Goal: Transaction & Acquisition: Purchase product/service

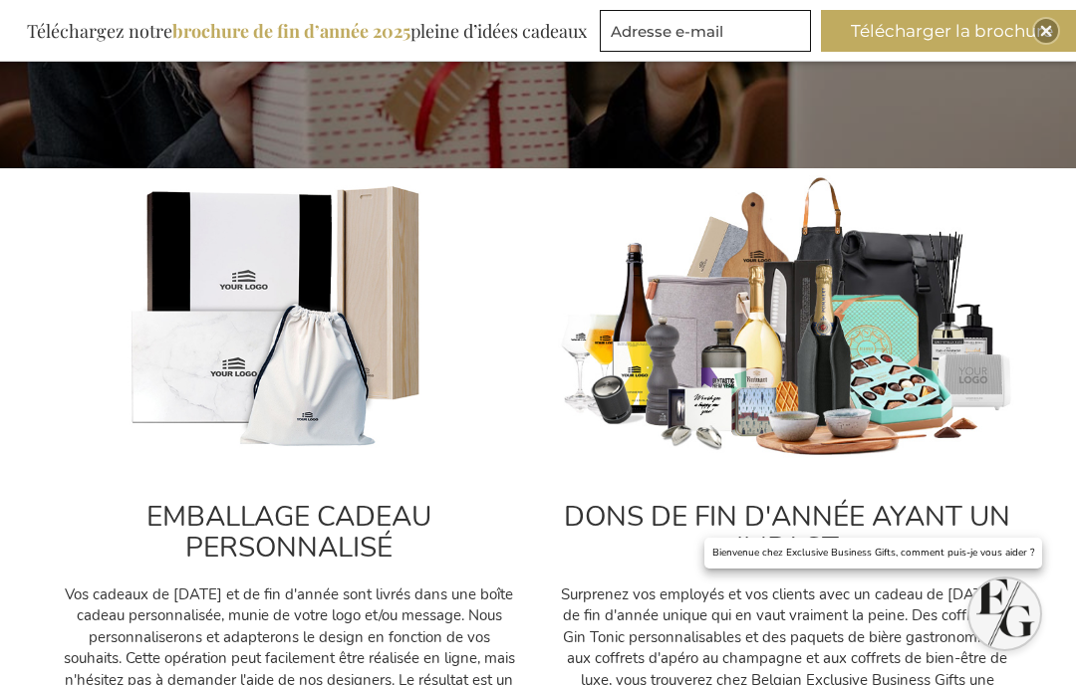
scroll to position [551, 0]
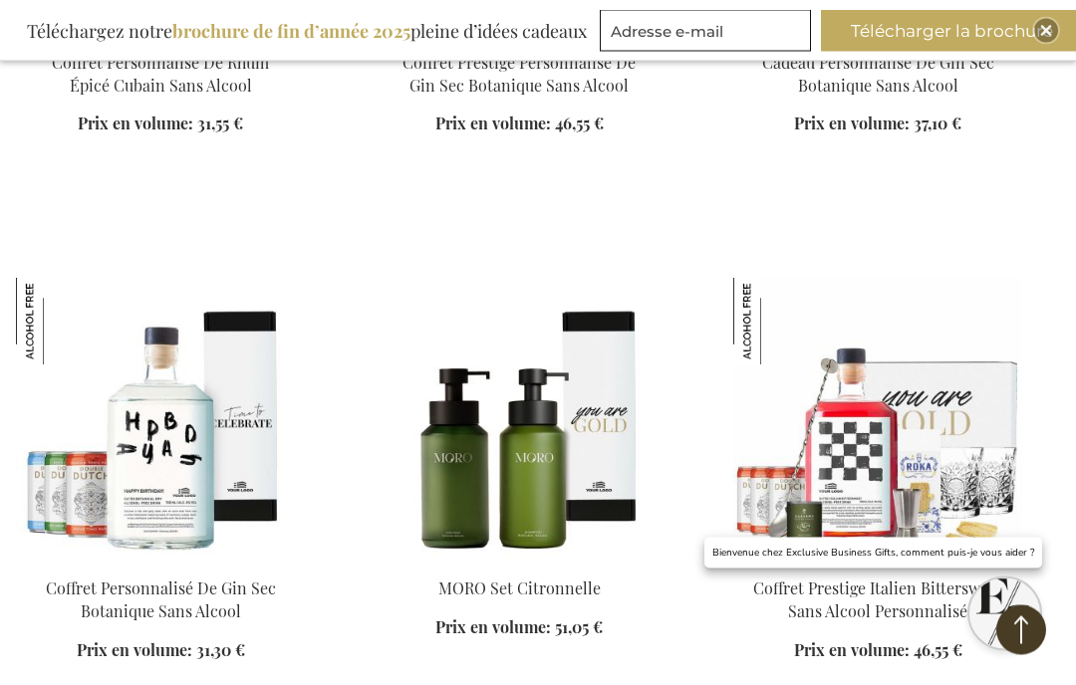
scroll to position [4950, 0]
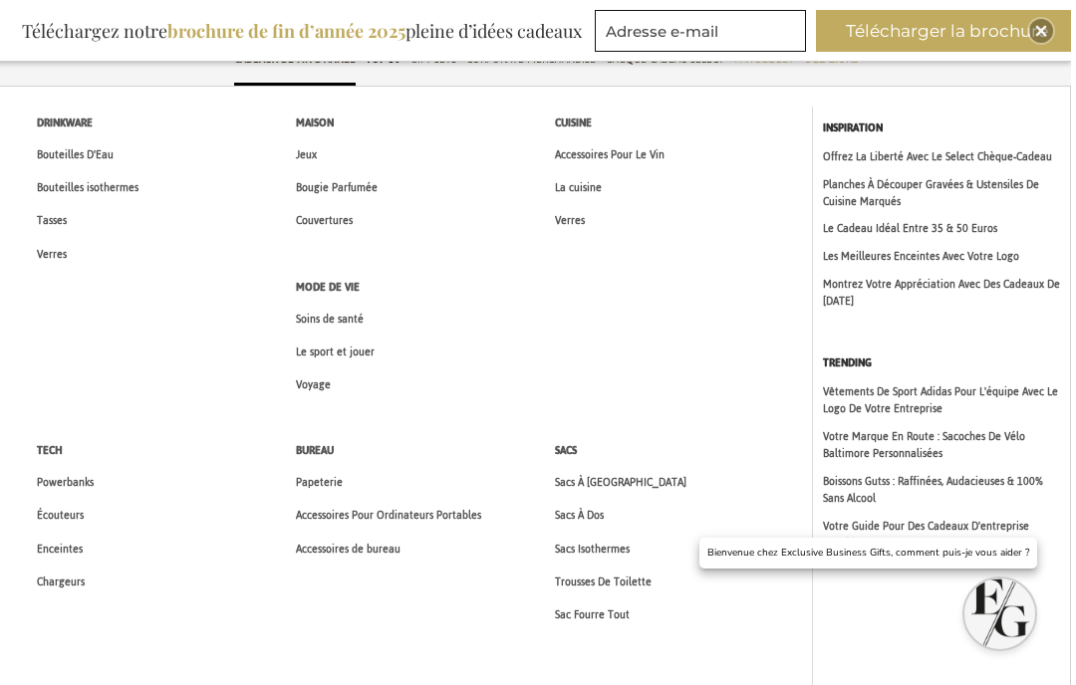
scroll to position [71, 10]
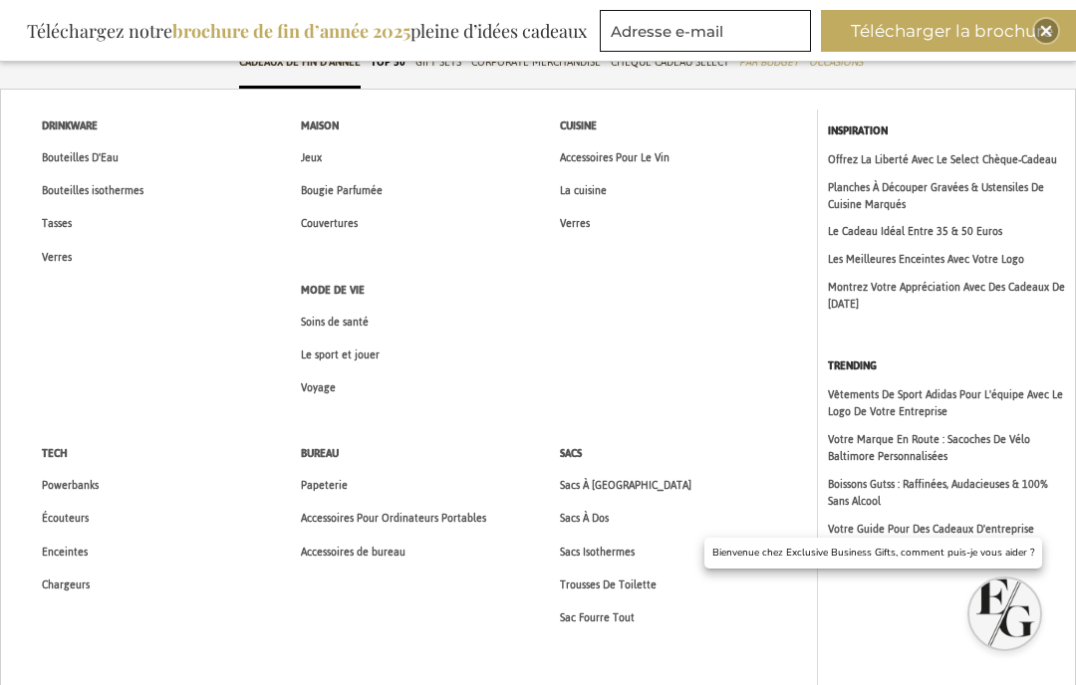
click at [304, 197] on span "Bougie Parfumée" at bounding box center [342, 190] width 82 height 21
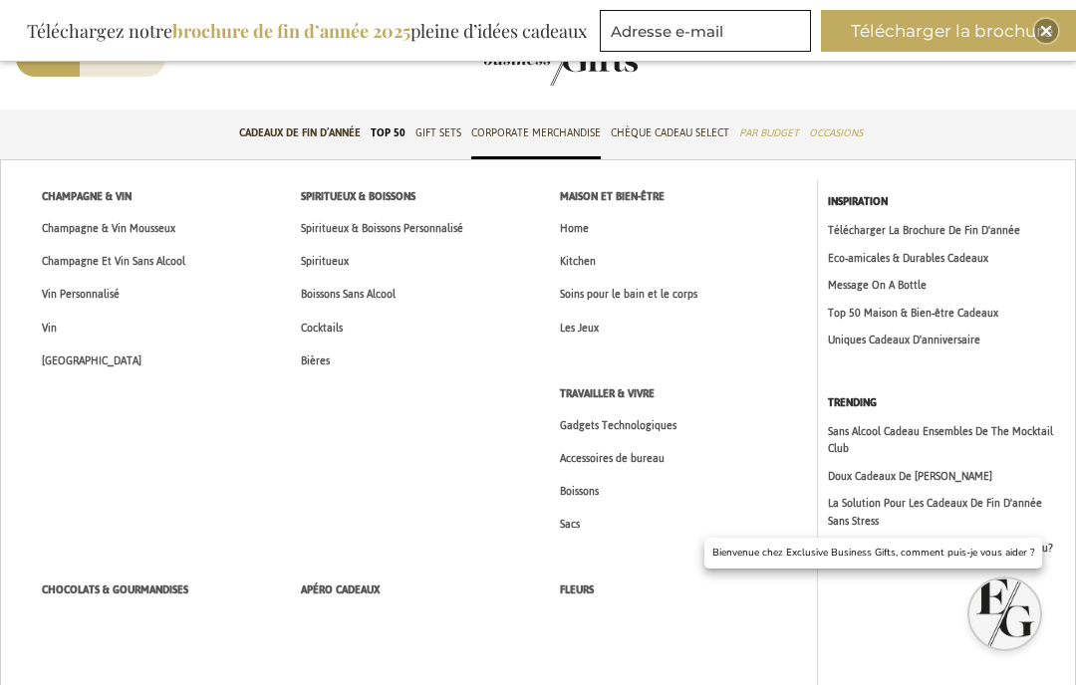
click at [435, 131] on span "Gift Sets" at bounding box center [438, 133] width 46 height 21
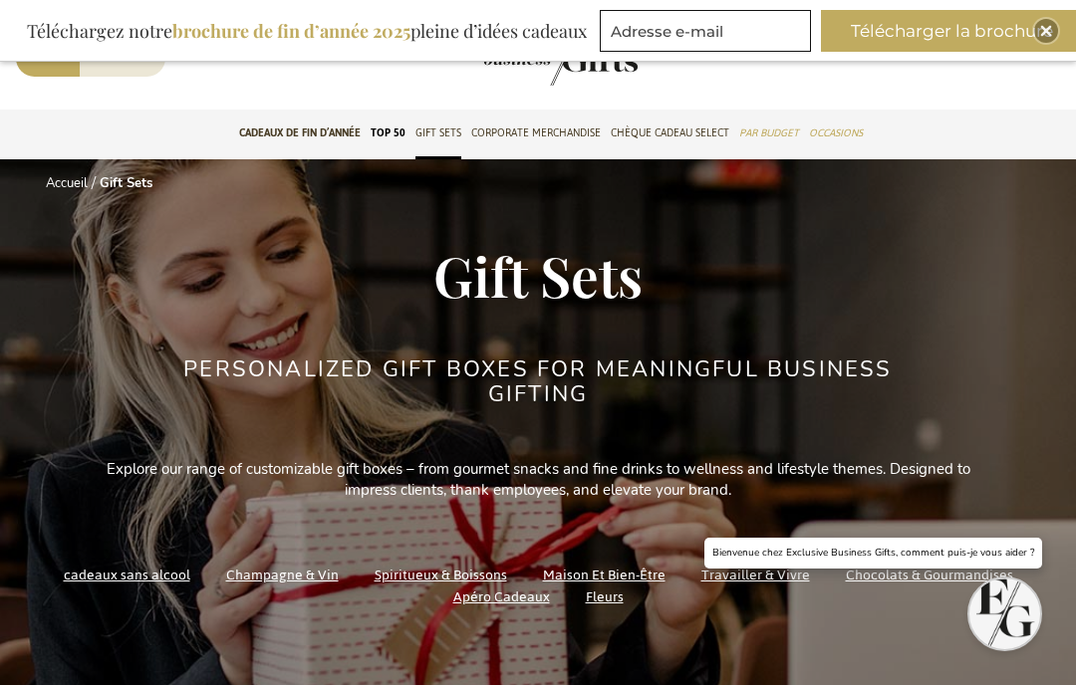
click at [398, 126] on link "TOP 50 Gifts" at bounding box center [388, 135] width 35 height 50
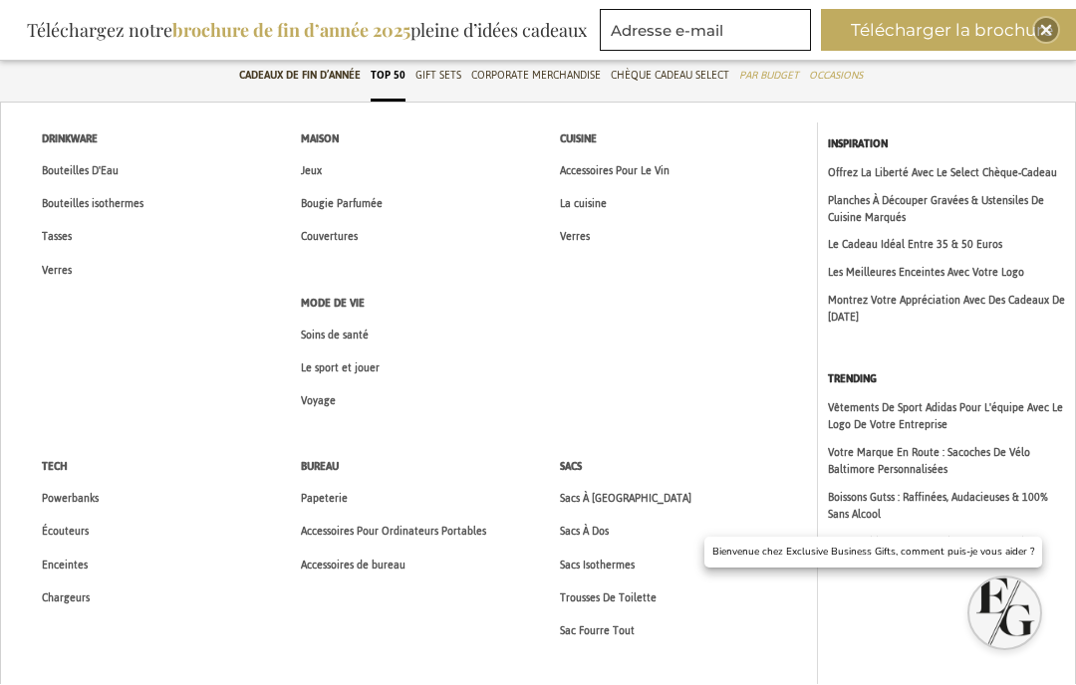
scroll to position [58, 8]
click at [62, 160] on span "Bouteilles D'Eau" at bounding box center [80, 170] width 77 height 21
click at [127, 200] on span "Bouteilles isothermes" at bounding box center [93, 203] width 102 height 21
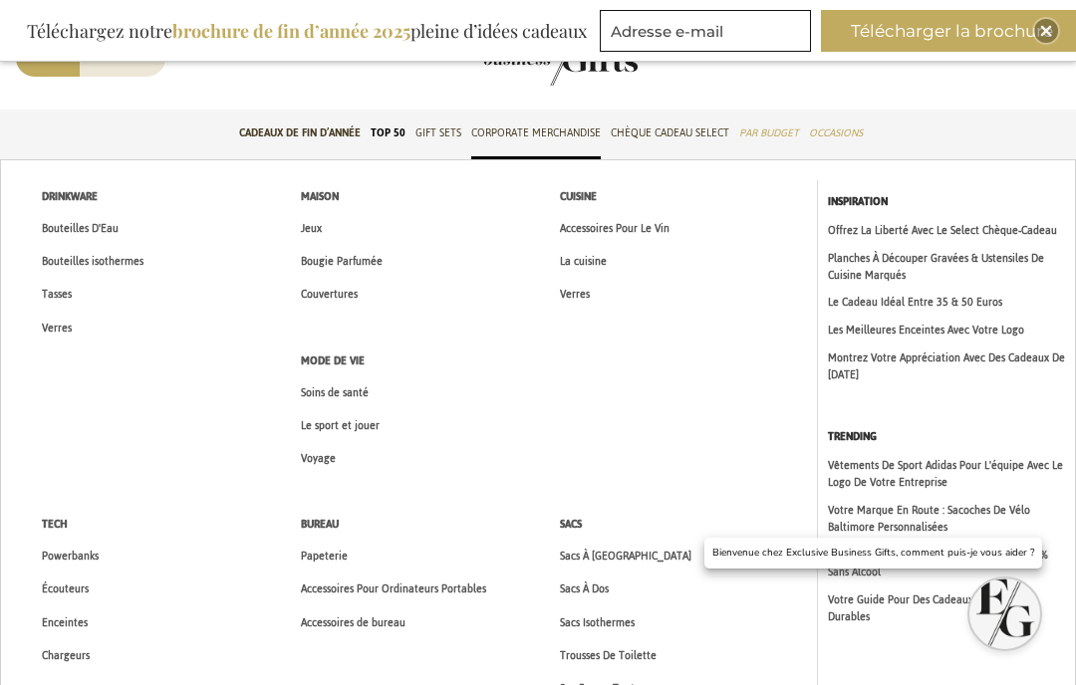
click at [70, 290] on span "Tasses" at bounding box center [57, 294] width 30 height 21
click at [74, 290] on link "Tasses" at bounding box center [57, 294] width 72 height 33
click at [68, 324] on span "Verres" at bounding box center [57, 328] width 30 height 21
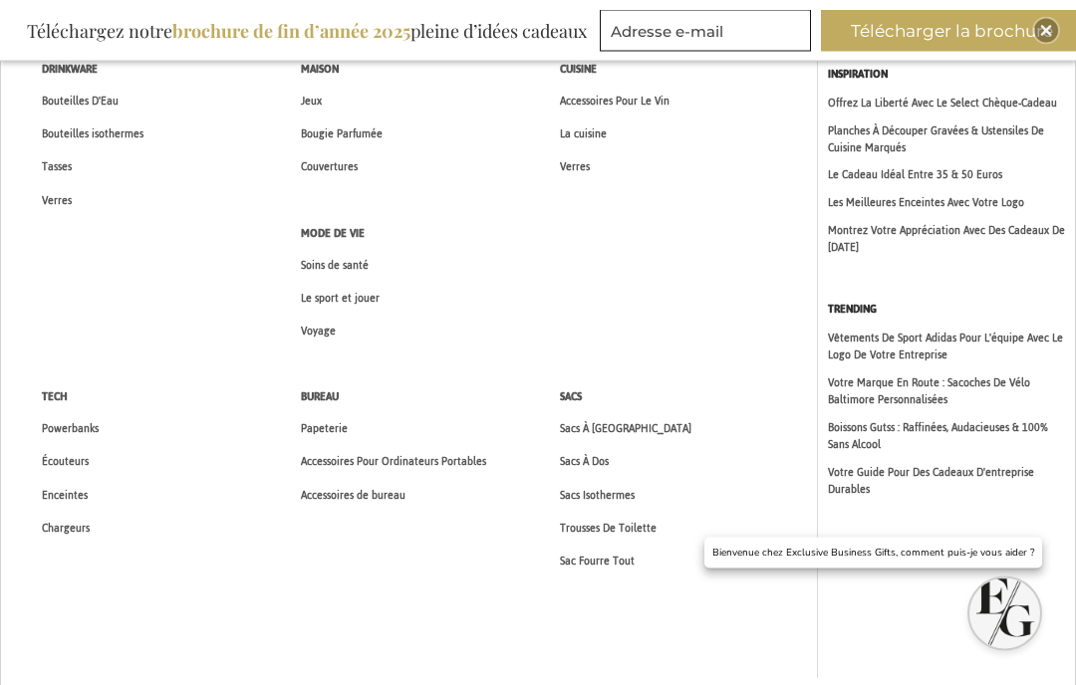
scroll to position [127, 0]
click at [329, 418] on span "Papeterie" at bounding box center [324, 428] width 47 height 21
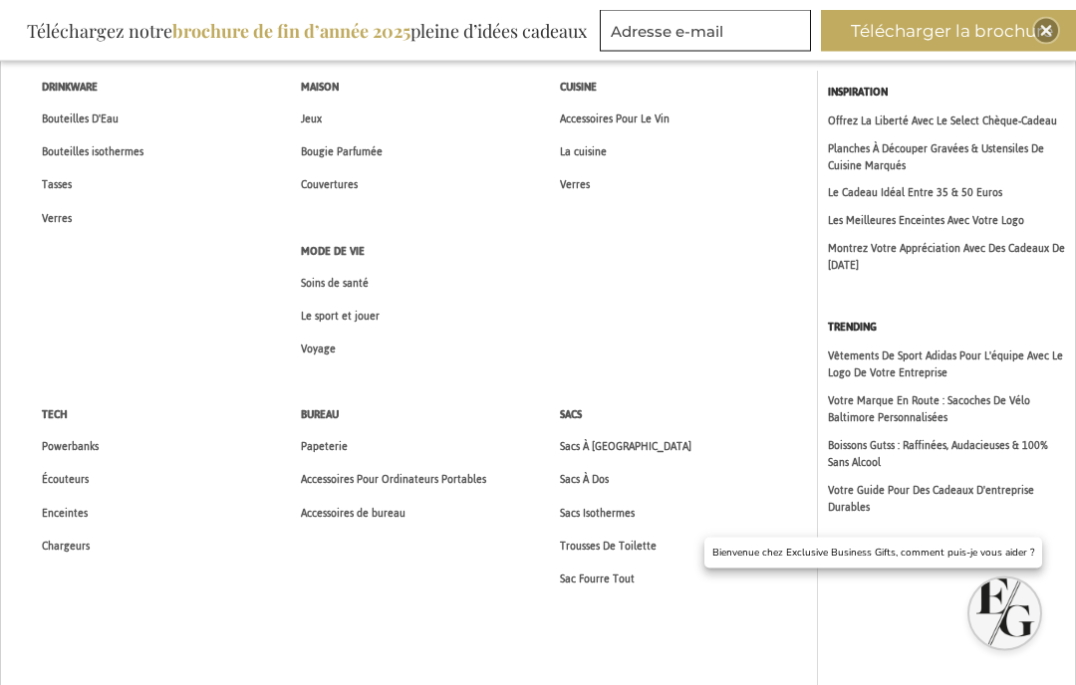
scroll to position [110, 0]
click at [410, 514] on link "Accessoires de bureau" at bounding box center [353, 513] width 146 height 33
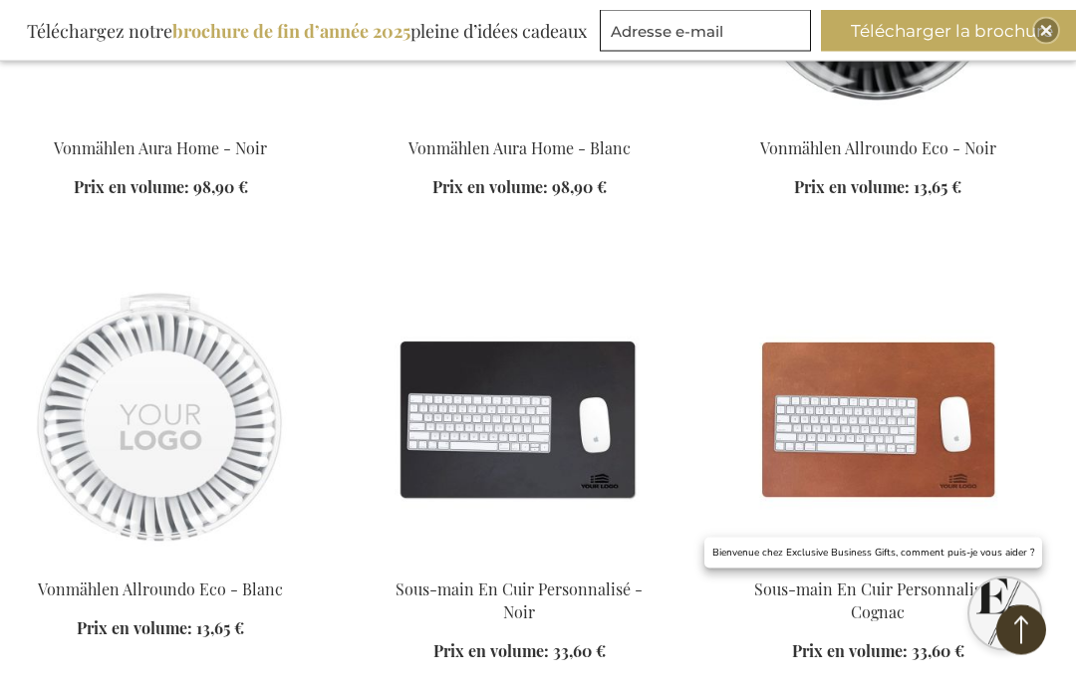
scroll to position [2917, 0]
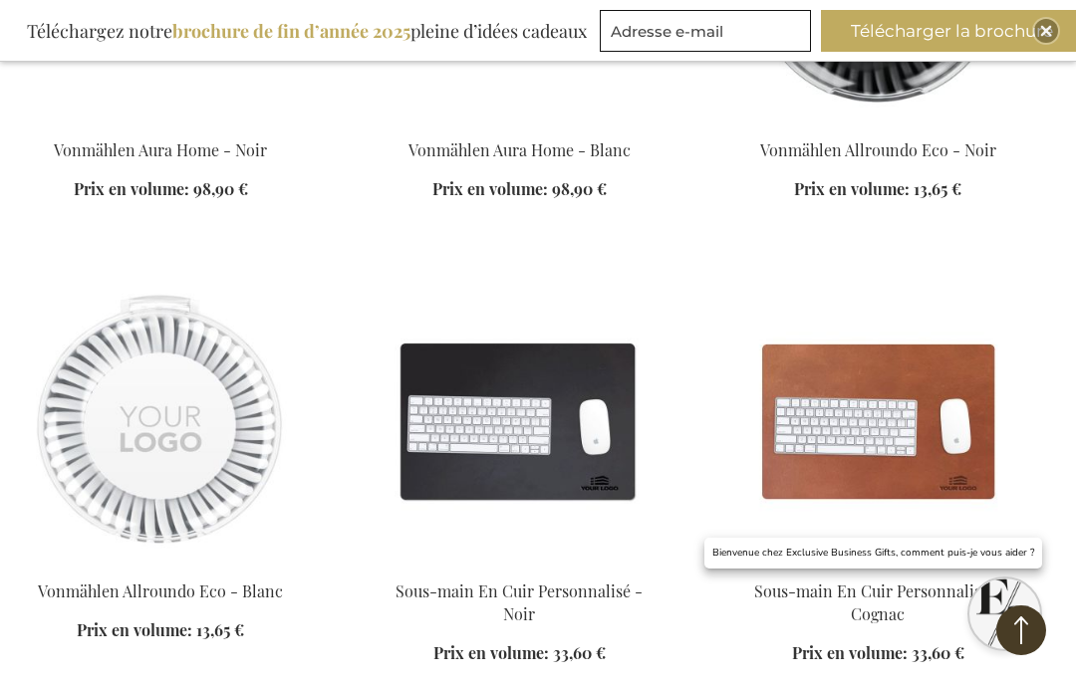
click at [209, 407] on img at bounding box center [160, 420] width 289 height 279
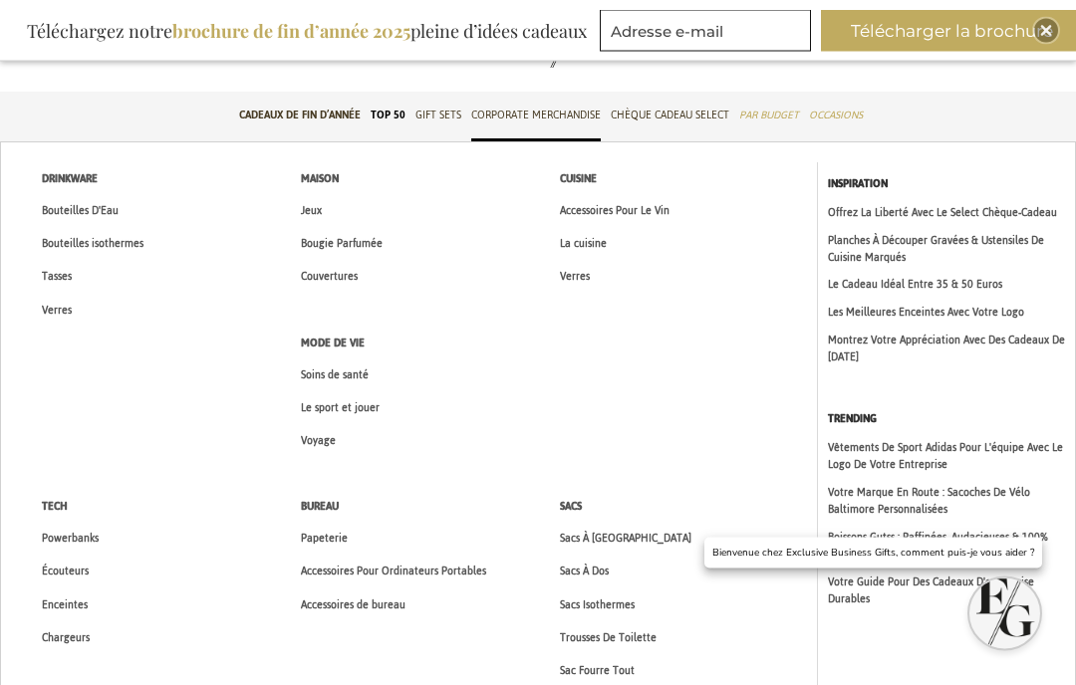
scroll to position [18, 0]
click at [591, 243] on span "La cuisine" at bounding box center [583, 243] width 47 height 21
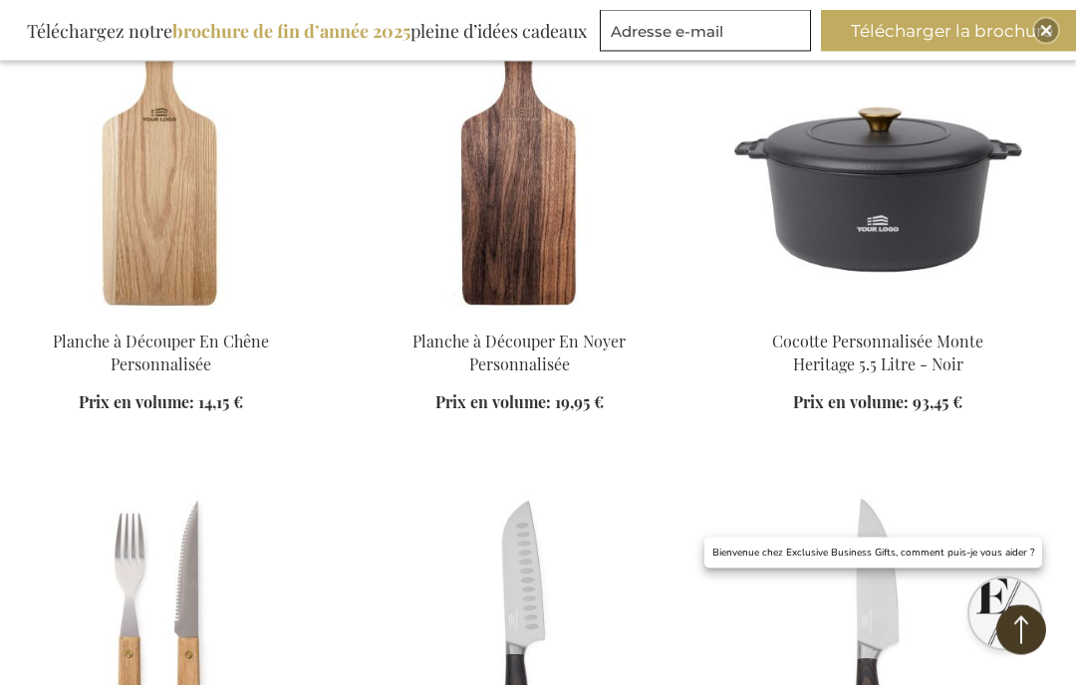
scroll to position [807, 0]
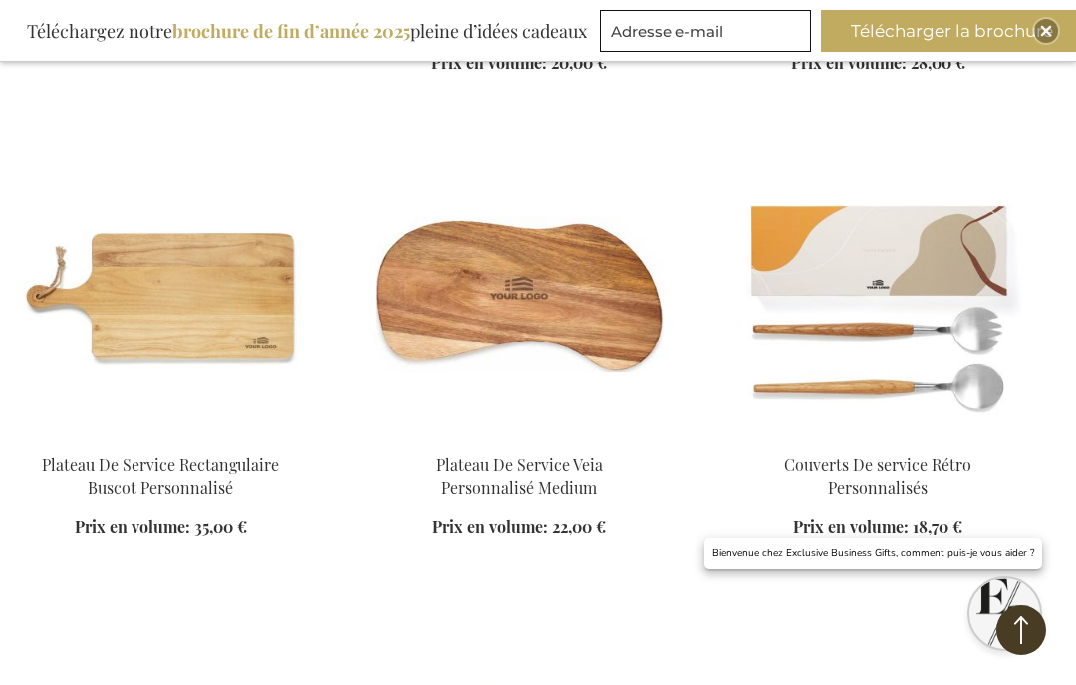
scroll to position [3986, 0]
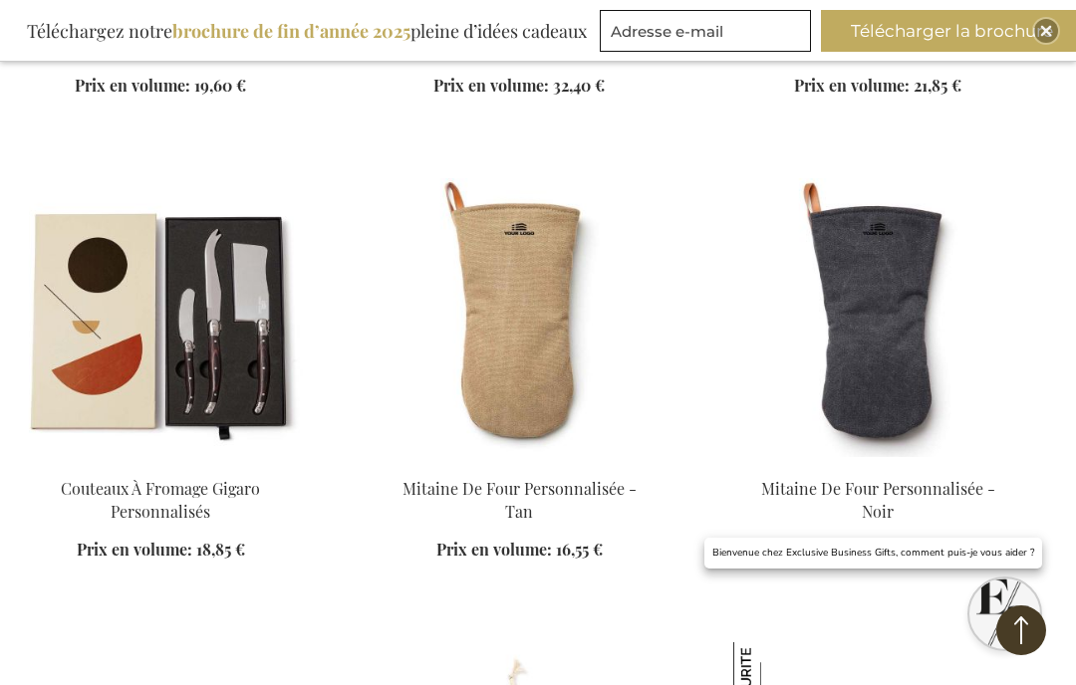
scroll to position [4968, 0]
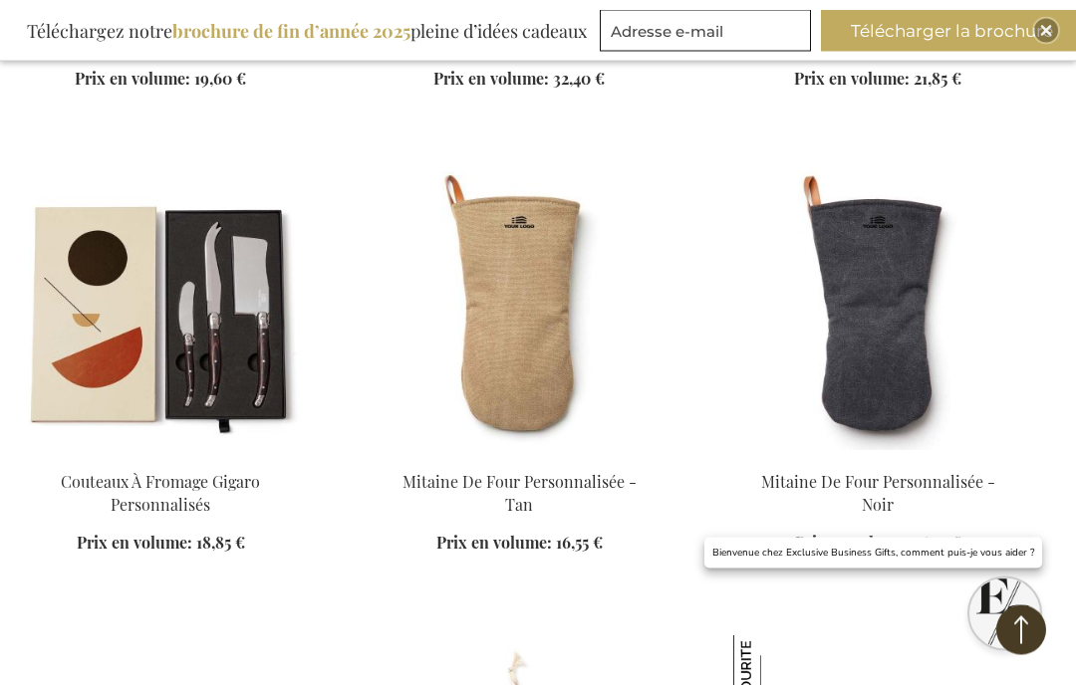
click at [584, 358] on img at bounding box center [519, 311] width 289 height 279
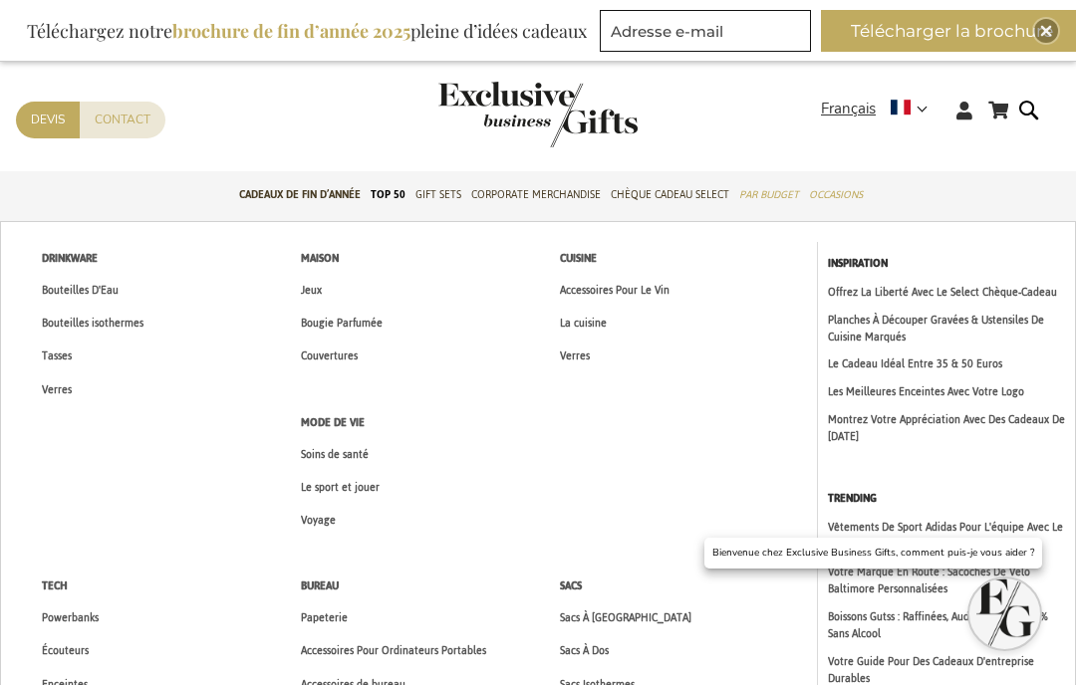
click at [601, 321] on span "La cuisine" at bounding box center [583, 323] width 47 height 21
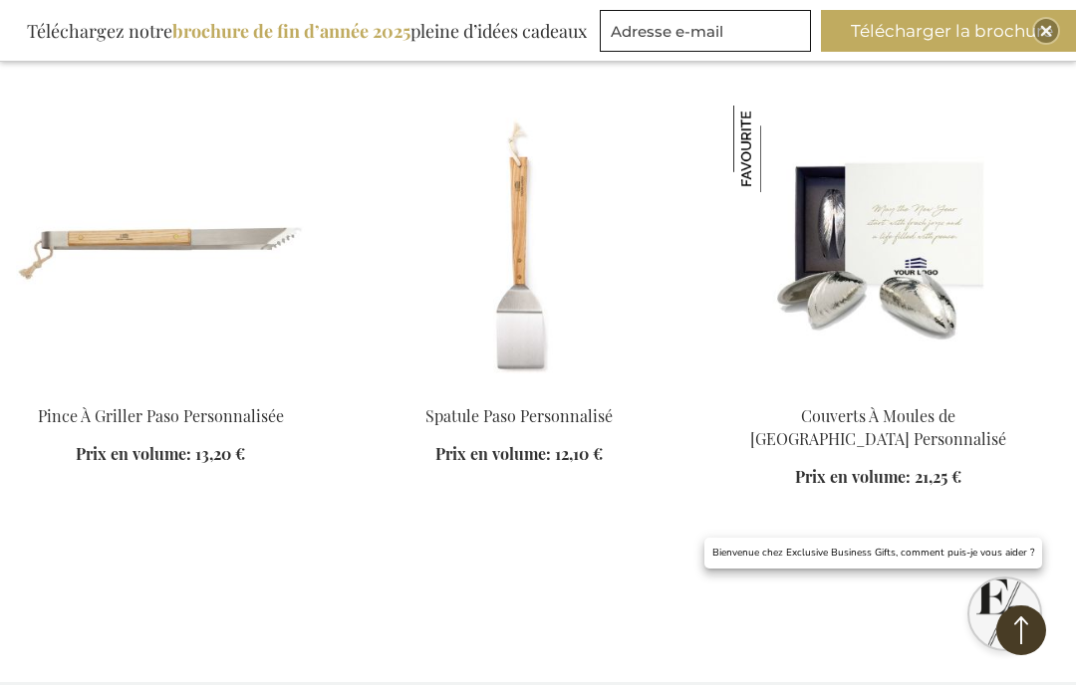
scroll to position [5497, 0]
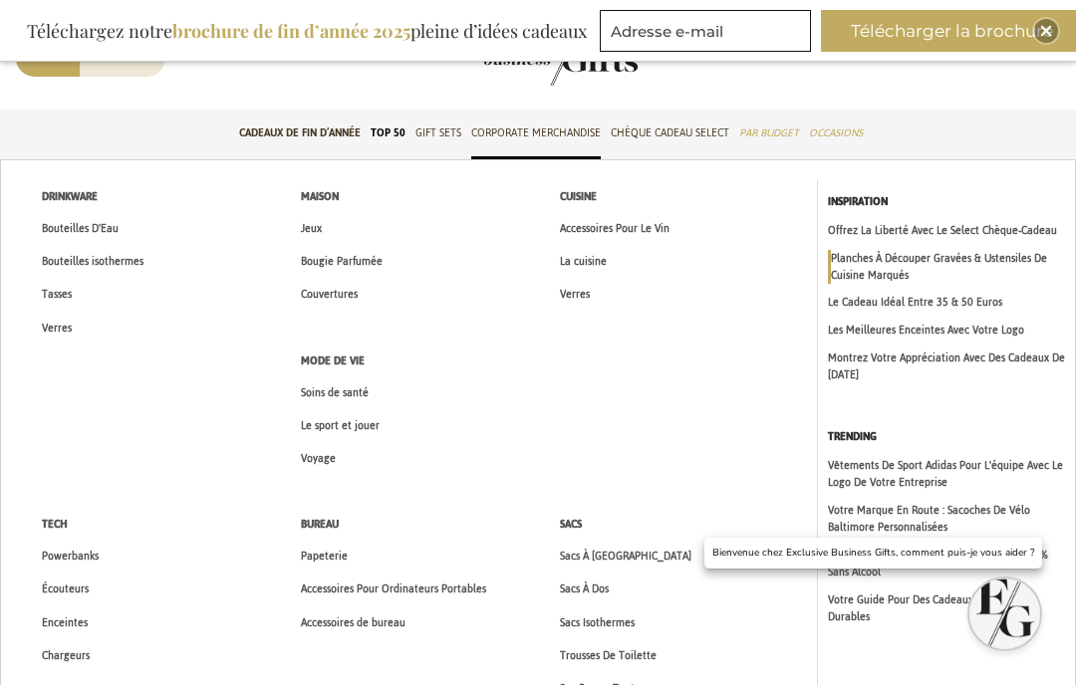
click at [638, 234] on span "Accessoires Pour Le Vin" at bounding box center [615, 228] width 110 height 21
click at [346, 382] on span "Soins de santé" at bounding box center [335, 392] width 68 height 21
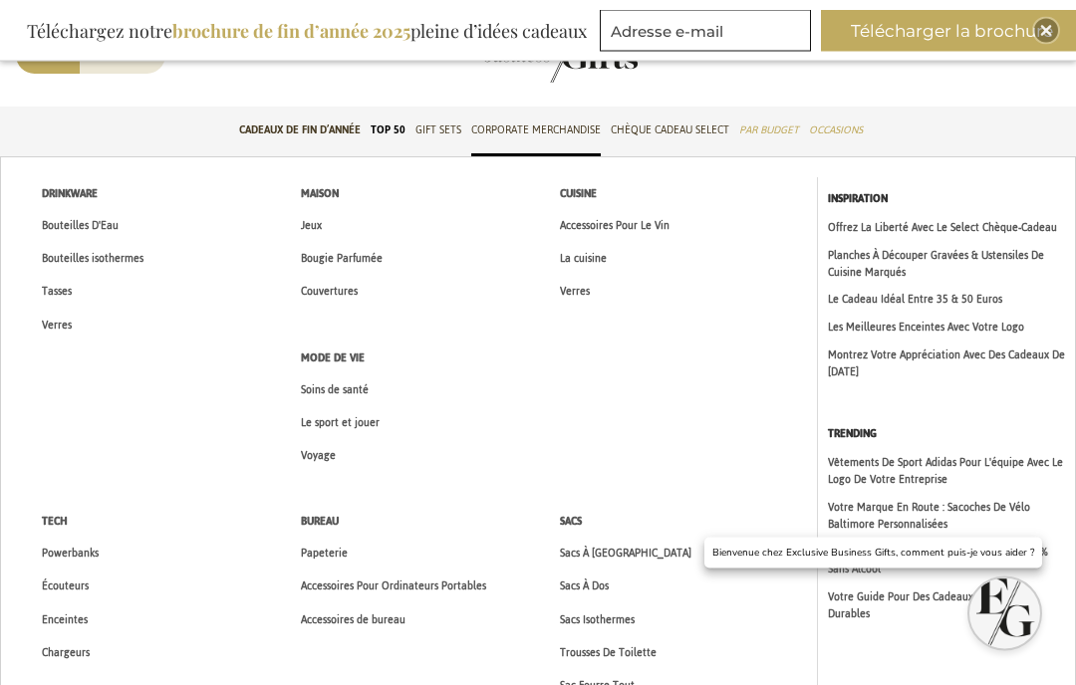
scroll to position [3, 0]
click at [601, 684] on span "Sac Fourre Tout" at bounding box center [597, 685] width 75 height 21
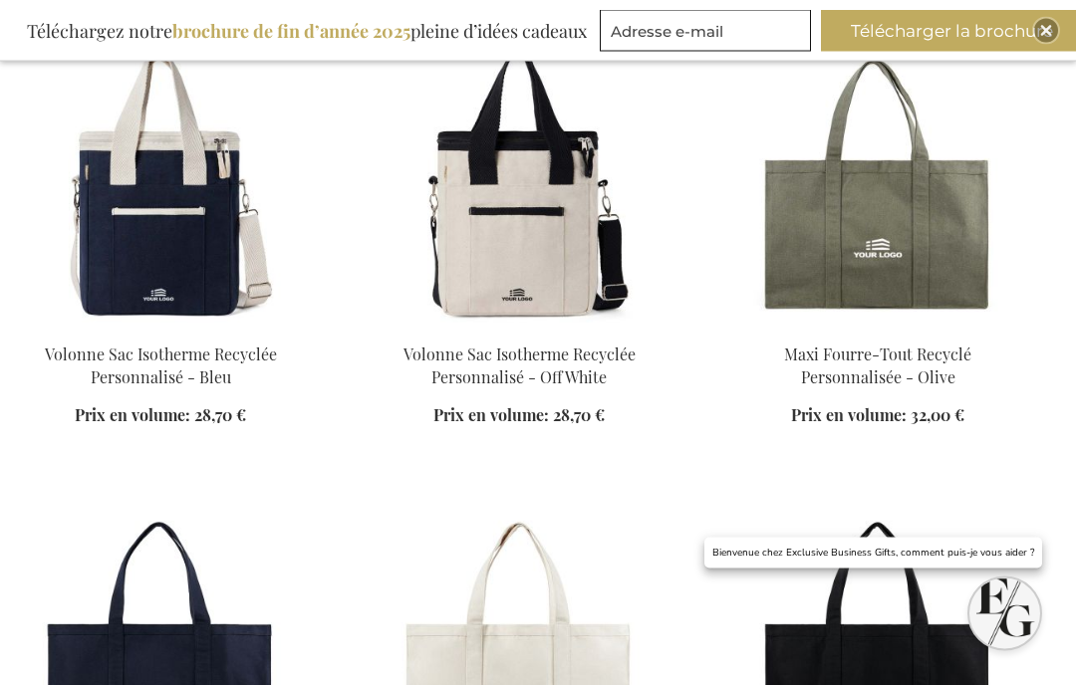
scroll to position [794, 0]
click at [547, 236] on div "Volonne Sac Isotherme Recyclée Personnalisé - Off White Prix en volume: À parti…" at bounding box center [519, 247] width 289 height 406
click at [542, 428] on div "Ajouter au panier" at bounding box center [519, 438] width 289 height 21
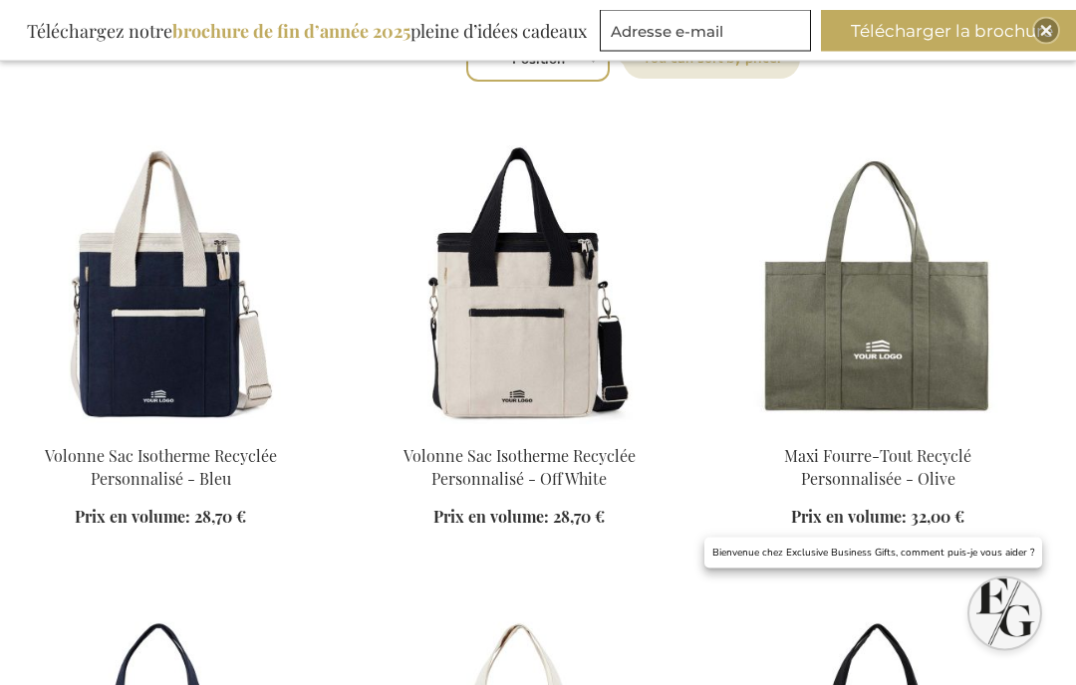
scroll to position [692, 0]
click at [535, 445] on link "Volonne Sac Isotherme Recyclée Personnalisé - Off White" at bounding box center [519, 467] width 232 height 44
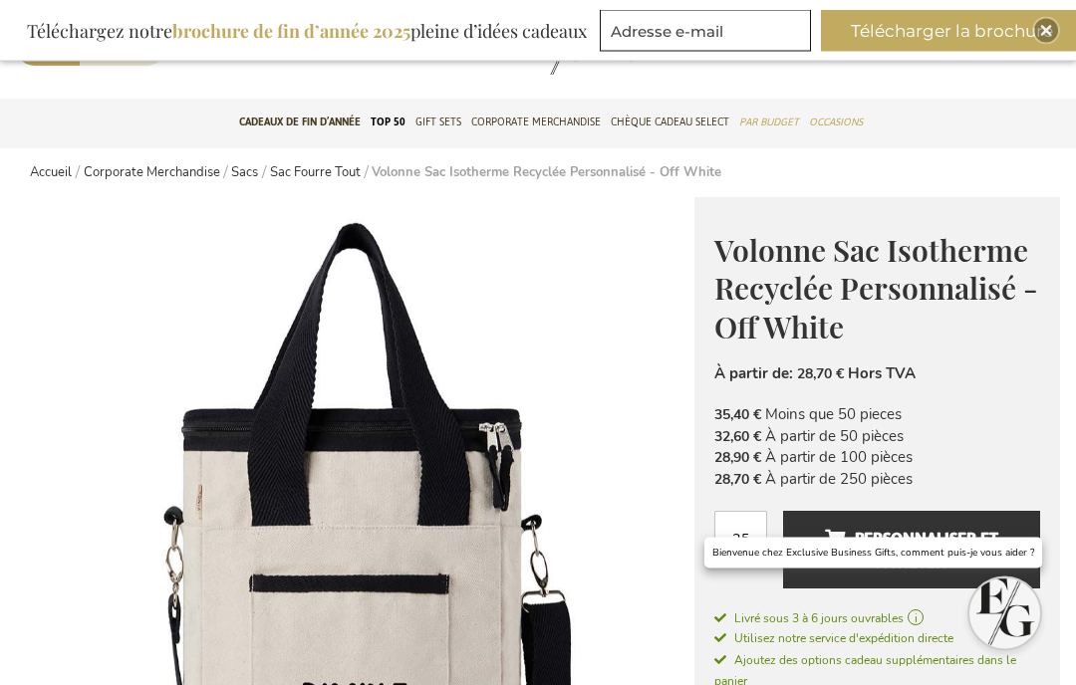
scroll to position [50, 0]
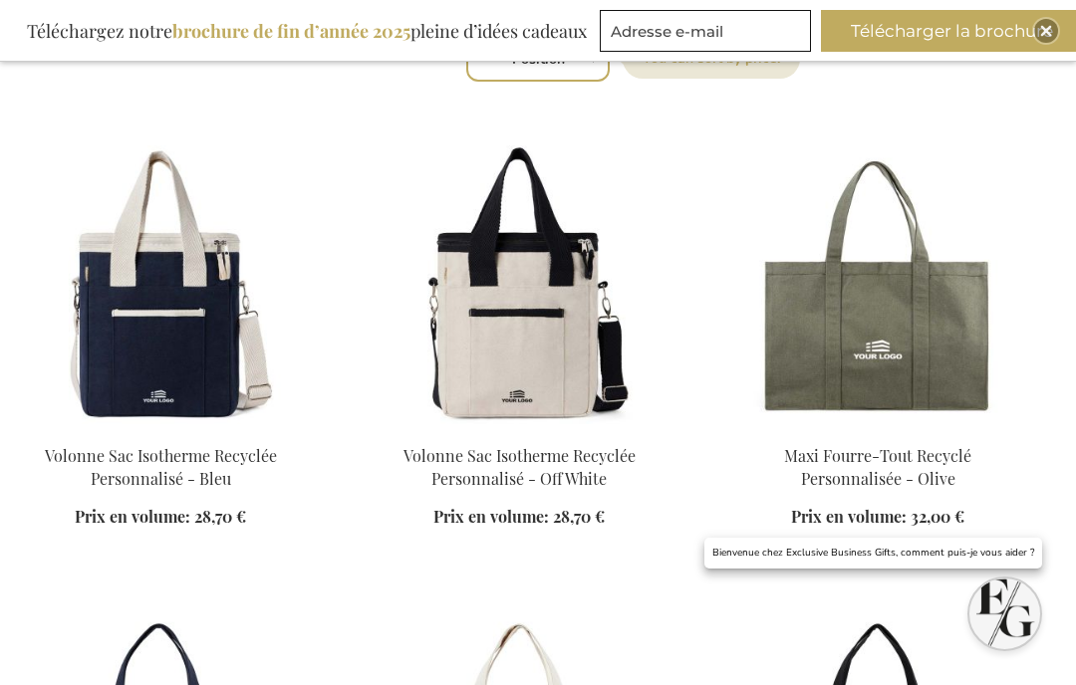
click at [96, 436] on link at bounding box center [160, 429] width 289 height 19
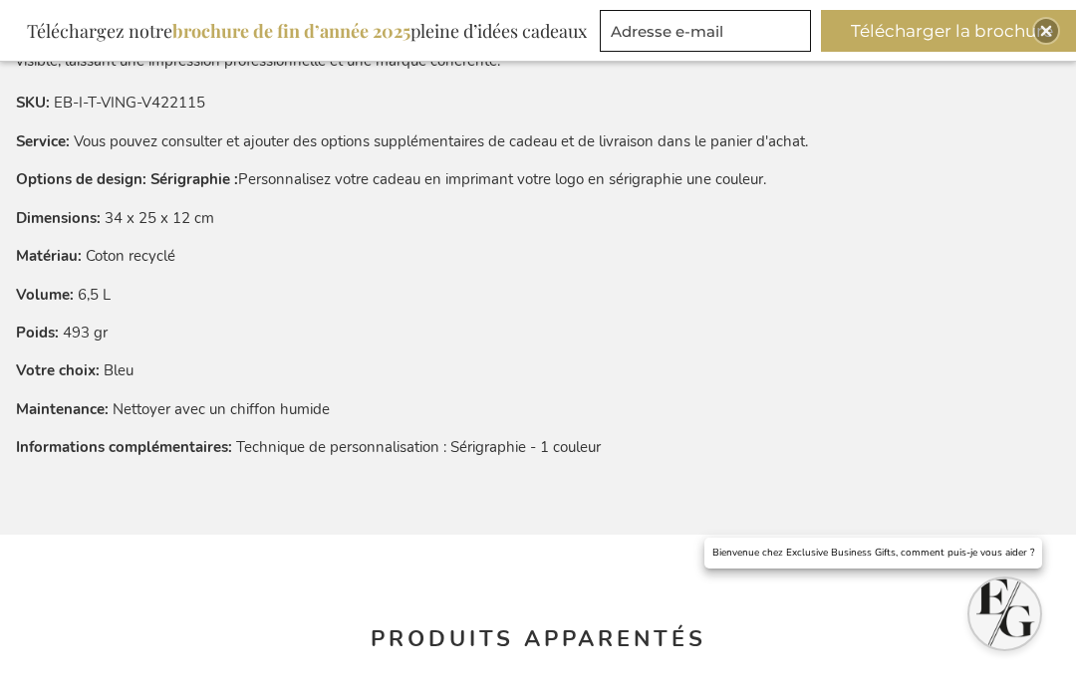
scroll to position [1292, 0]
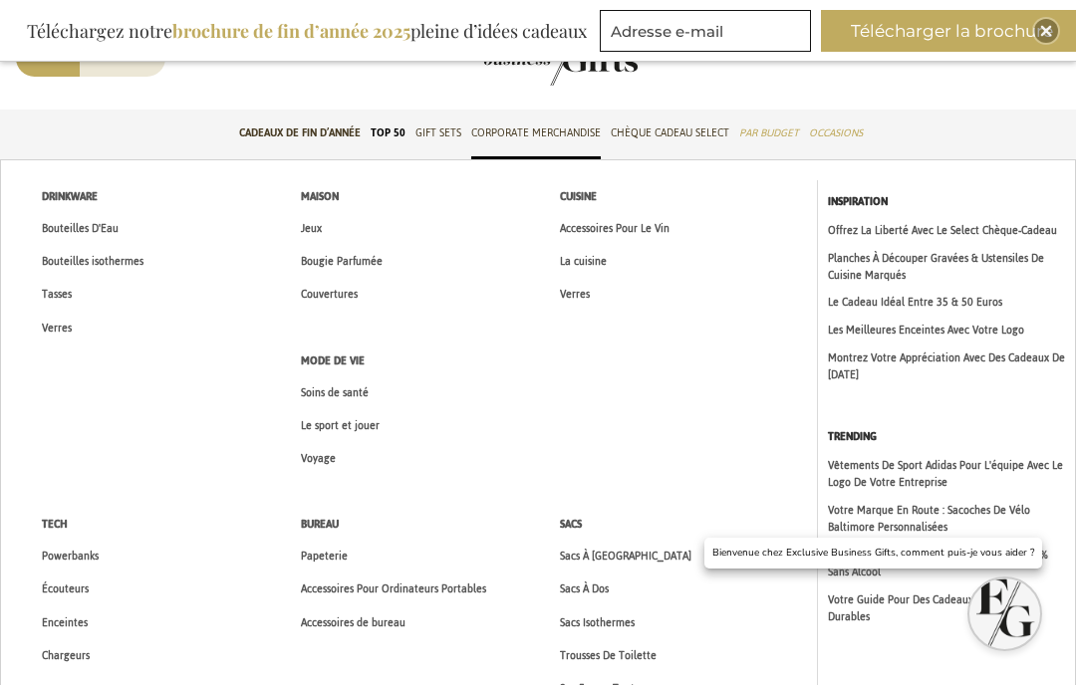
click at [334, 462] on span "Voyage" at bounding box center [318, 458] width 35 height 21
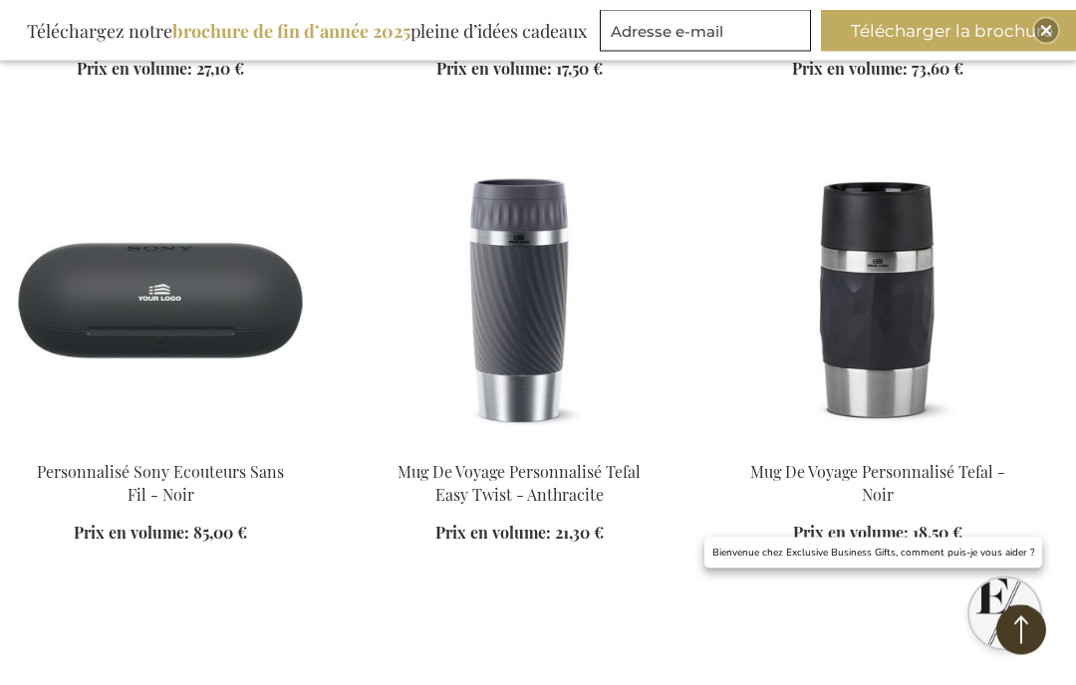
scroll to position [2092, 0]
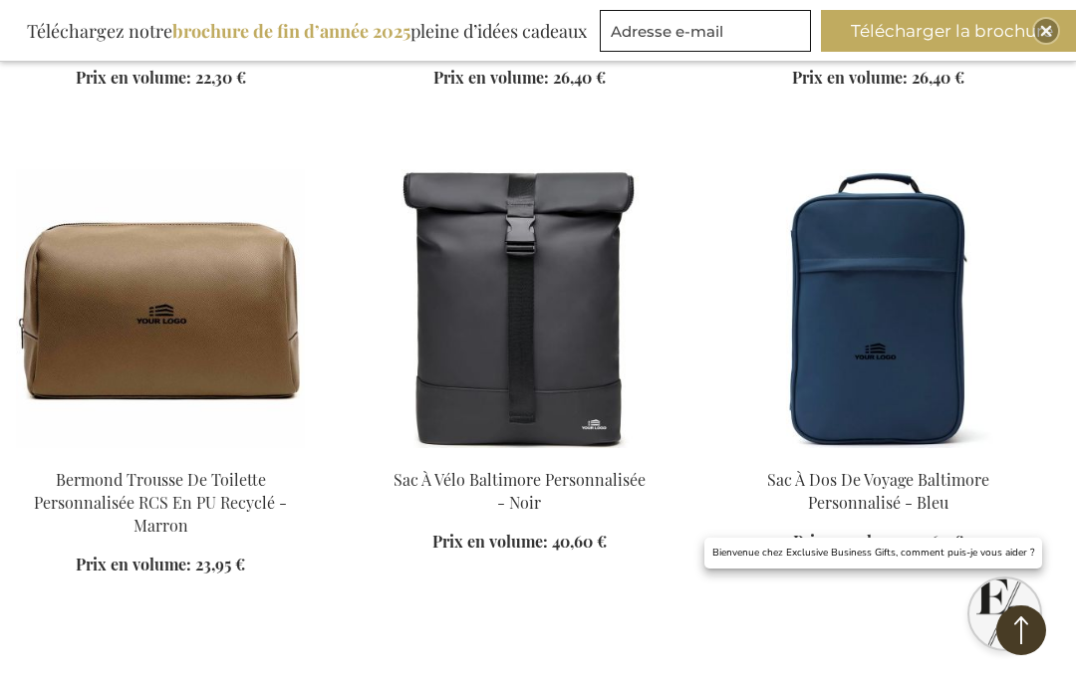
scroll to position [4035, 0]
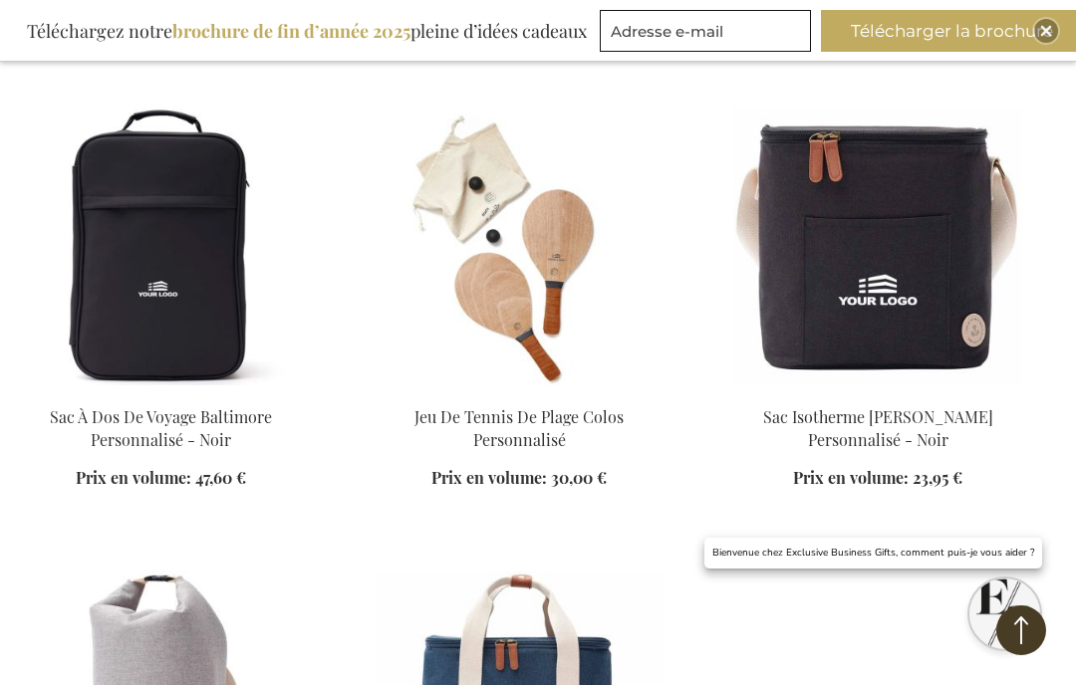
scroll to position [4593, 0]
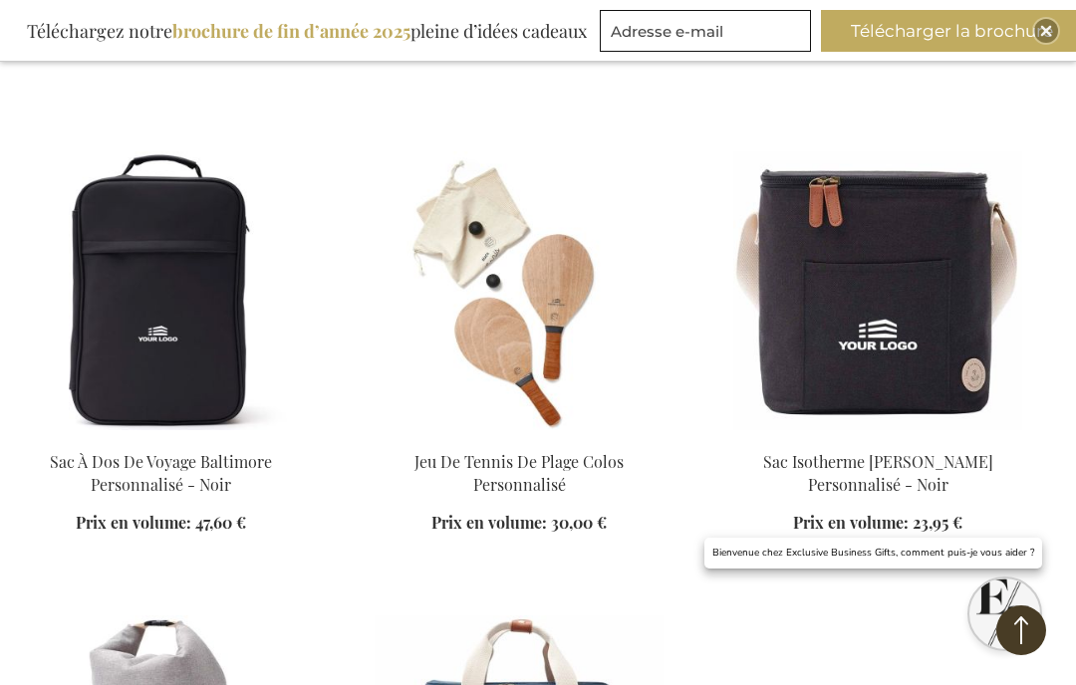
click at [826, 329] on img at bounding box center [877, 290] width 289 height 279
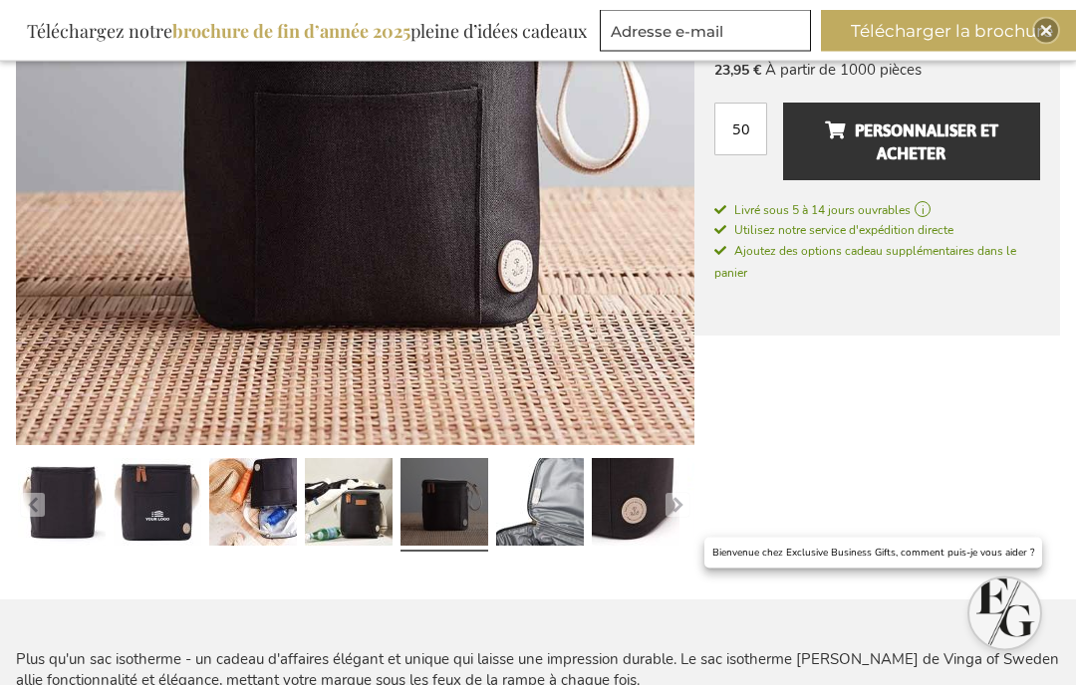
scroll to position [503, 0]
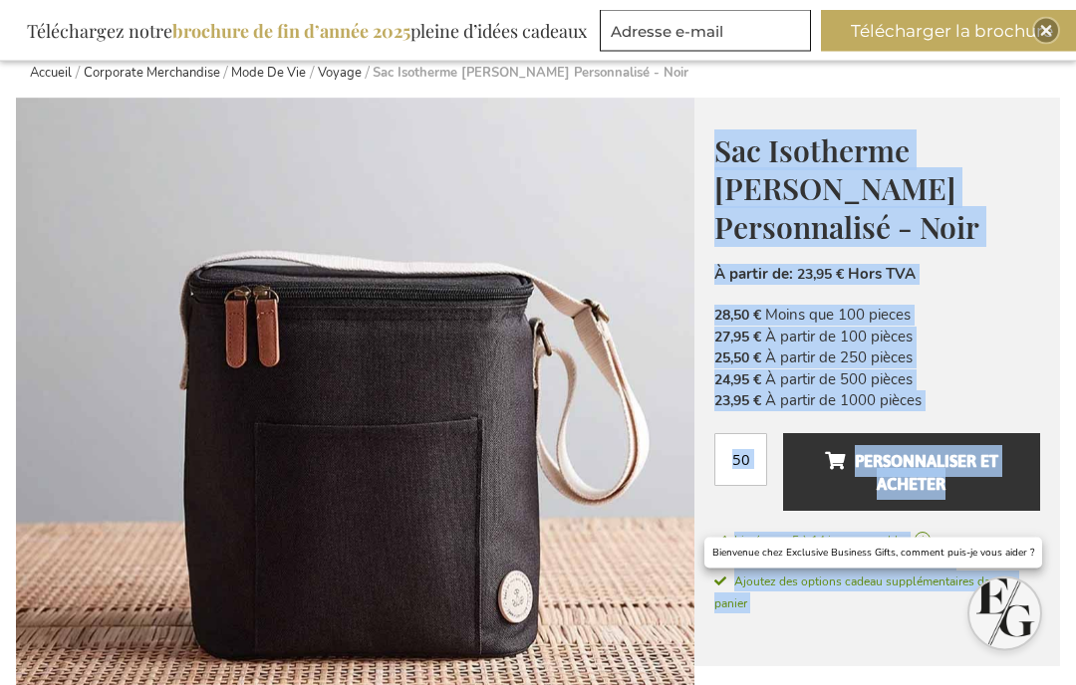
scroll to position [172, 0]
click at [1019, 305] on li "28,50 € Moins que 100 pieces" at bounding box center [877, 315] width 326 height 21
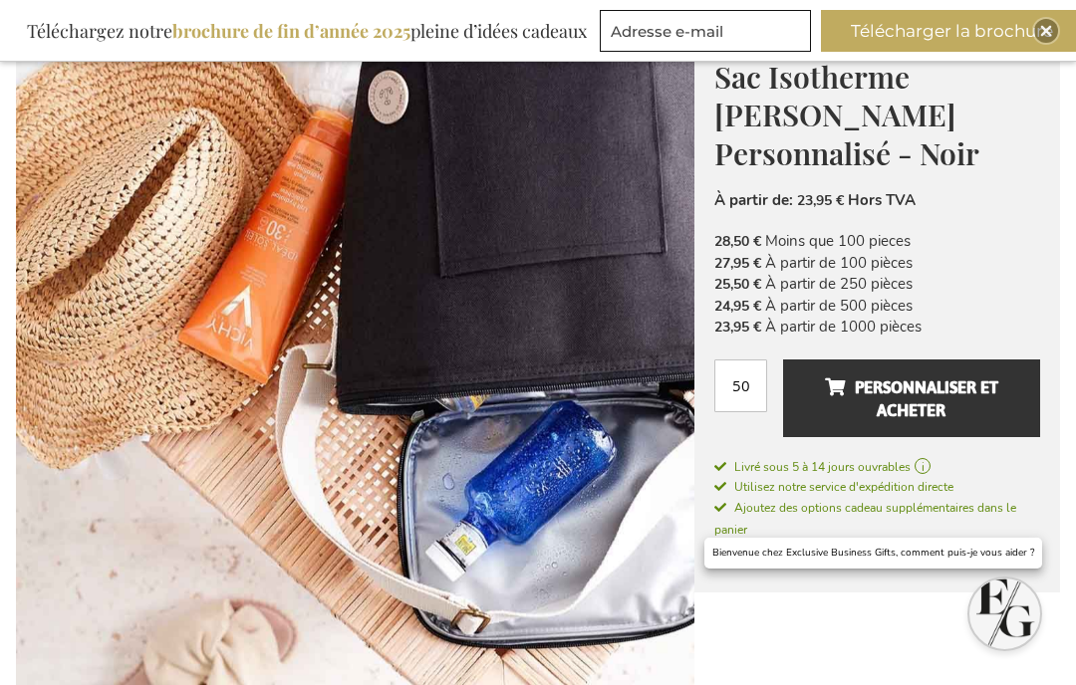
scroll to position [0, 0]
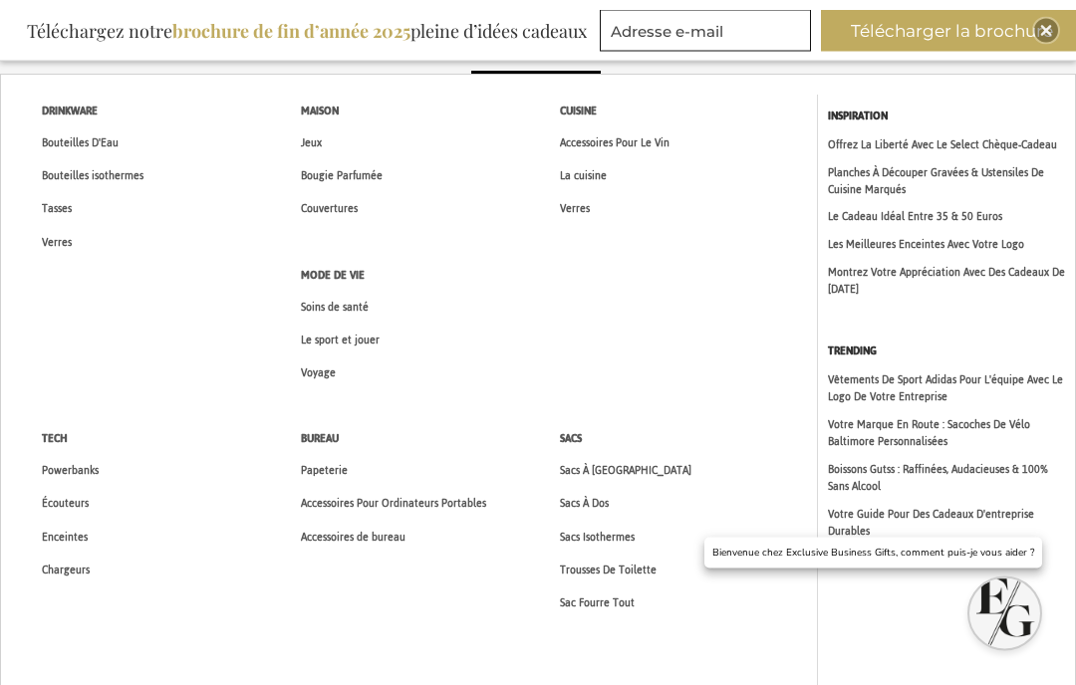
scroll to position [86, 0]
click at [611, 606] on span "Sac Fourre Tout" at bounding box center [597, 603] width 75 height 21
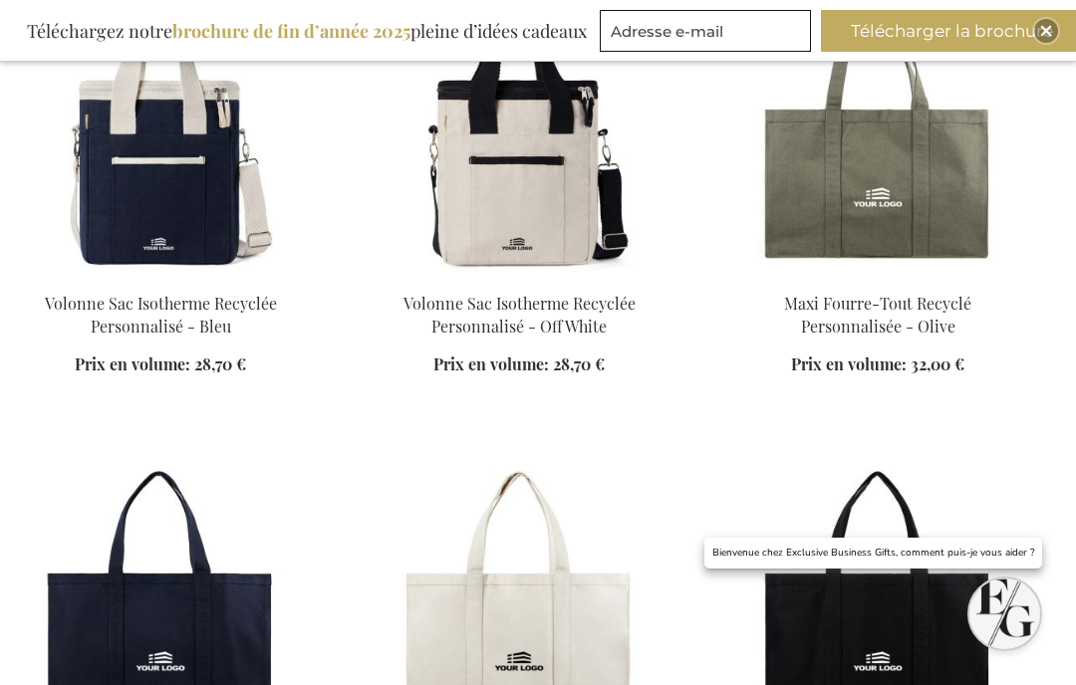
scroll to position [841, 0]
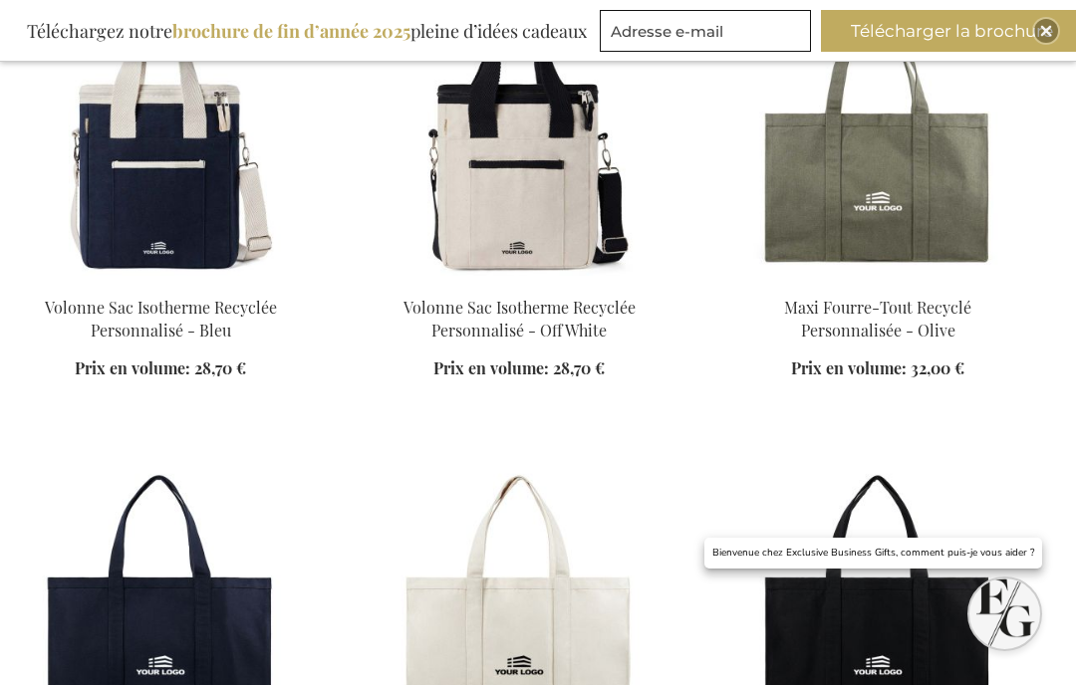
click at [125, 242] on img at bounding box center [160, 136] width 289 height 279
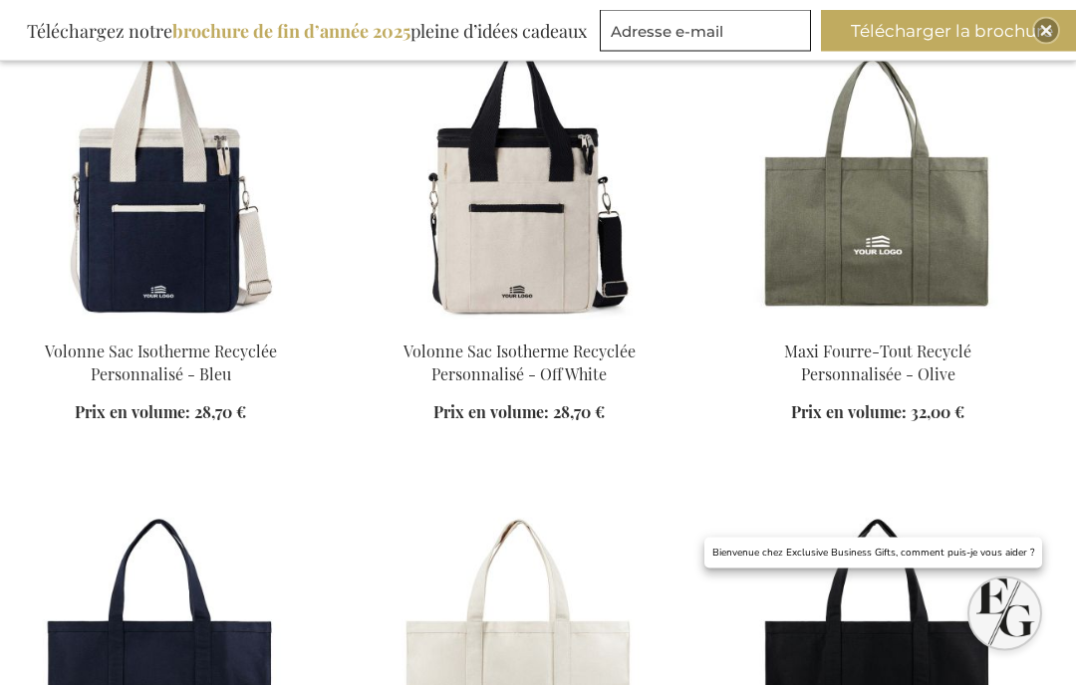
scroll to position [791, 0]
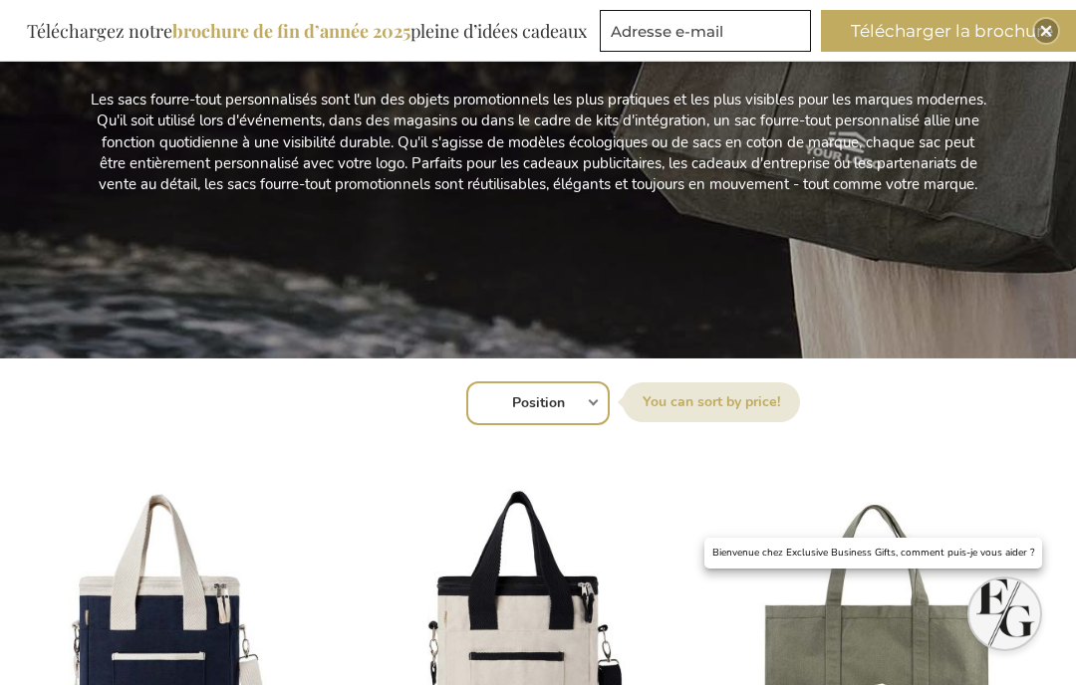
scroll to position [334, 0]
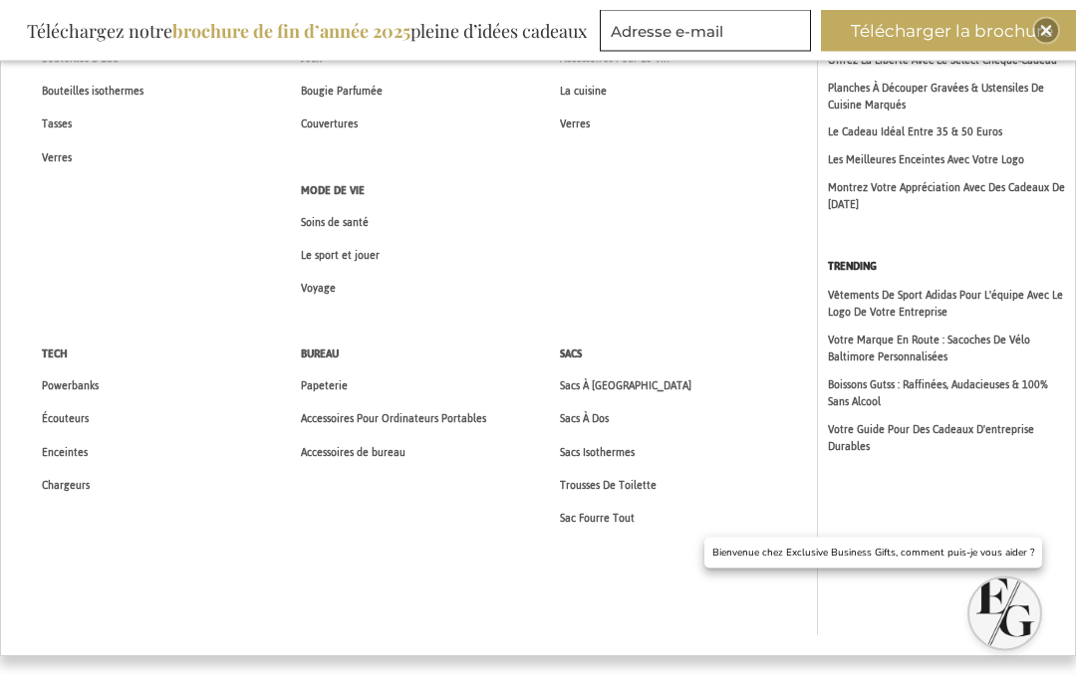
scroll to position [170, 0]
click at [321, 272] on link "Voyage" at bounding box center [318, 288] width 77 height 33
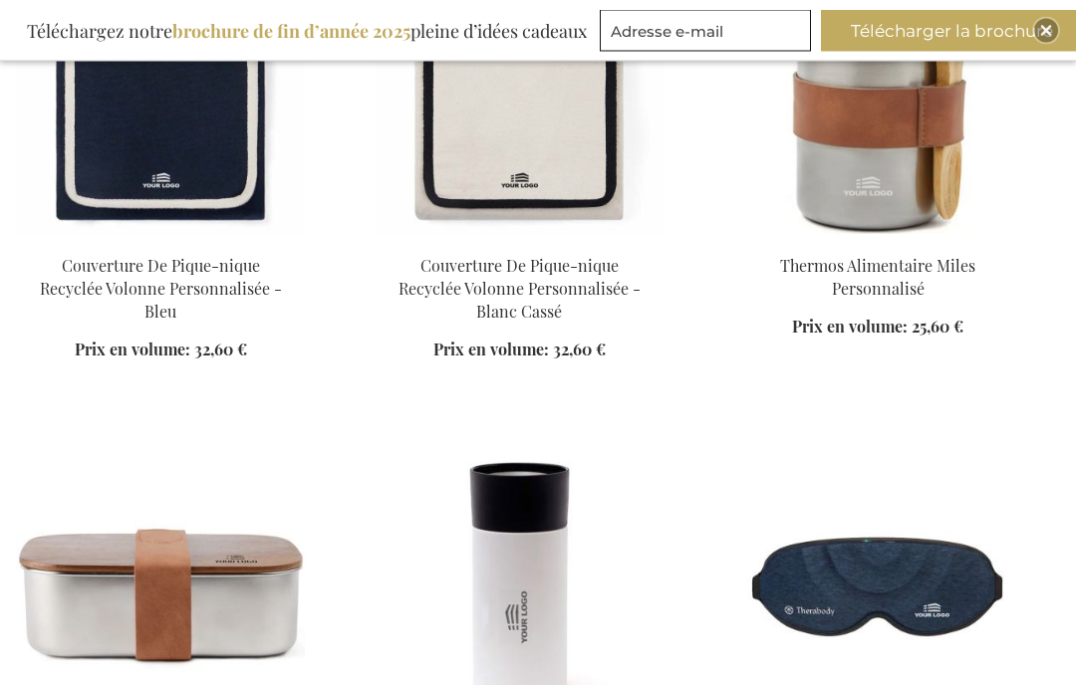
scroll to position [1438, 0]
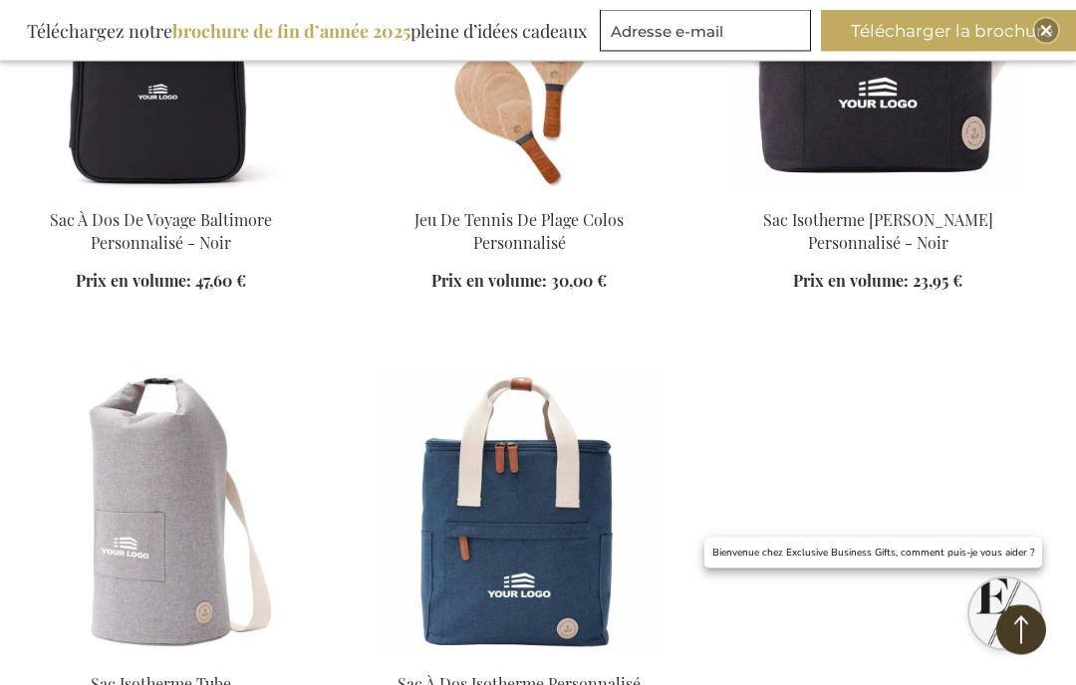
scroll to position [4835, 0]
click at [244, 531] on img at bounding box center [160, 513] width 289 height 279
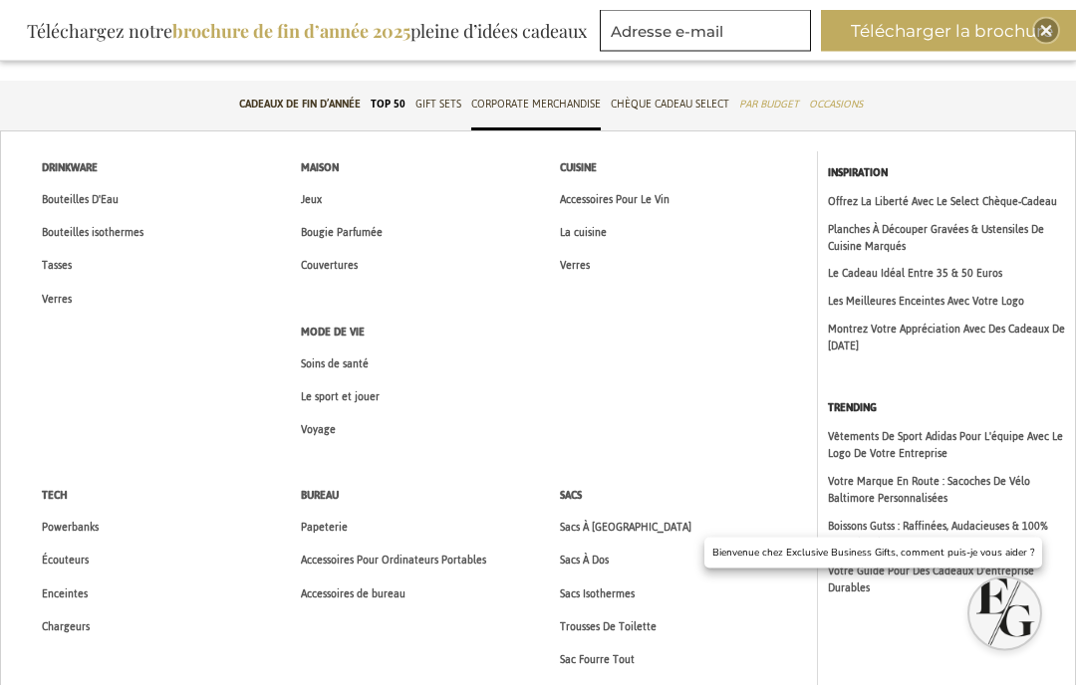
scroll to position [29, 0]
click at [343, 421] on link "Voyage" at bounding box center [318, 429] width 77 height 33
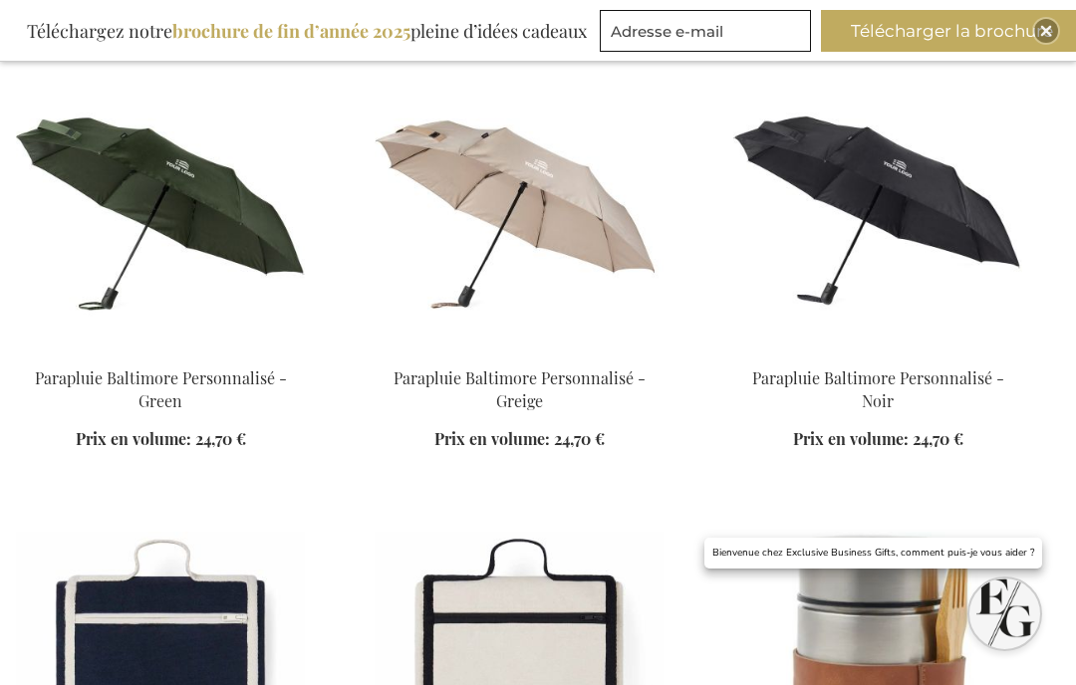
scroll to position [844, 0]
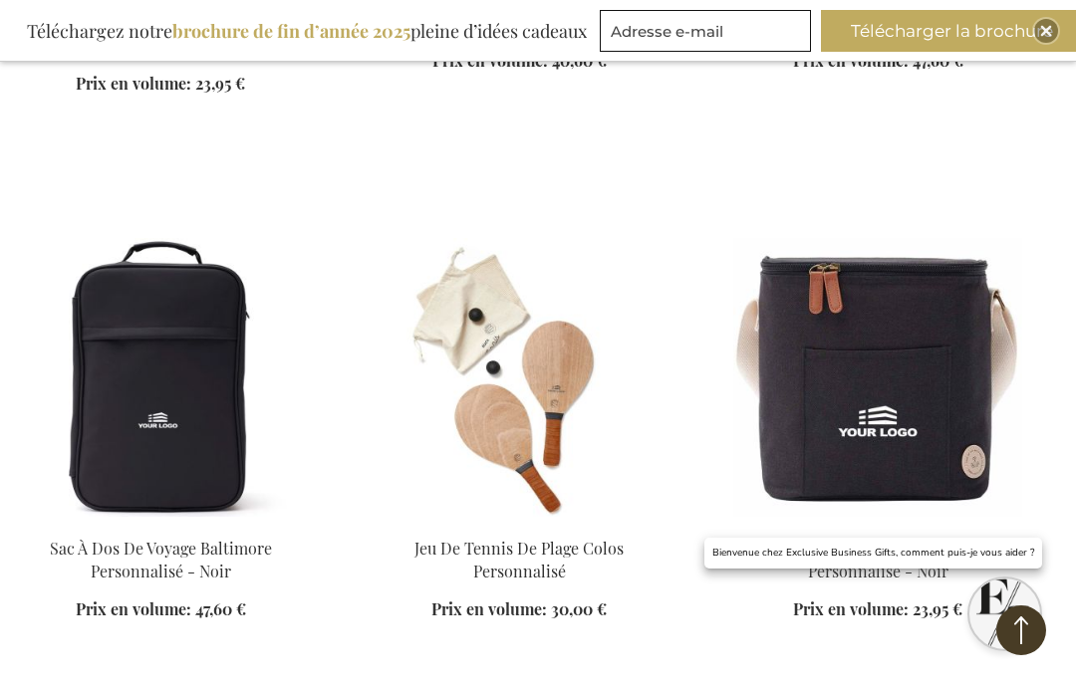
scroll to position [4466, 0]
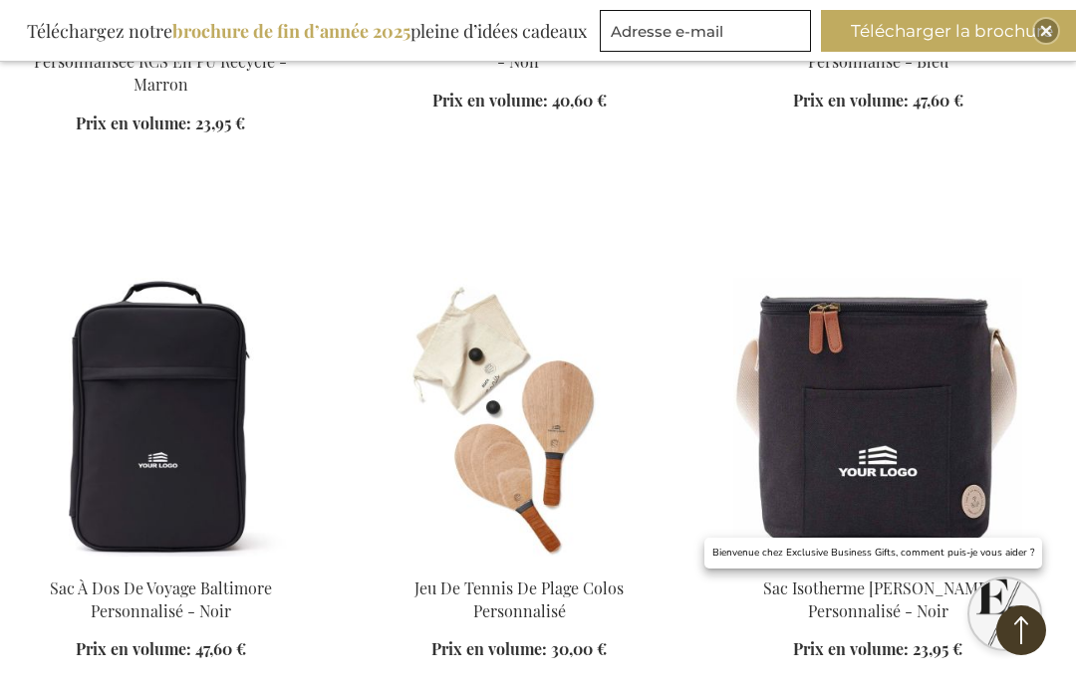
click at [935, 420] on img at bounding box center [877, 417] width 289 height 279
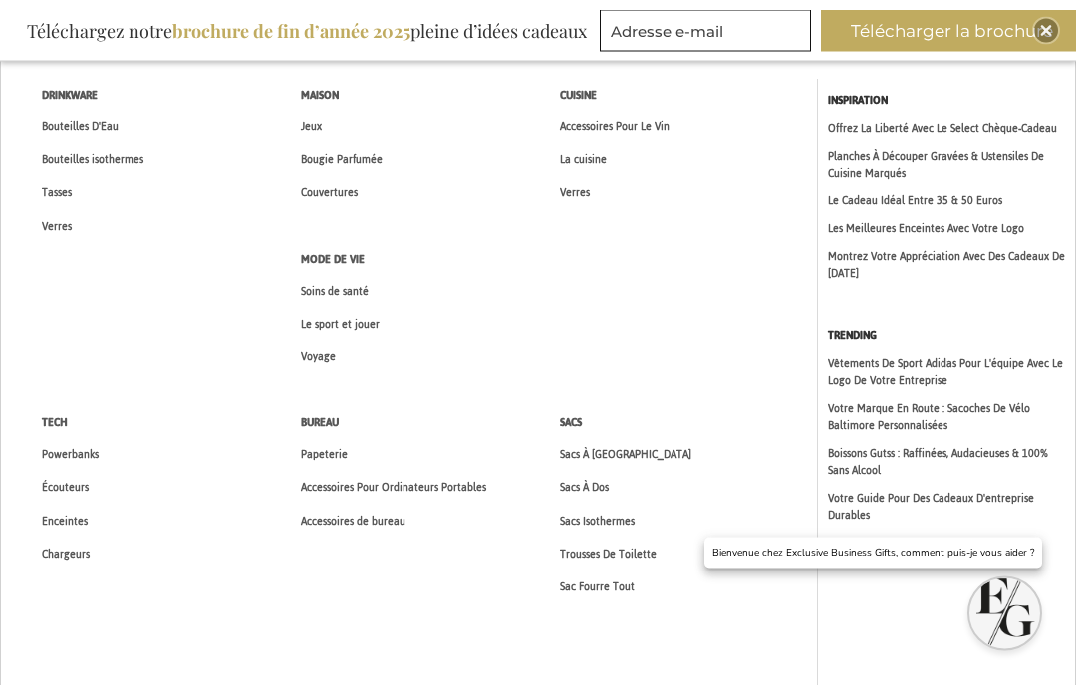
scroll to position [103, 0]
click at [83, 546] on span "Chargeurs" at bounding box center [66, 553] width 48 height 21
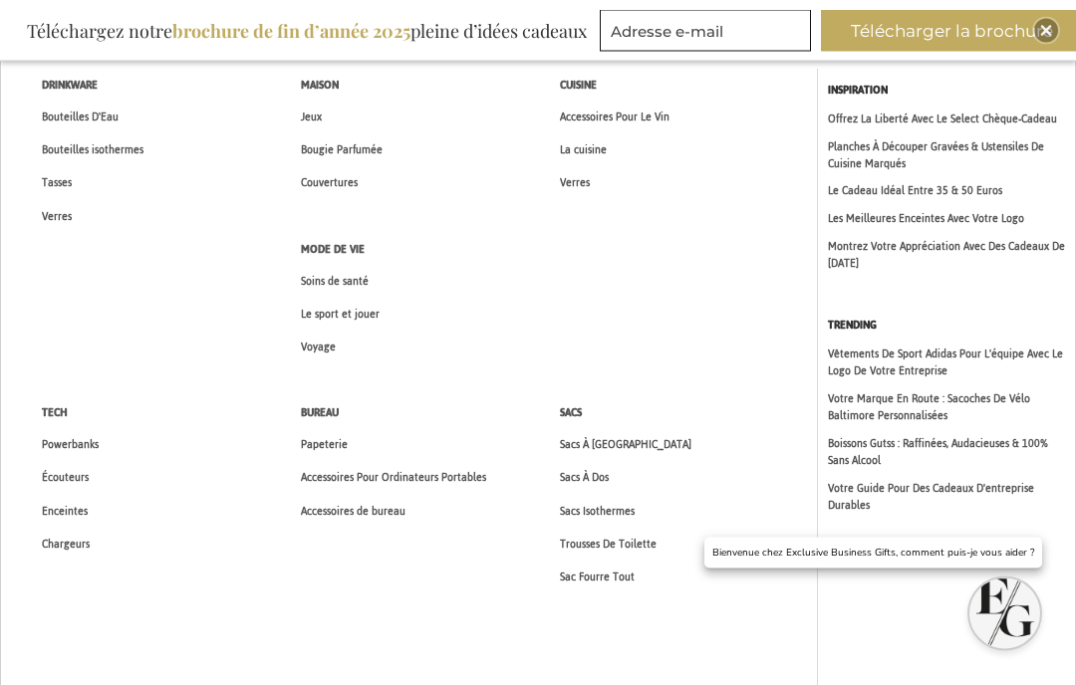
scroll to position [112, 0]
click at [86, 442] on span "Powerbanks" at bounding box center [70, 444] width 57 height 21
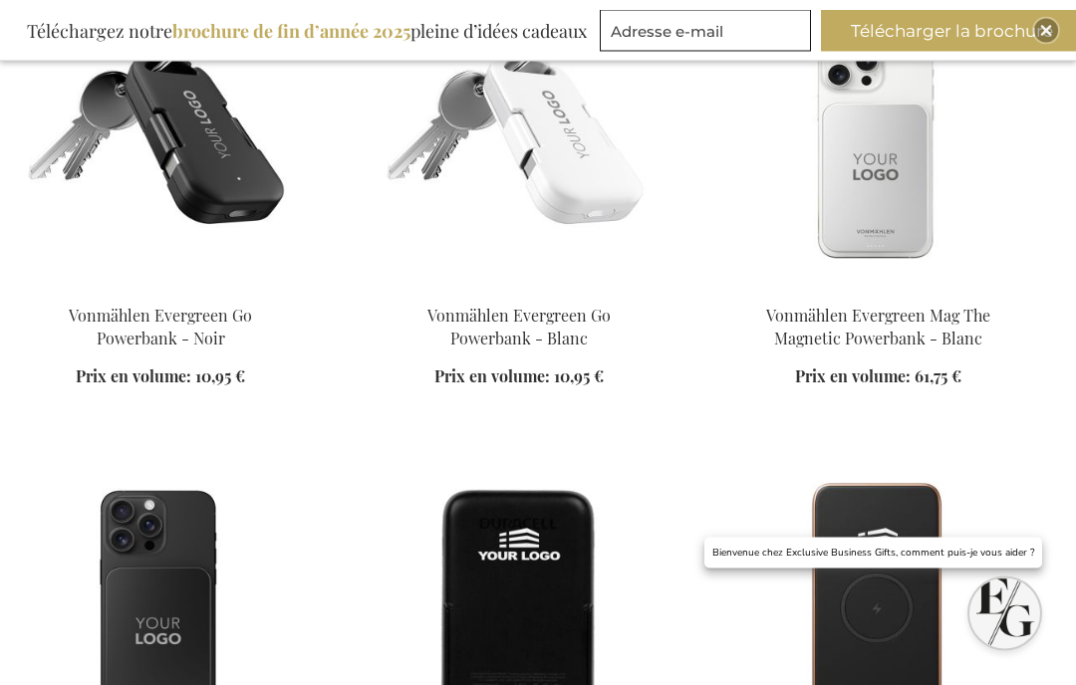
scroll to position [833, 0]
click at [529, 389] on div "Ajouter au panier" at bounding box center [519, 399] width 289 height 21
click at [538, 150] on img at bounding box center [519, 144] width 289 height 279
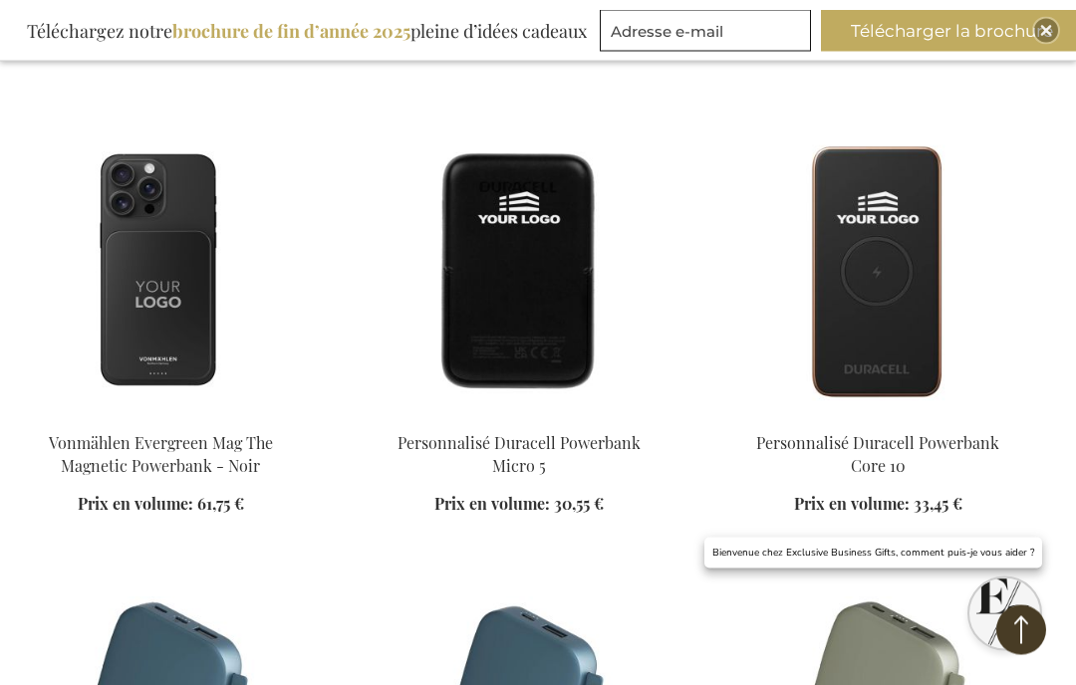
scroll to position [1169, 0]
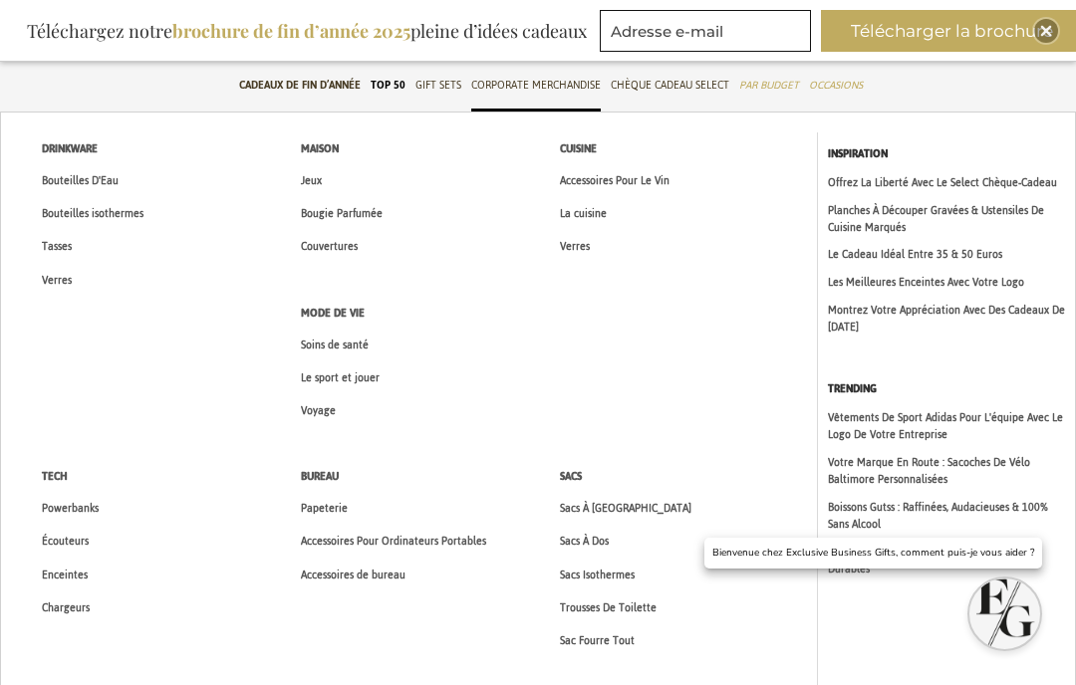
scroll to position [47, 10]
click at [348, 377] on span "Le sport et jouer" at bounding box center [340, 379] width 79 height 21
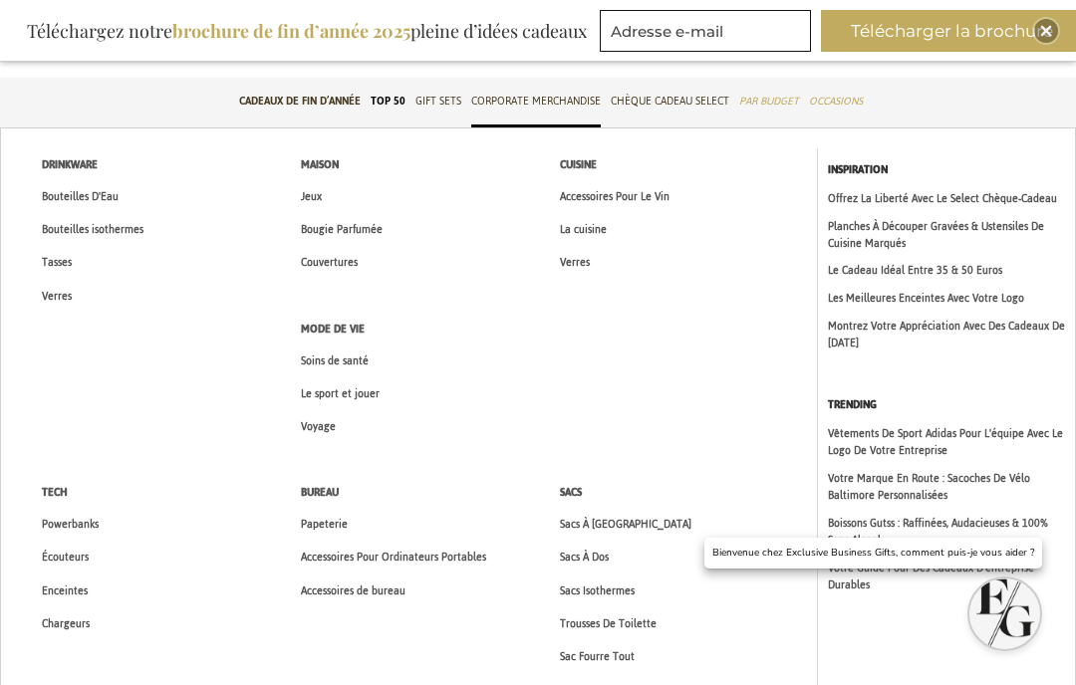
scroll to position [31, 0]
click at [324, 361] on span "Soins de santé" at bounding box center [335, 362] width 68 height 21
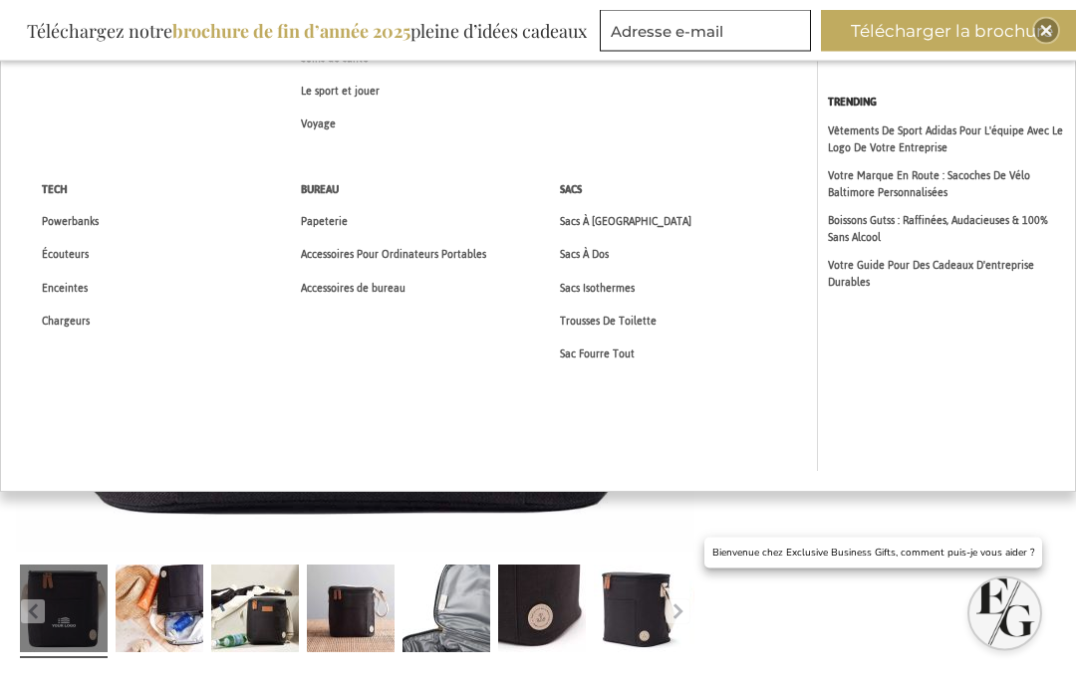
scroll to position [401, 0]
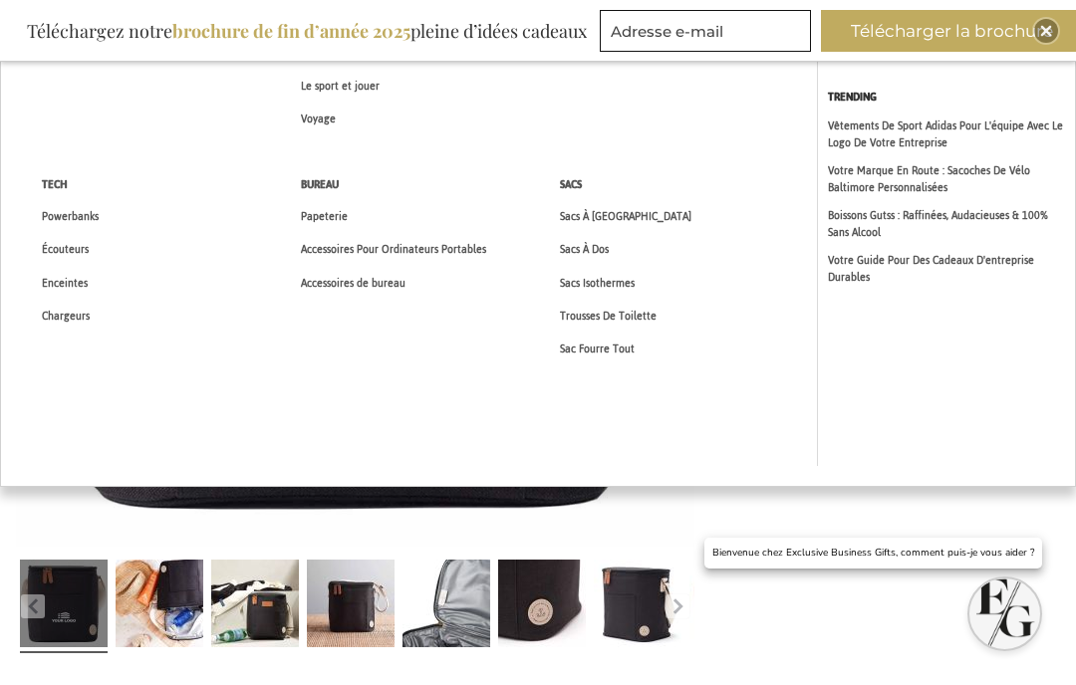
click at [606, 346] on span "Sac Fourre Tout" at bounding box center [597, 349] width 75 height 21
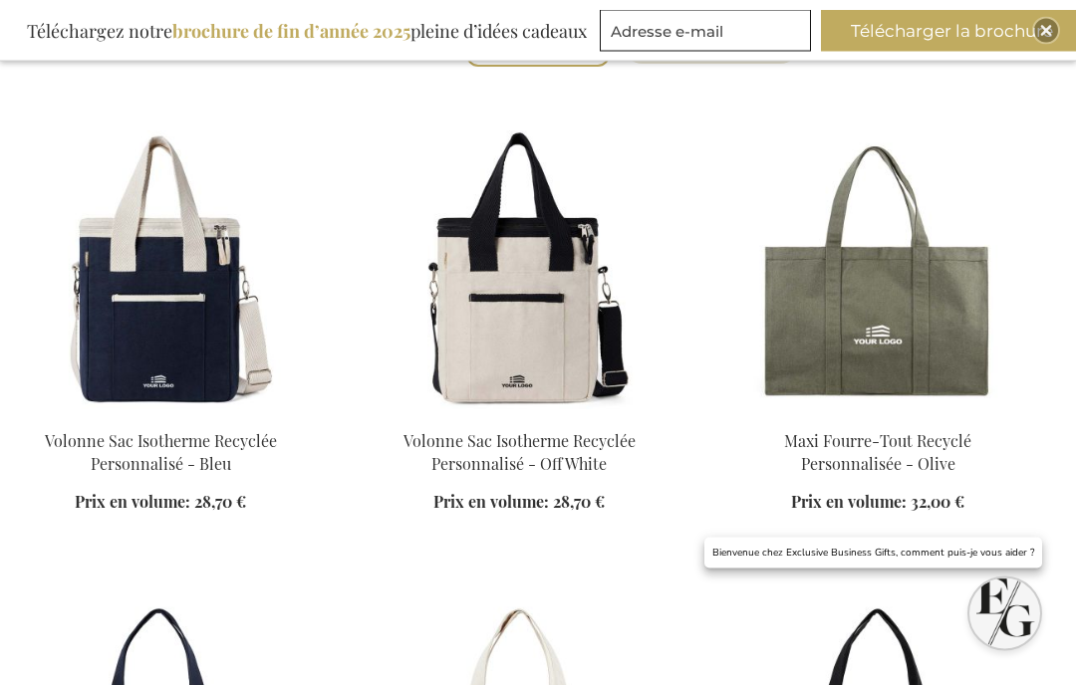
scroll to position [708, 0]
click at [108, 514] on div "Ajouter au panier" at bounding box center [160, 524] width 289 height 21
click at [137, 514] on div "Ajouter au panier" at bounding box center [160, 524] width 289 height 21
click at [69, 335] on img at bounding box center [160, 268] width 289 height 279
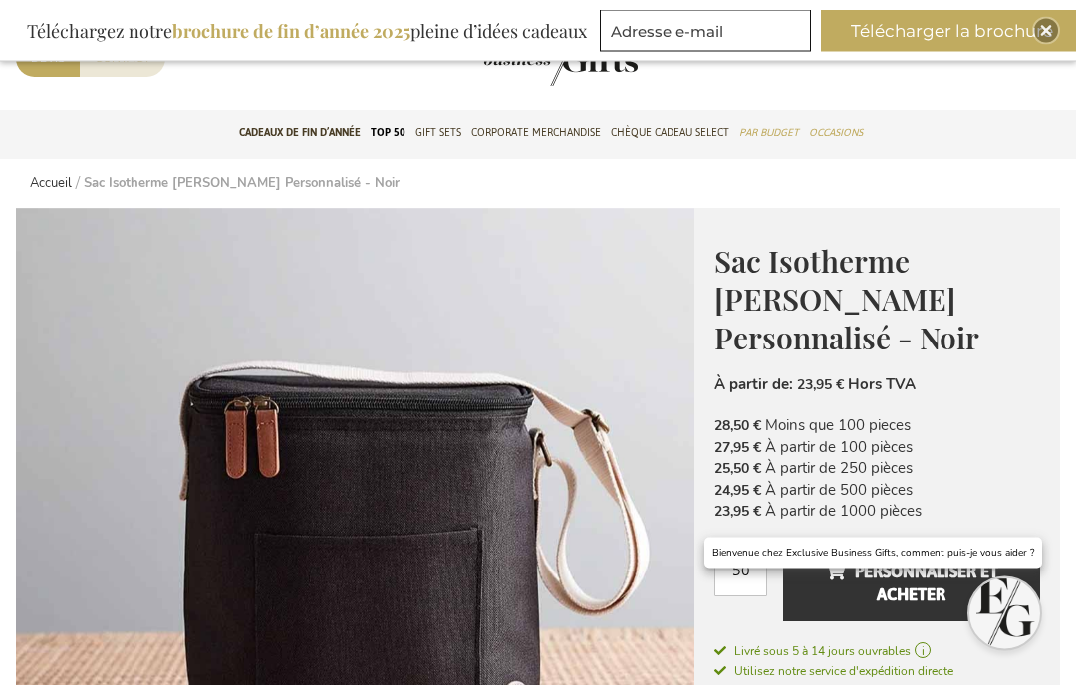
scroll to position [62, 0]
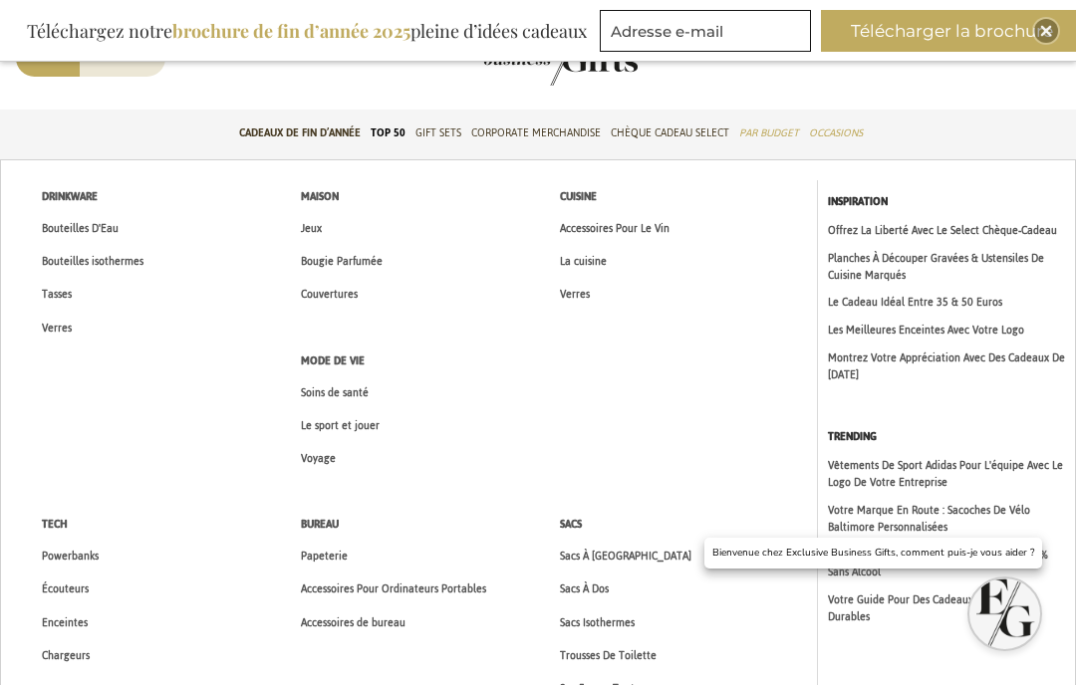
click at [618, 684] on span "Sac Fourre Tout" at bounding box center [597, 688] width 75 height 21
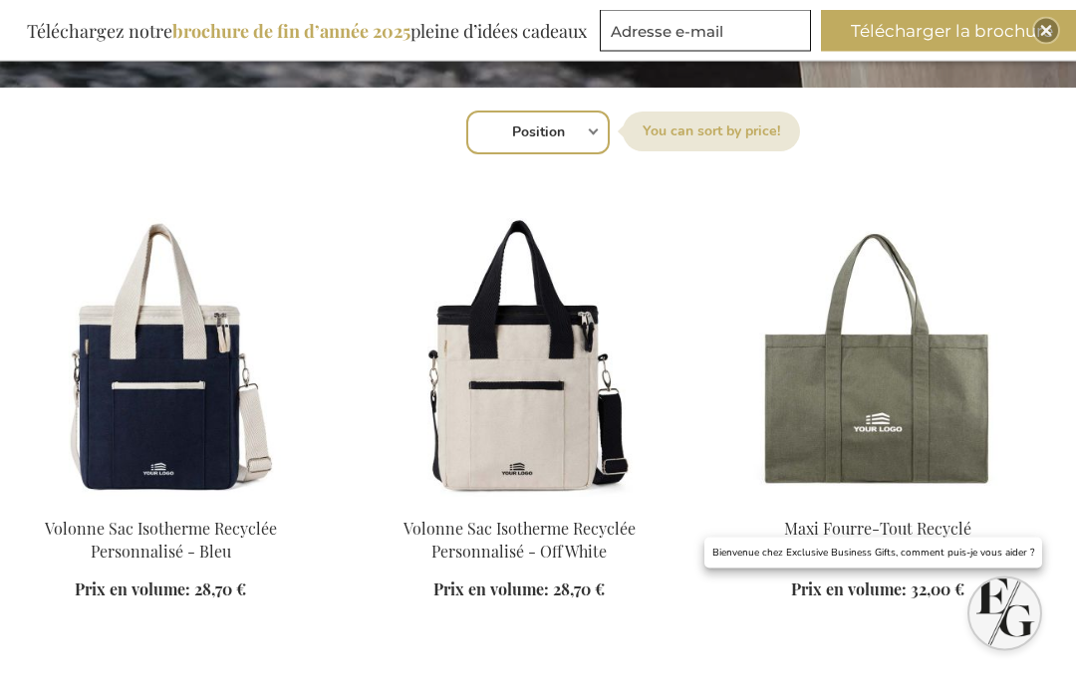
scroll to position [620, 0]
click at [106, 440] on img at bounding box center [160, 357] width 289 height 279
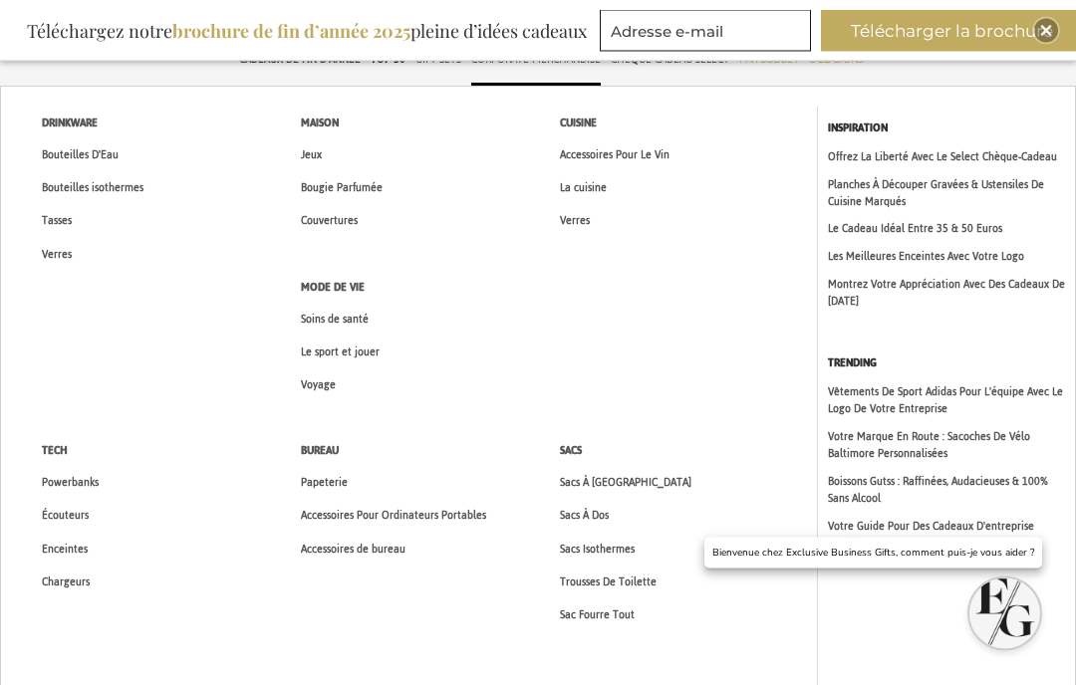
scroll to position [74, 0]
click at [314, 392] on span "Voyage" at bounding box center [318, 385] width 35 height 21
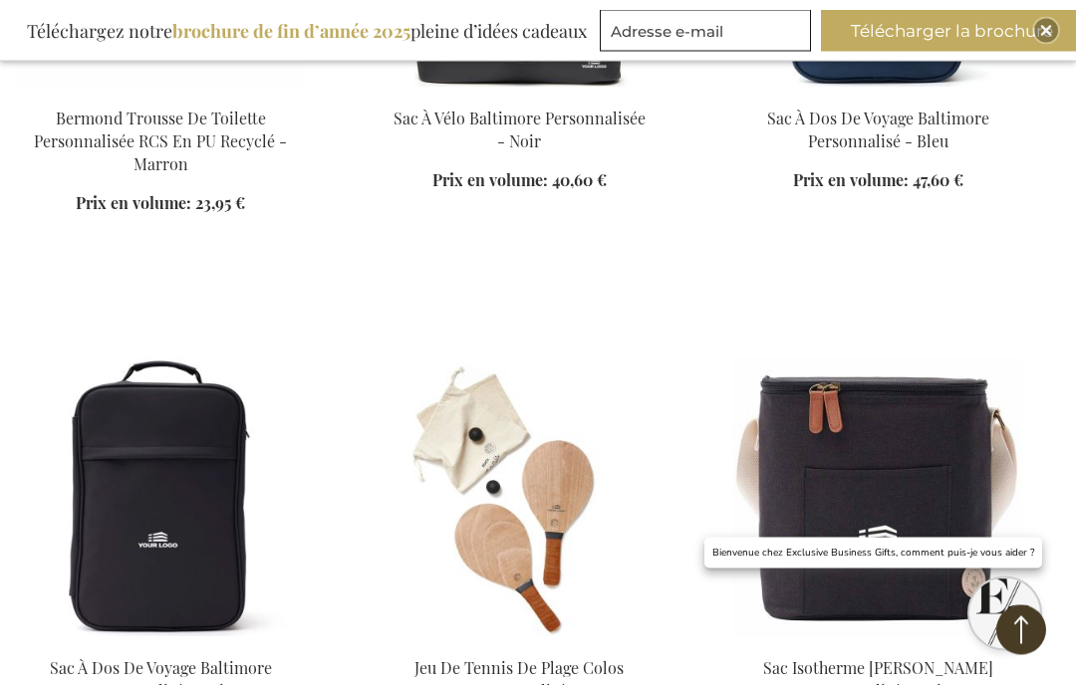
scroll to position [4386, 0]
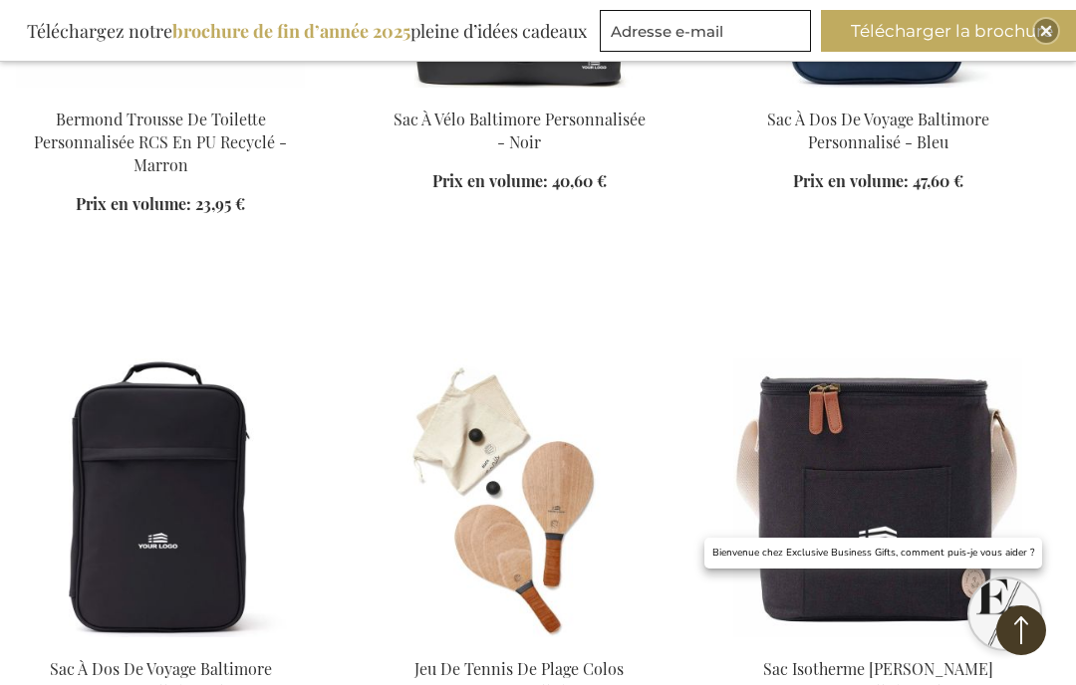
click at [840, 465] on img at bounding box center [877, 498] width 289 height 279
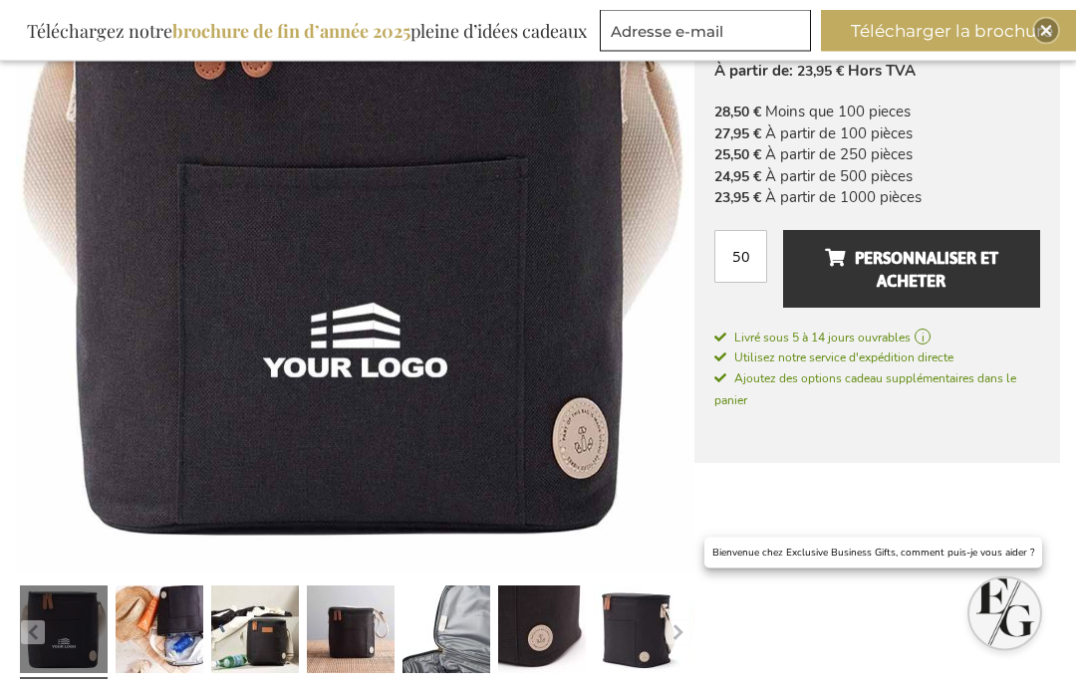
scroll to position [366, 0]
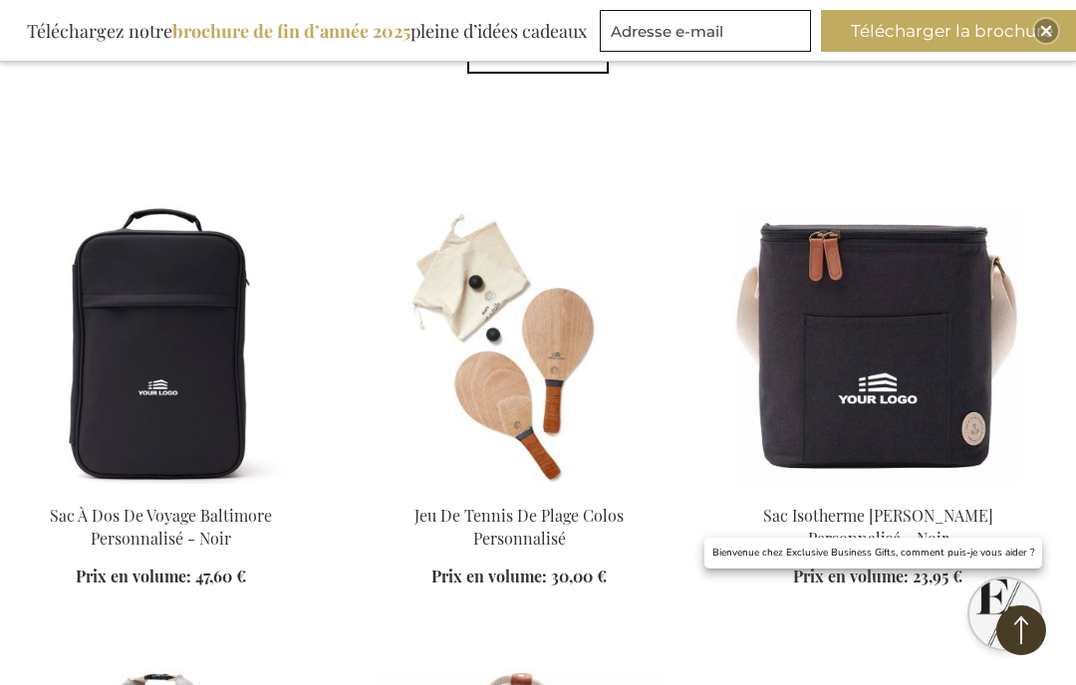
scroll to position [776, 0]
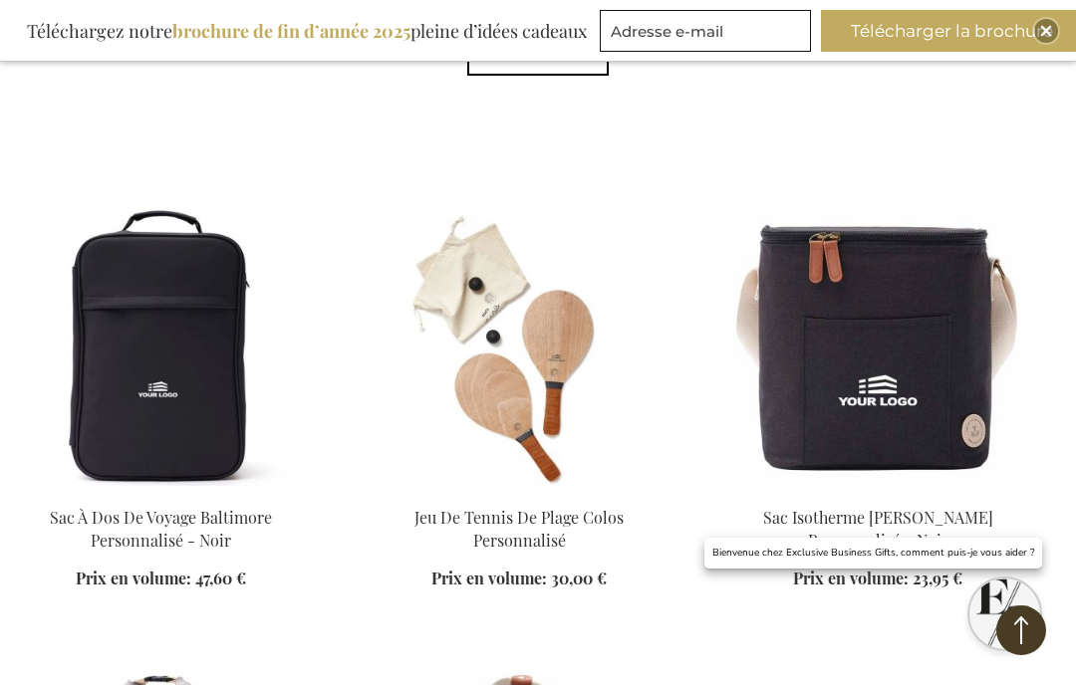
click at [843, 592] on div "Ajouter au panier" at bounding box center [877, 602] width 289 height 21
click at [944, 381] on img at bounding box center [877, 346] width 289 height 279
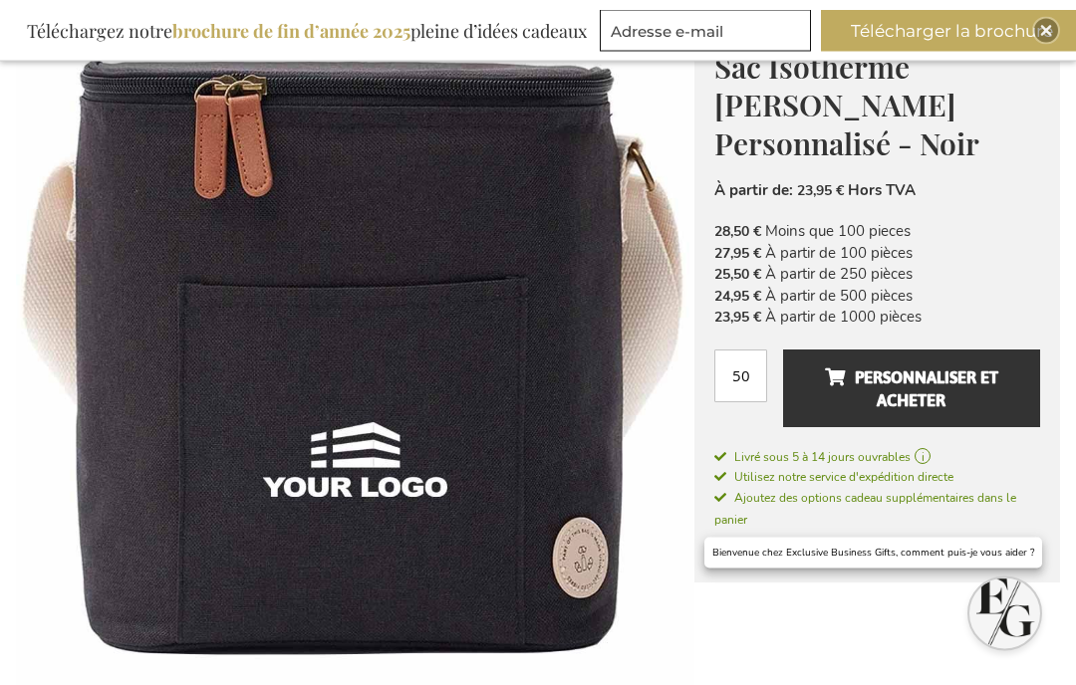
scroll to position [252, 0]
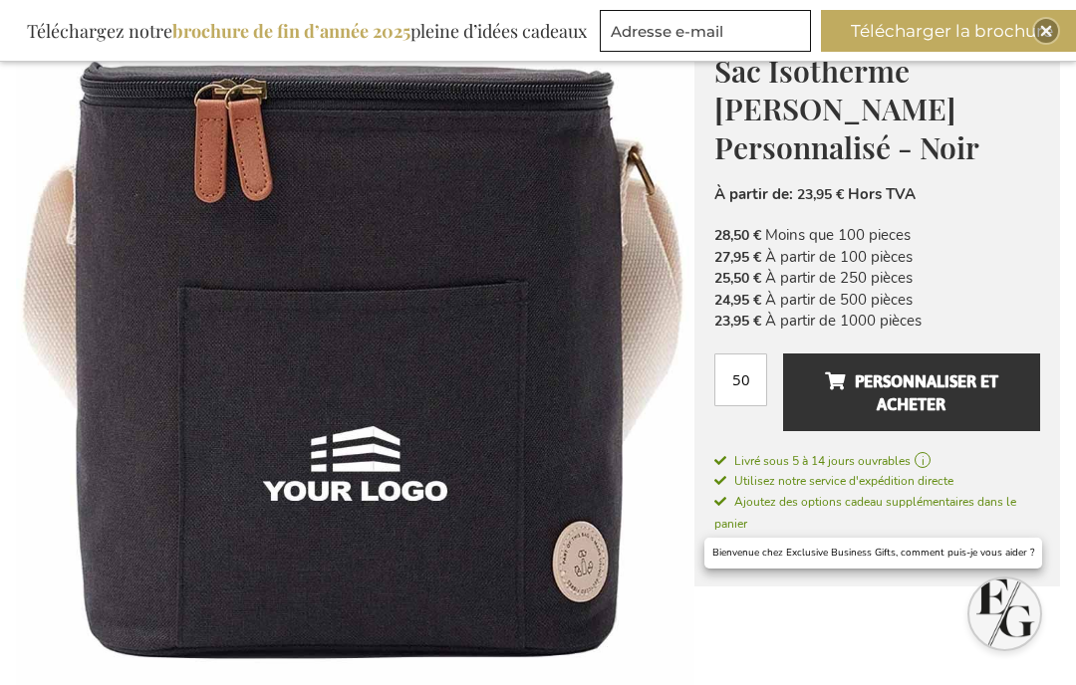
click at [951, 366] on span "Personnaliser et acheter" at bounding box center [911, 393] width 173 height 55
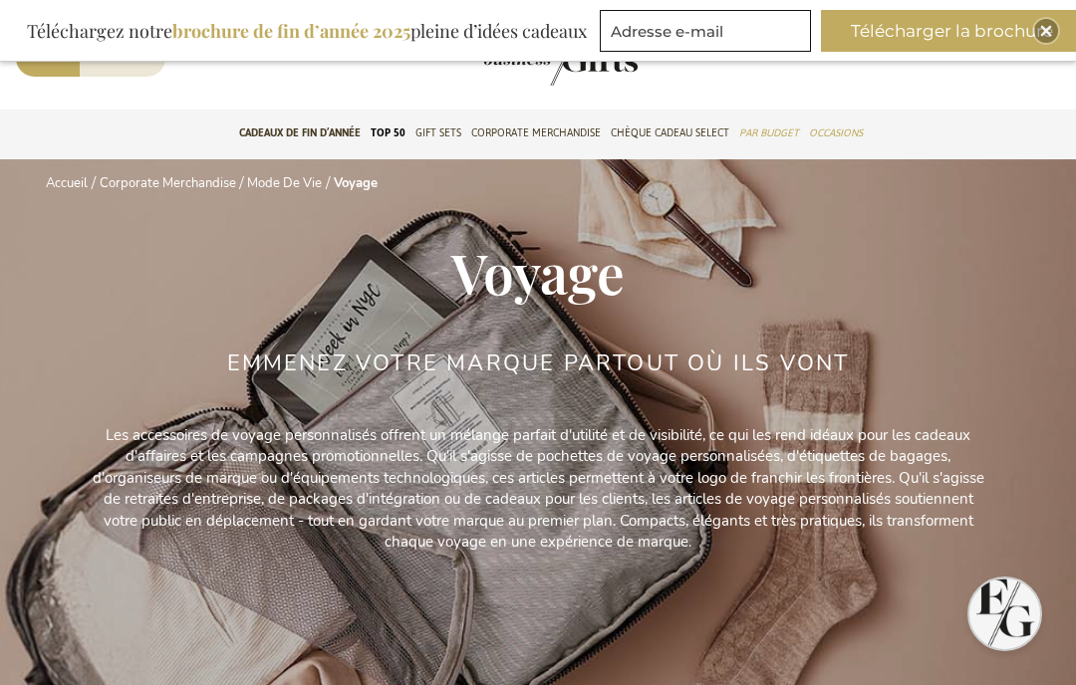
click at [558, 235] on span "Voyage" at bounding box center [537, 272] width 173 height 74
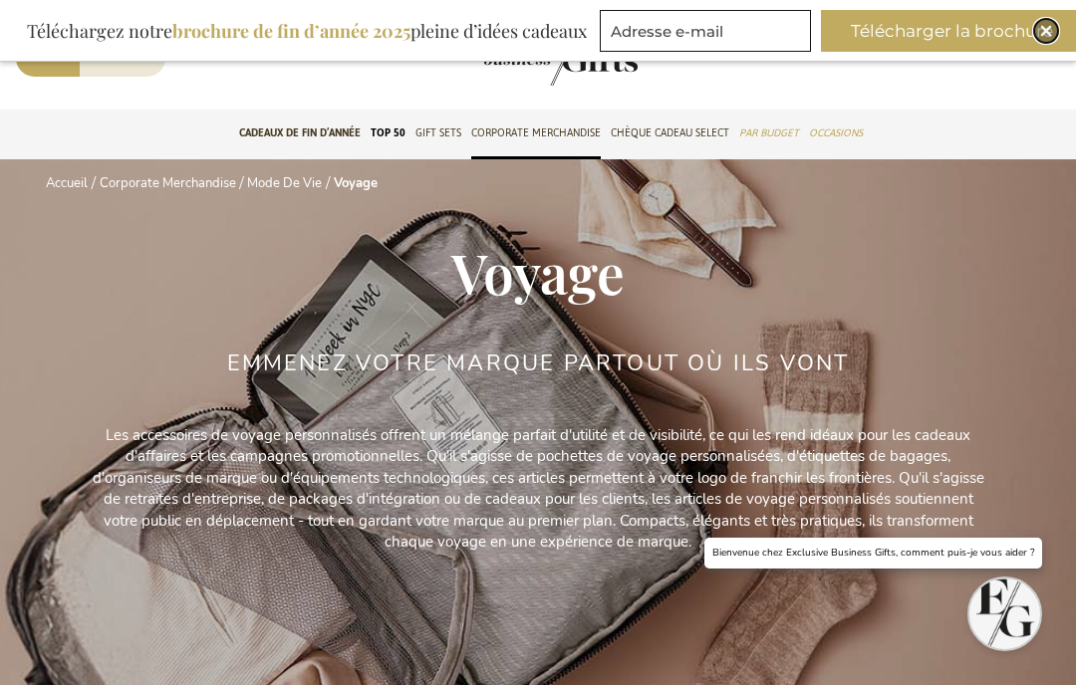
click at [1046, 32] on img "Close" at bounding box center [1046, 31] width 12 height 12
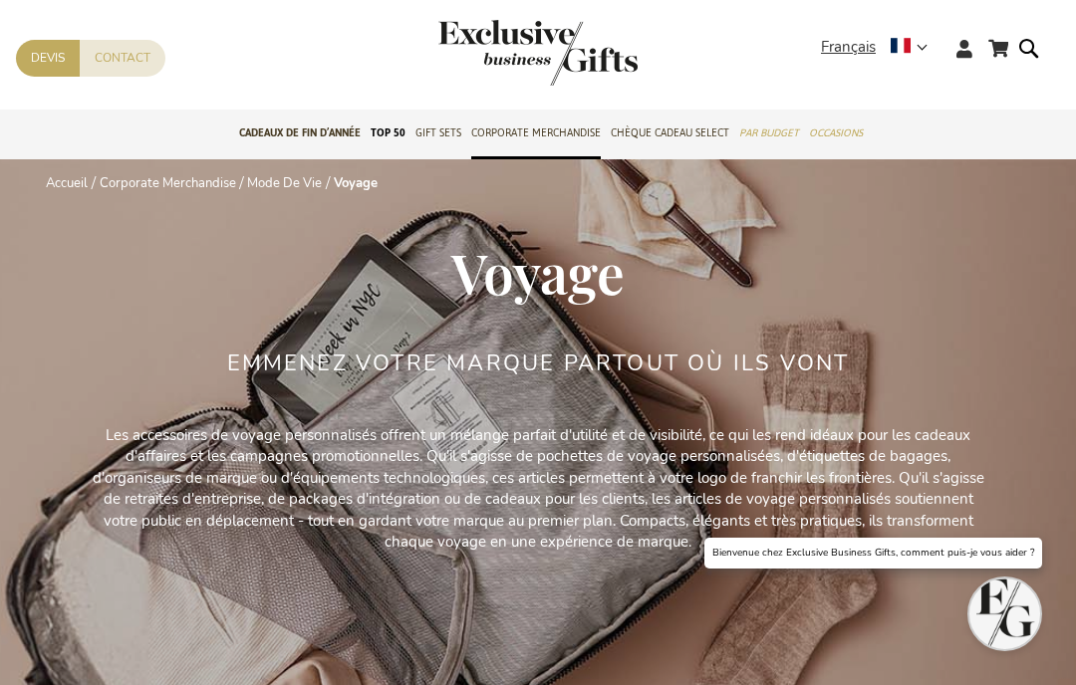
click at [1032, 54] on form "Rechercher Rechercher" at bounding box center [1034, 64] width 20 height 57
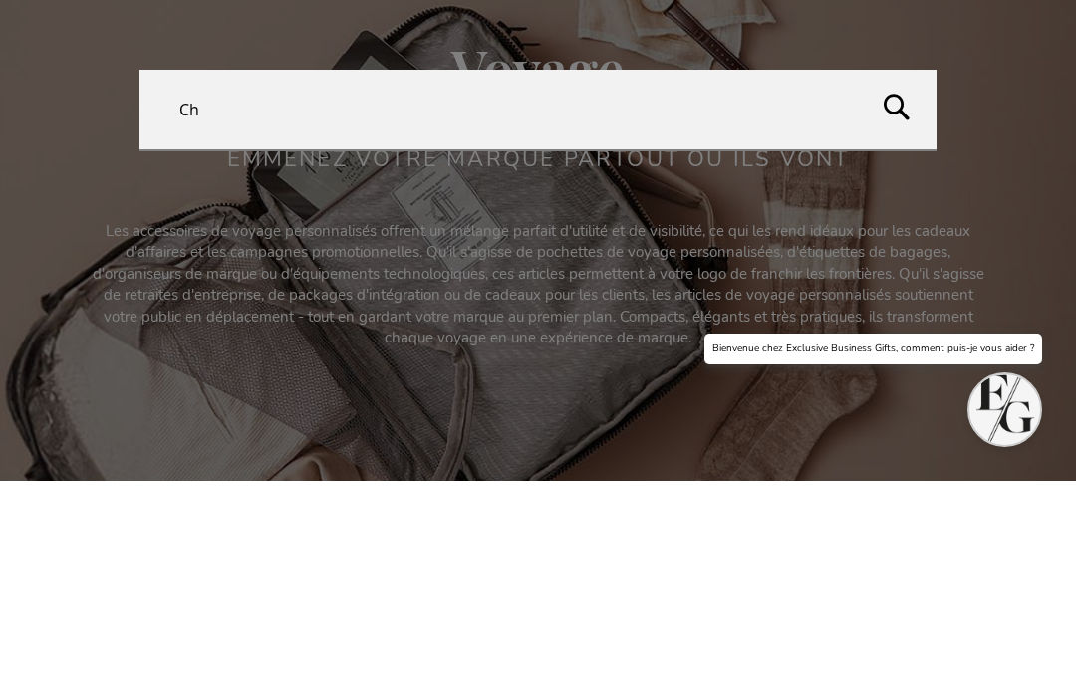
type input "C"
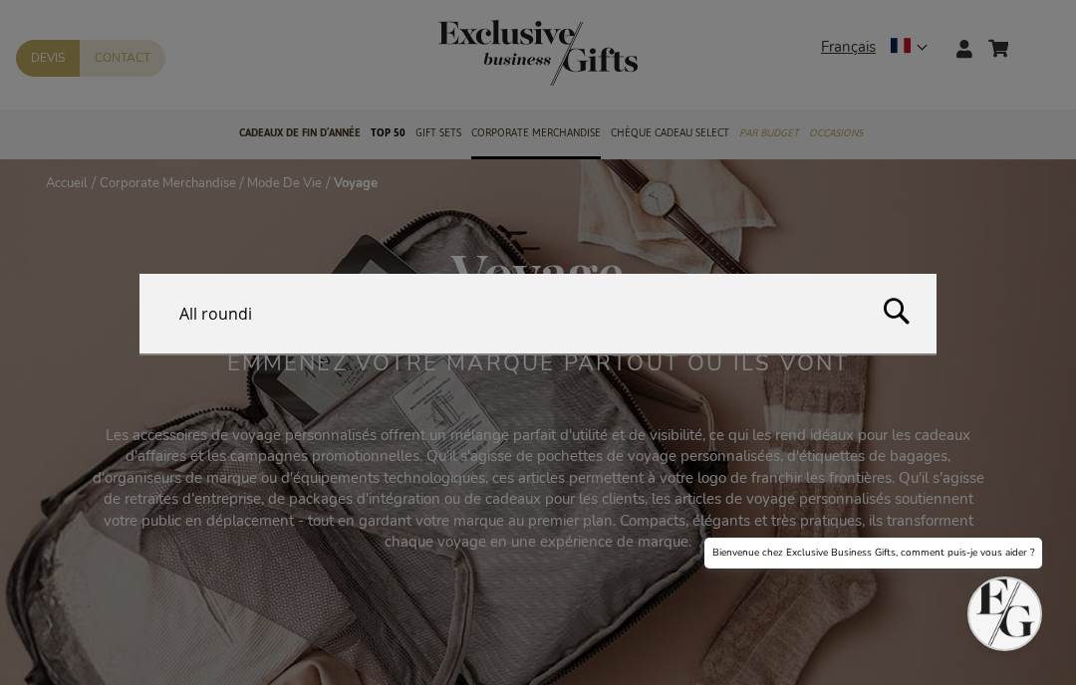
click at [899, 326] on button "Rechercher" at bounding box center [966, 319] width 219 height 91
type input "All roundi"
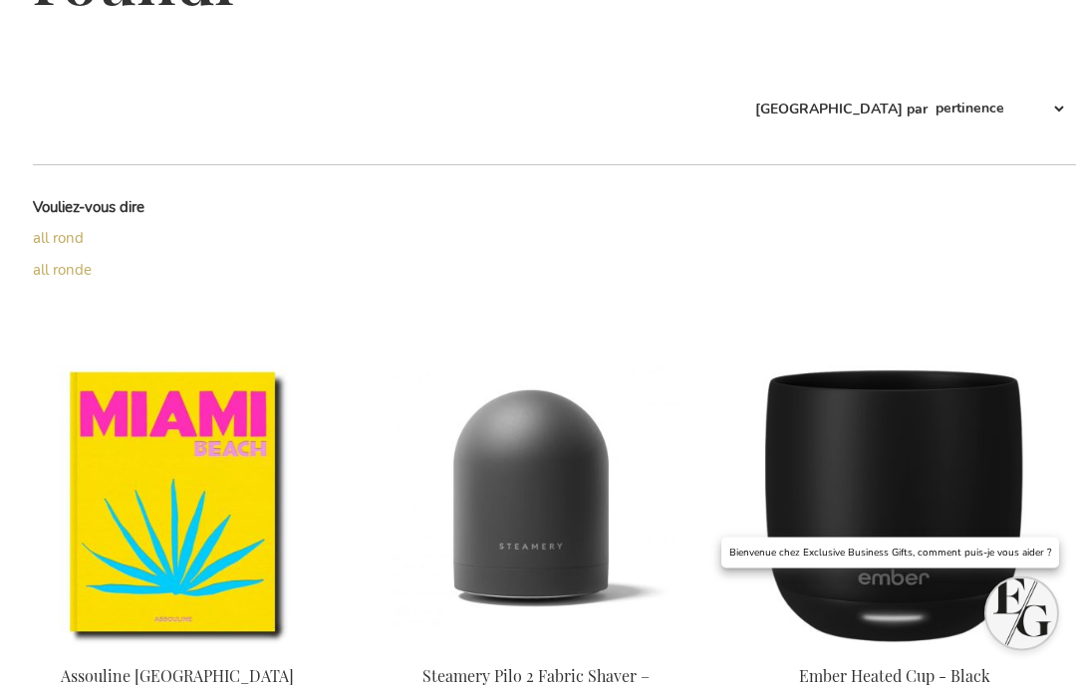
scroll to position [309, 0]
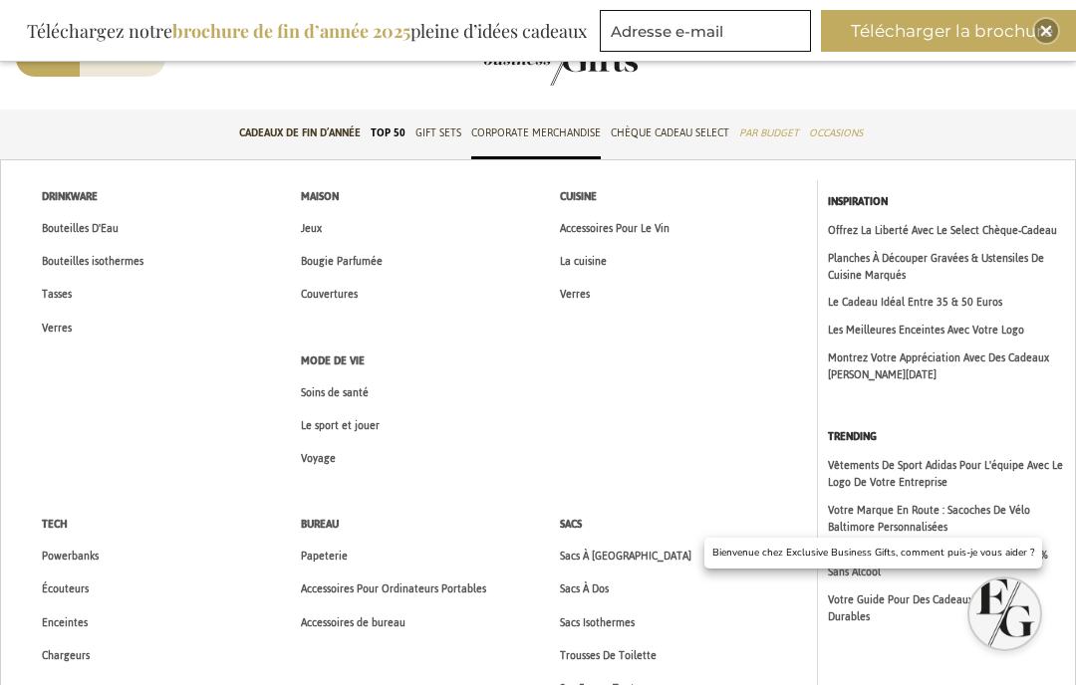
click at [484, 581] on span "Accessoires Pour Ordinateurs Portables" at bounding box center [393, 589] width 185 height 21
click at [400, 608] on link "Accessoires de bureau" at bounding box center [353, 623] width 146 height 33
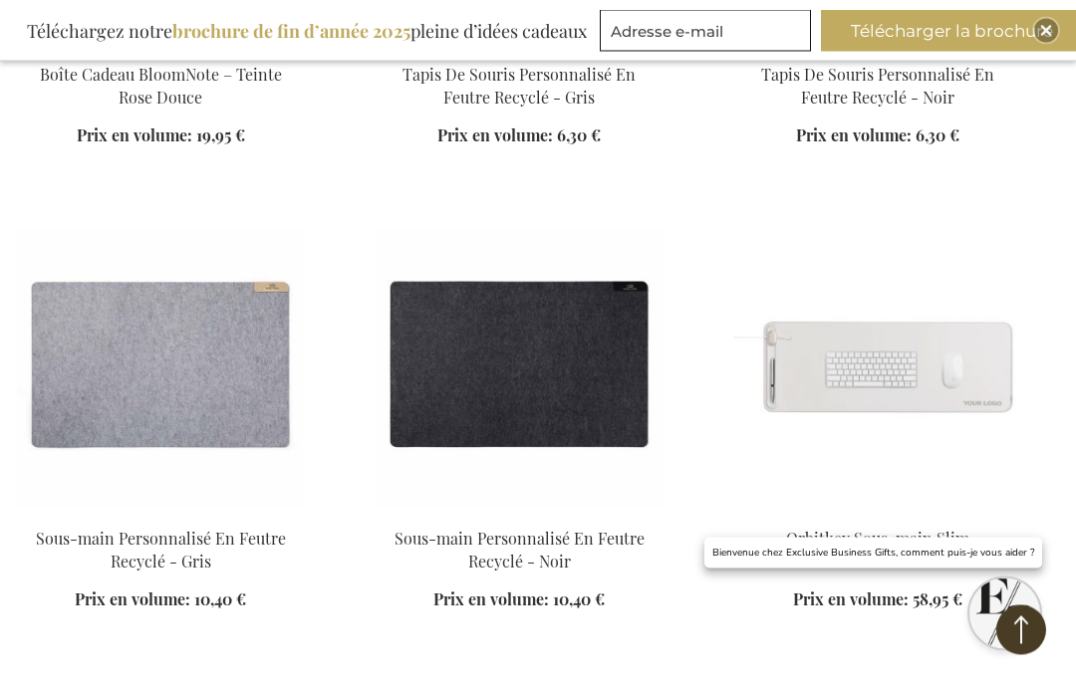
scroll to position [1544, 0]
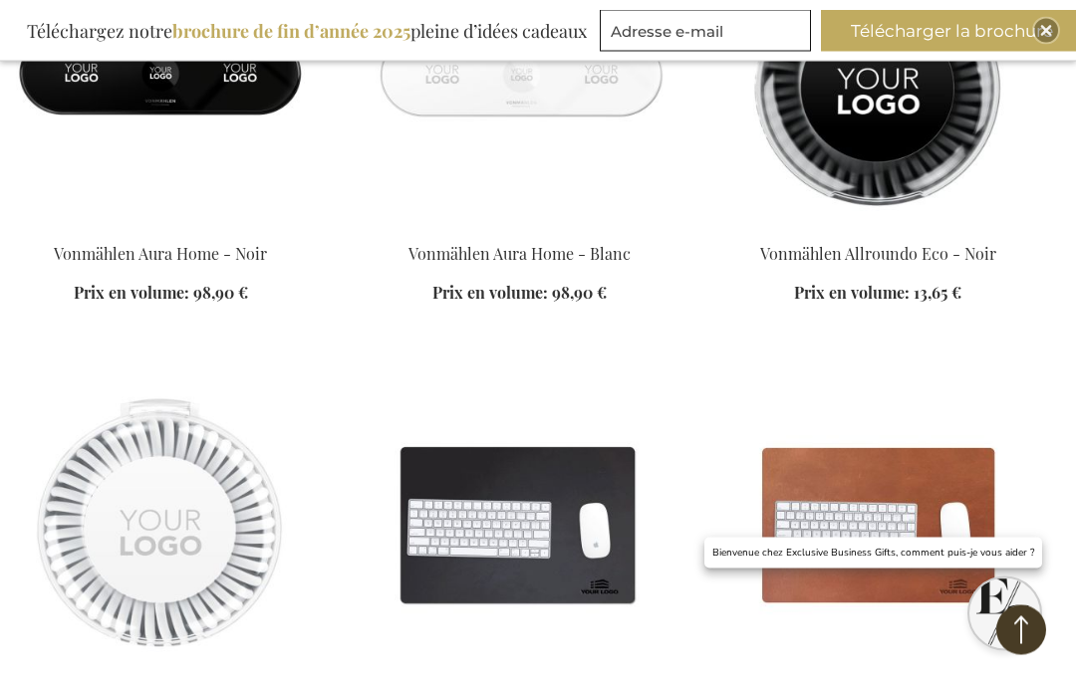
scroll to position [2817, 0]
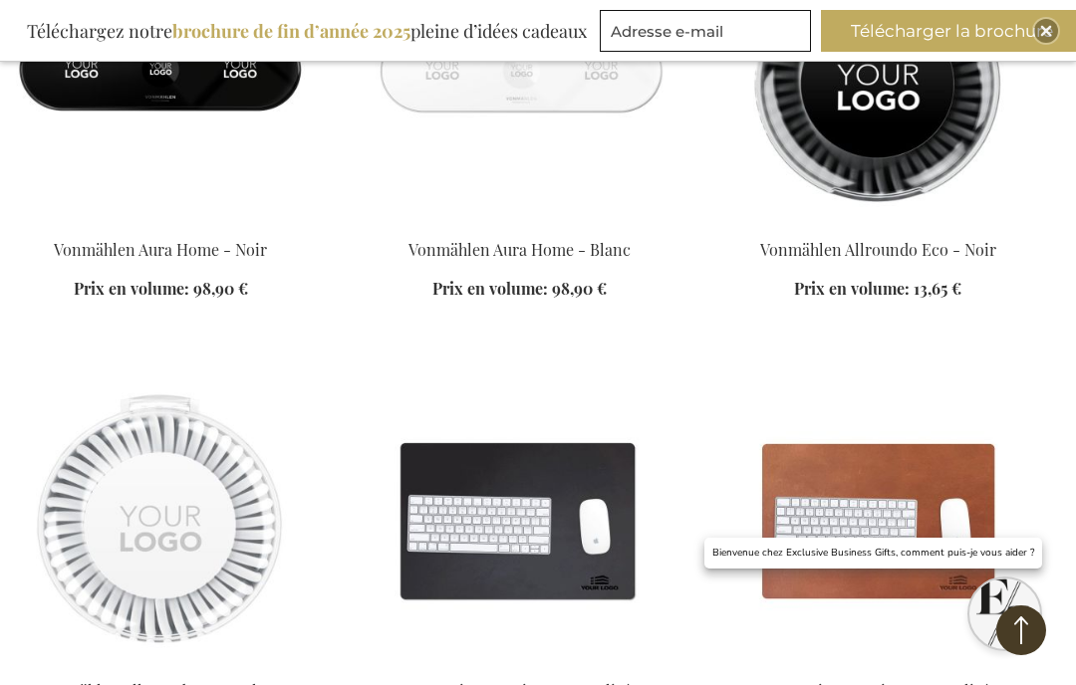
click at [169, 612] on img at bounding box center [160, 520] width 289 height 279
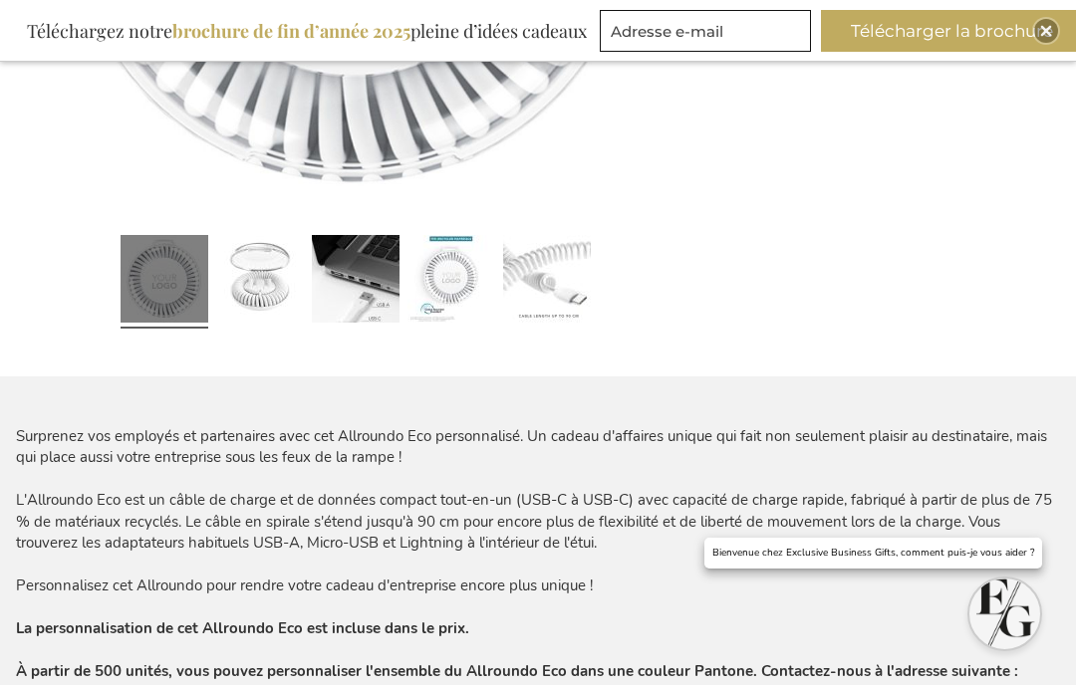
scroll to position [743, 0]
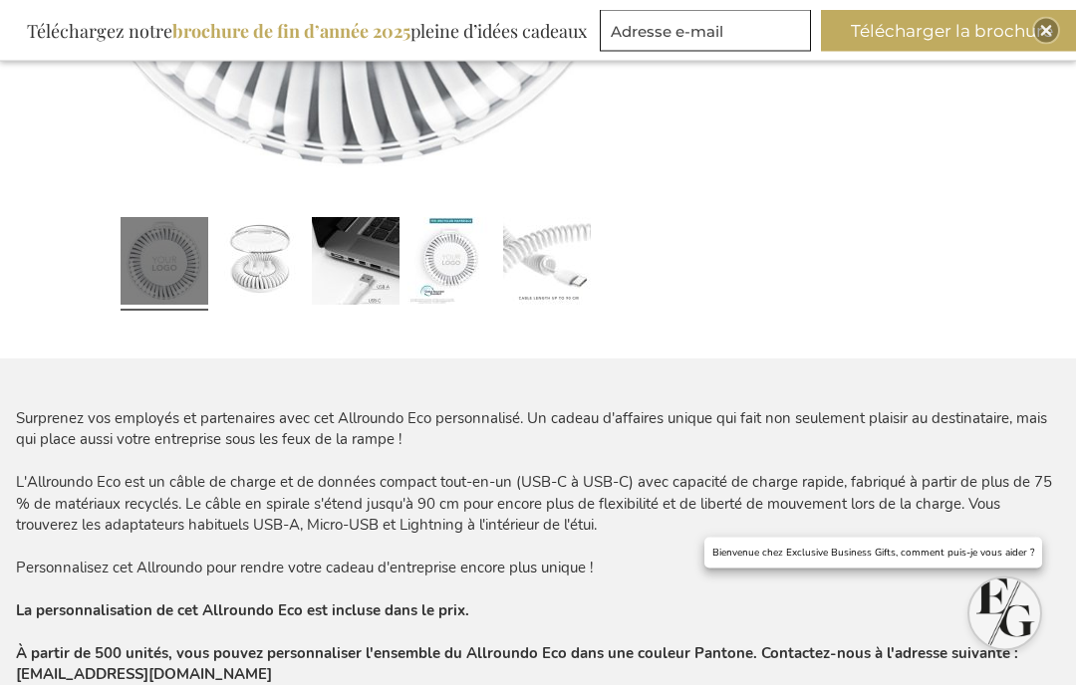
click at [103, 546] on div "Surprenez vos employés et partenaires avec cet Allroundo Eco personnalisé. Un c…" at bounding box center [538, 547] width 1044 height 277
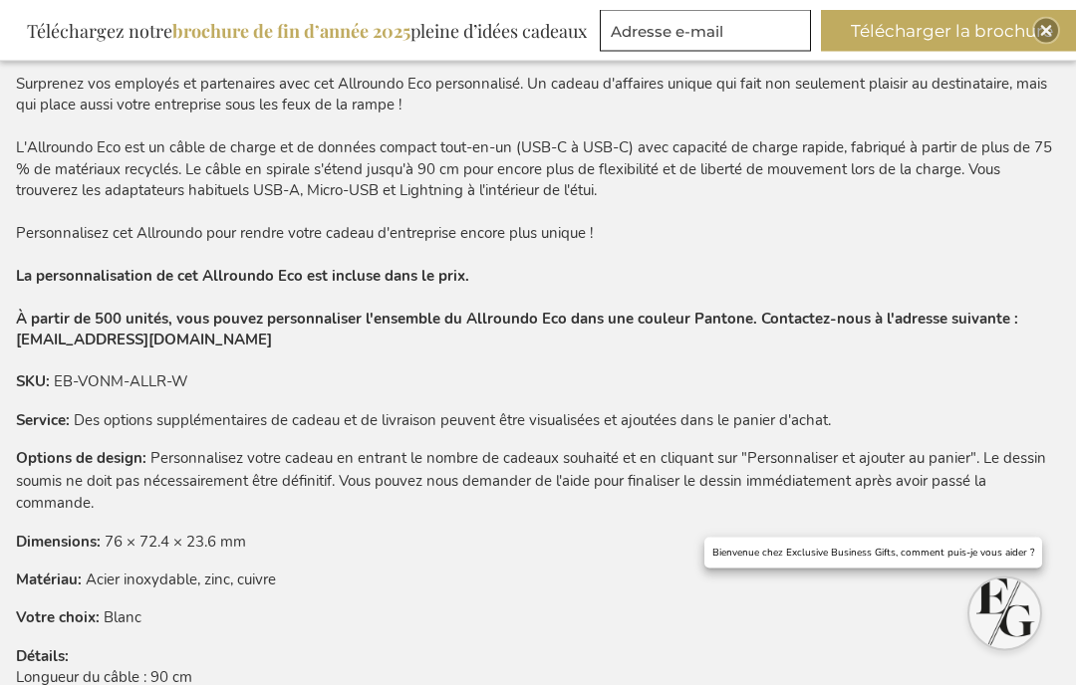
scroll to position [1079, 0]
click at [0, 0] on td "Personnalisez votre cadeau en entrant le nombre de cadeaux souhaité et en cliqu…" at bounding box center [0, 0] width 0 height 0
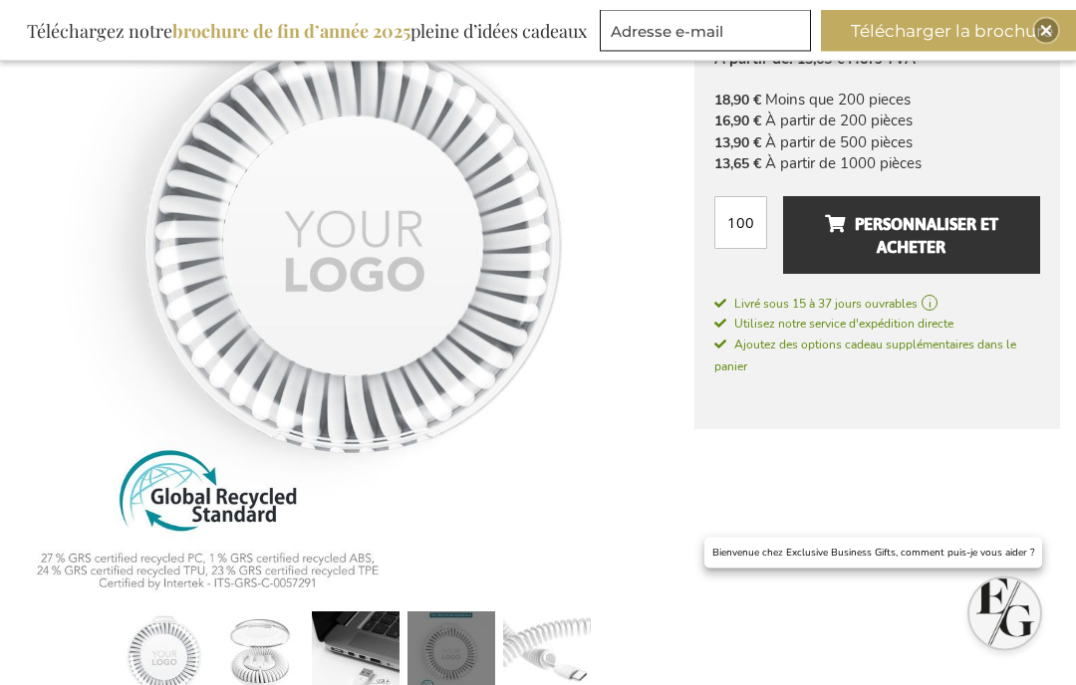
scroll to position [350, 0]
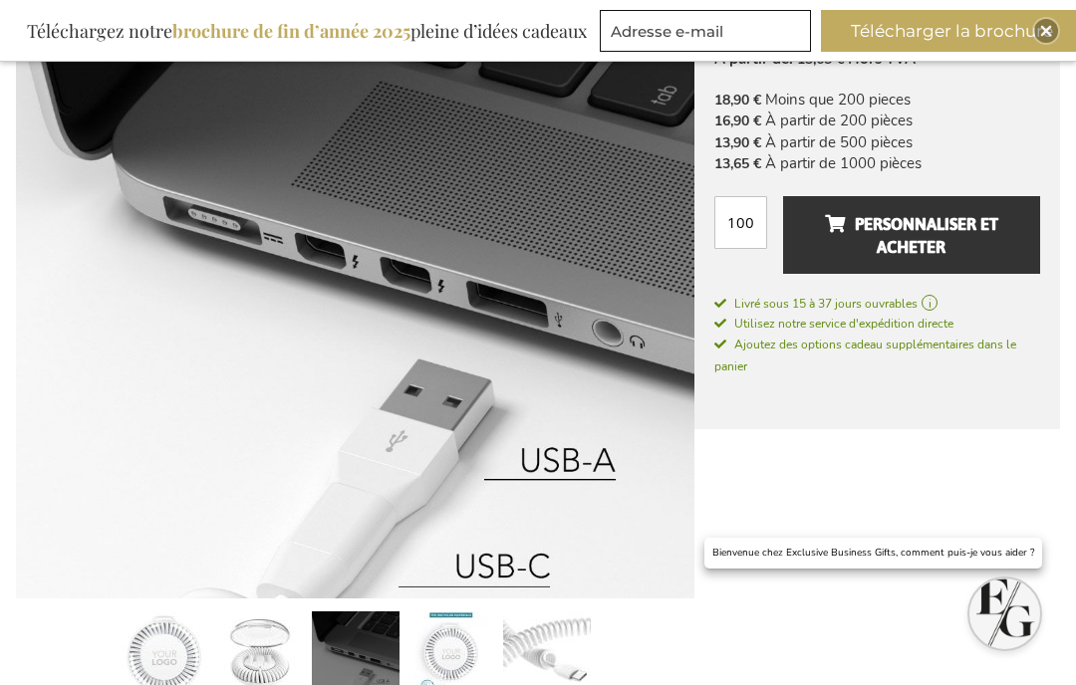
click at [503, 632] on link at bounding box center [547, 659] width 88 height 110
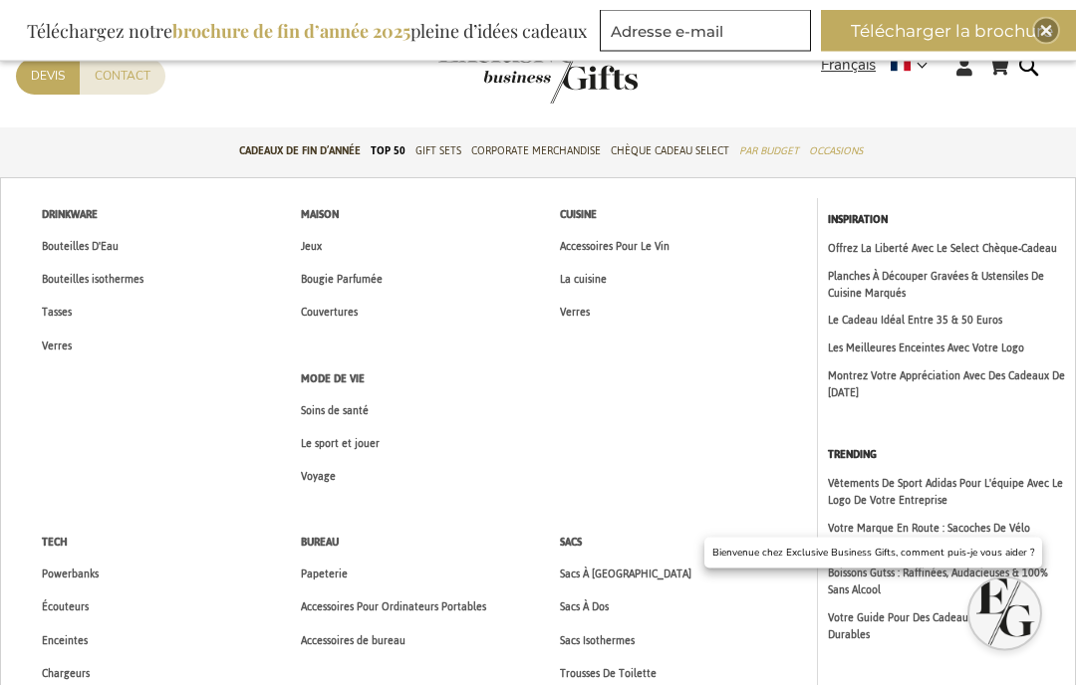
scroll to position [45, 0]
click at [331, 471] on span "Voyage" at bounding box center [318, 475] width 35 height 21
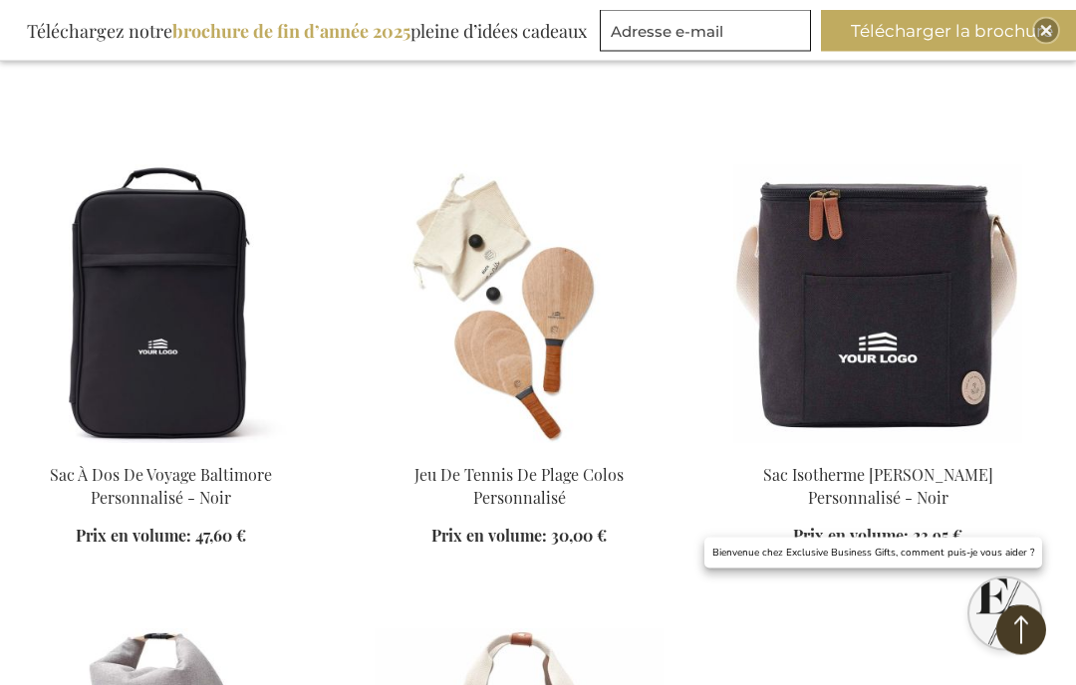
scroll to position [4580, 0]
click at [917, 323] on img at bounding box center [877, 303] width 289 height 279
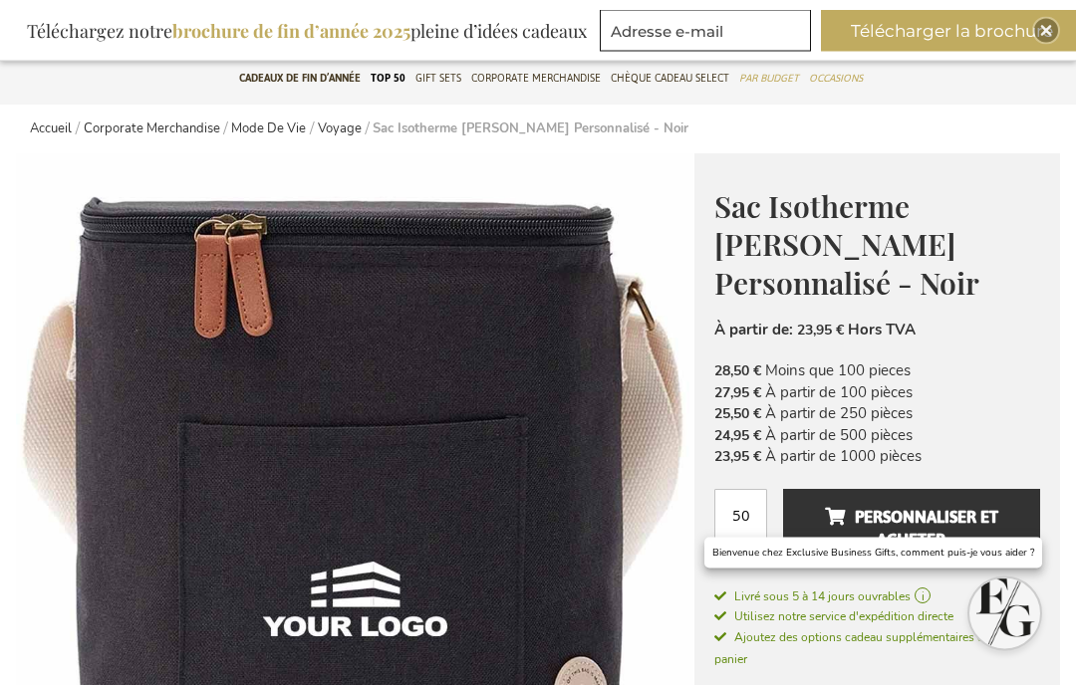
scroll to position [114, 0]
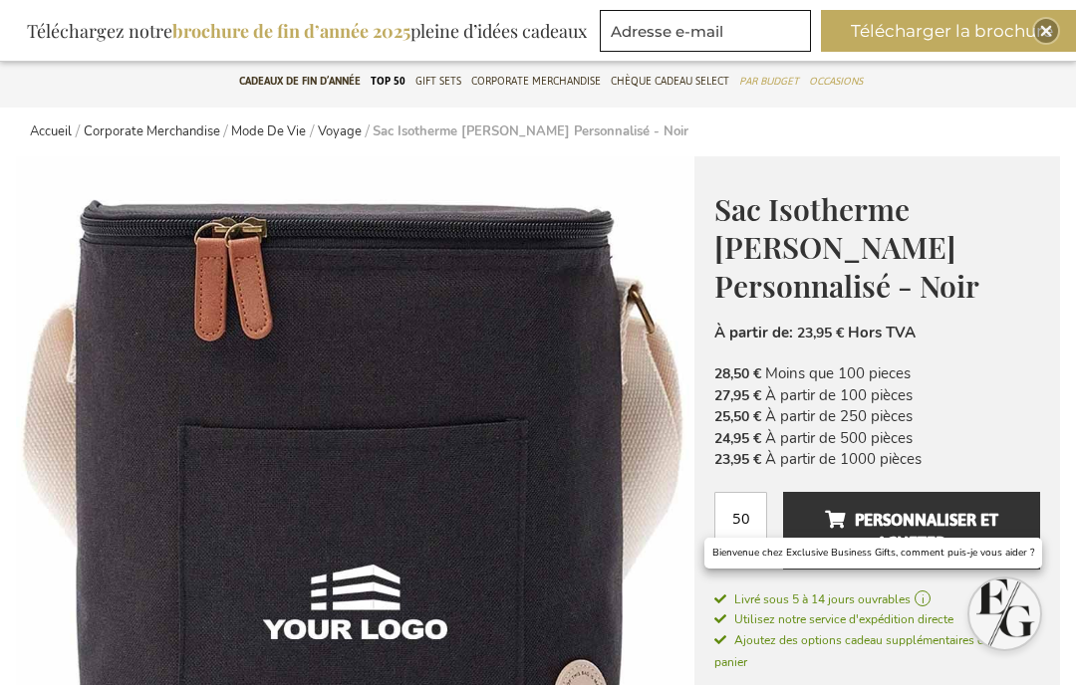
click at [929, 504] on span "Personnaliser et acheter" at bounding box center [911, 531] width 173 height 55
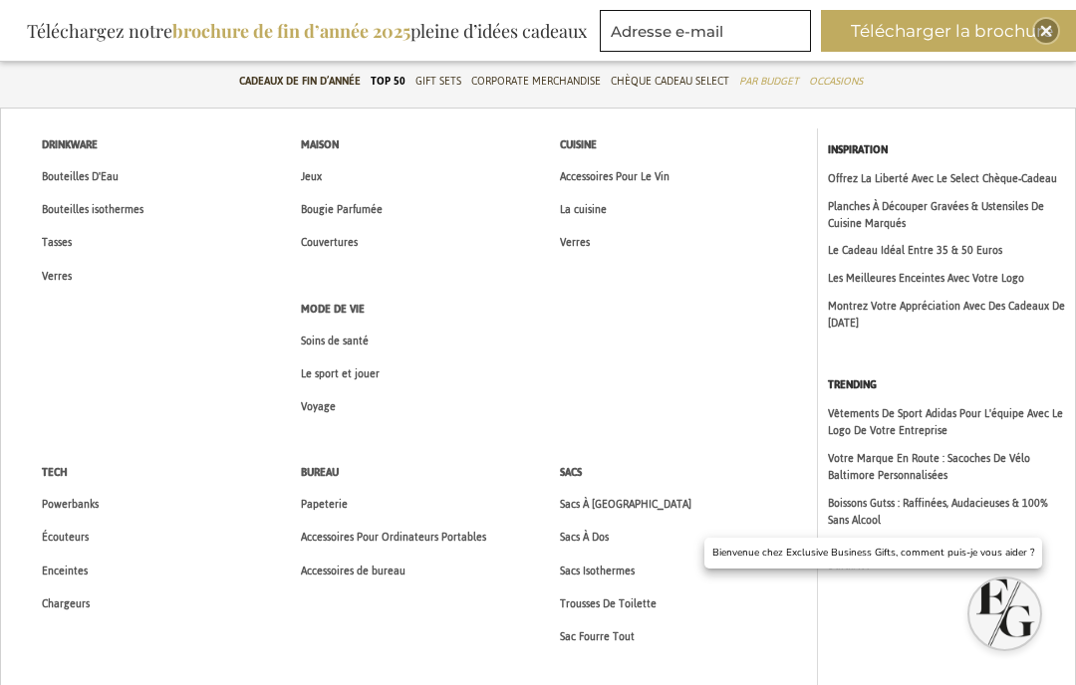
click at [475, 540] on span "Accessoires Pour Ordinateurs Portables" at bounding box center [393, 537] width 185 height 21
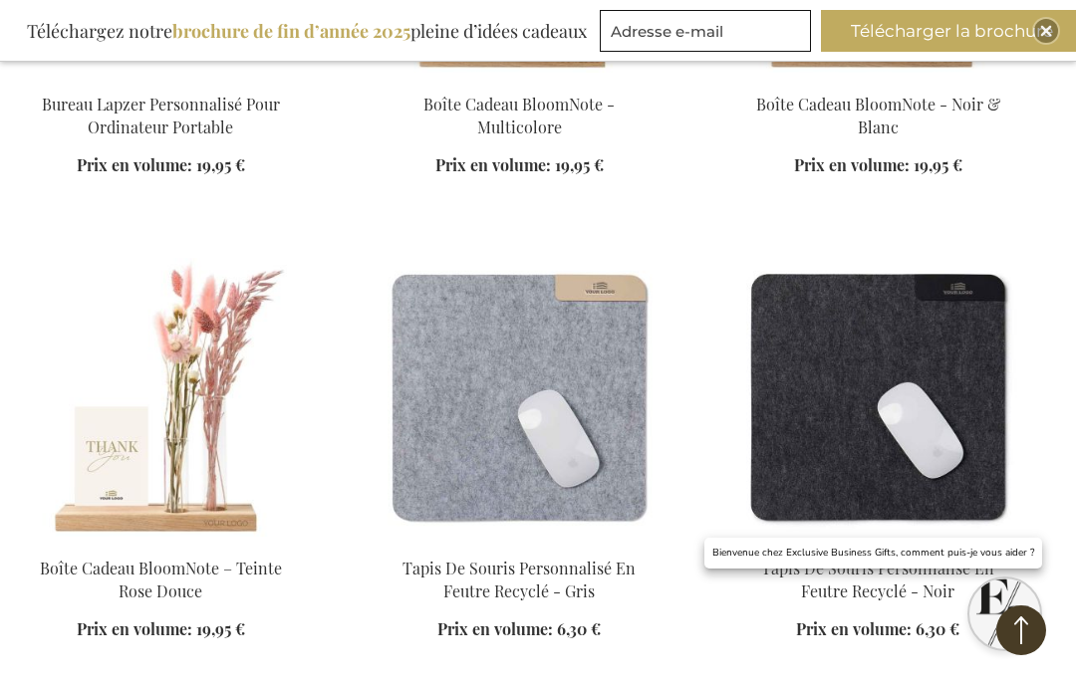
scroll to position [1149, 0]
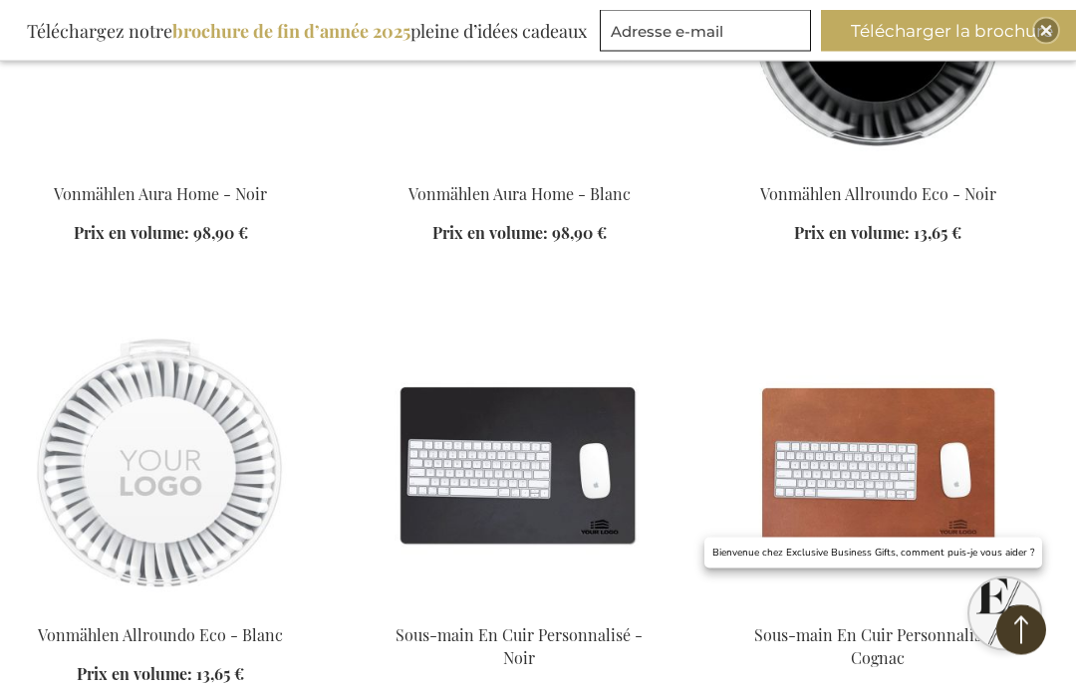
scroll to position [2882, 0]
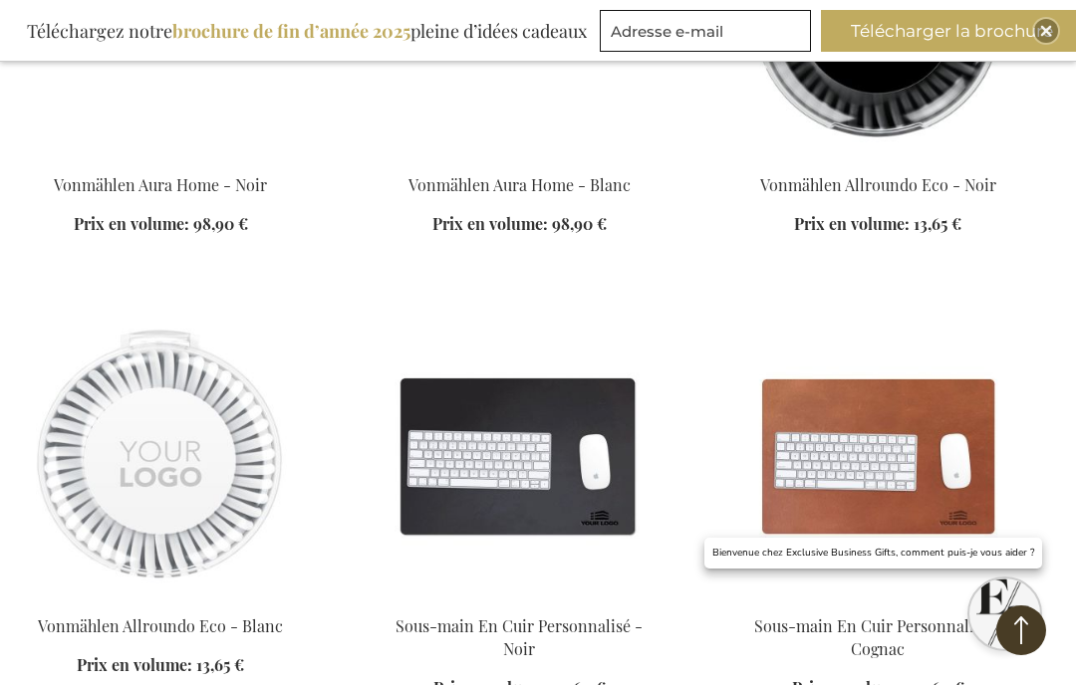
click at [107, 594] on link at bounding box center [160, 600] width 289 height 19
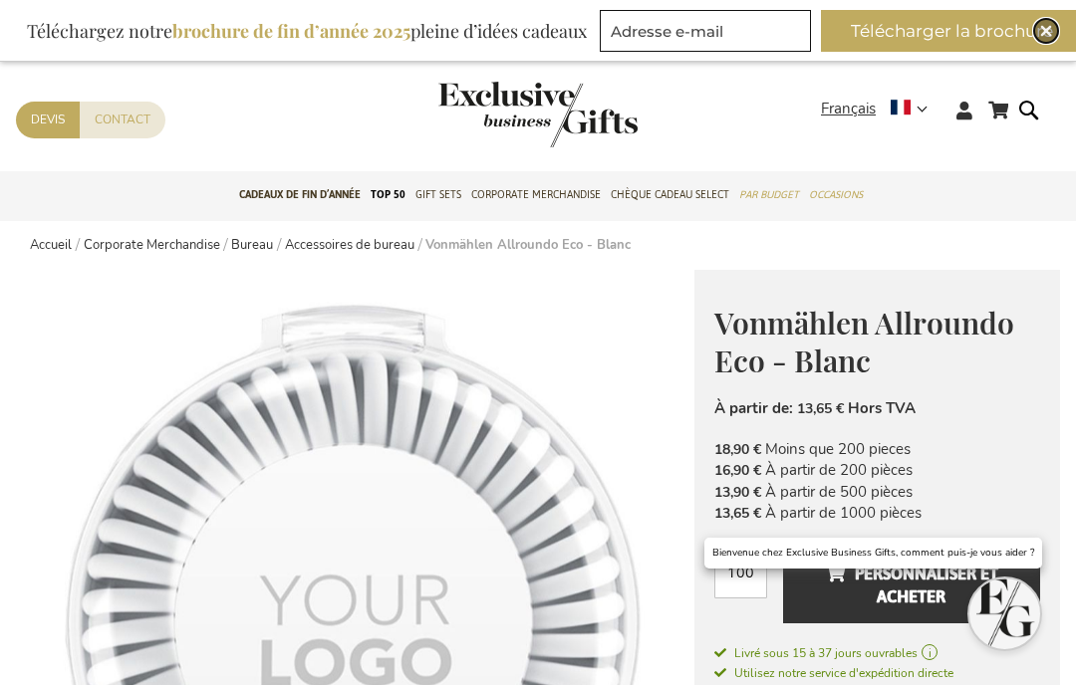
click at [1040, 30] on img "Close" at bounding box center [1046, 31] width 12 height 12
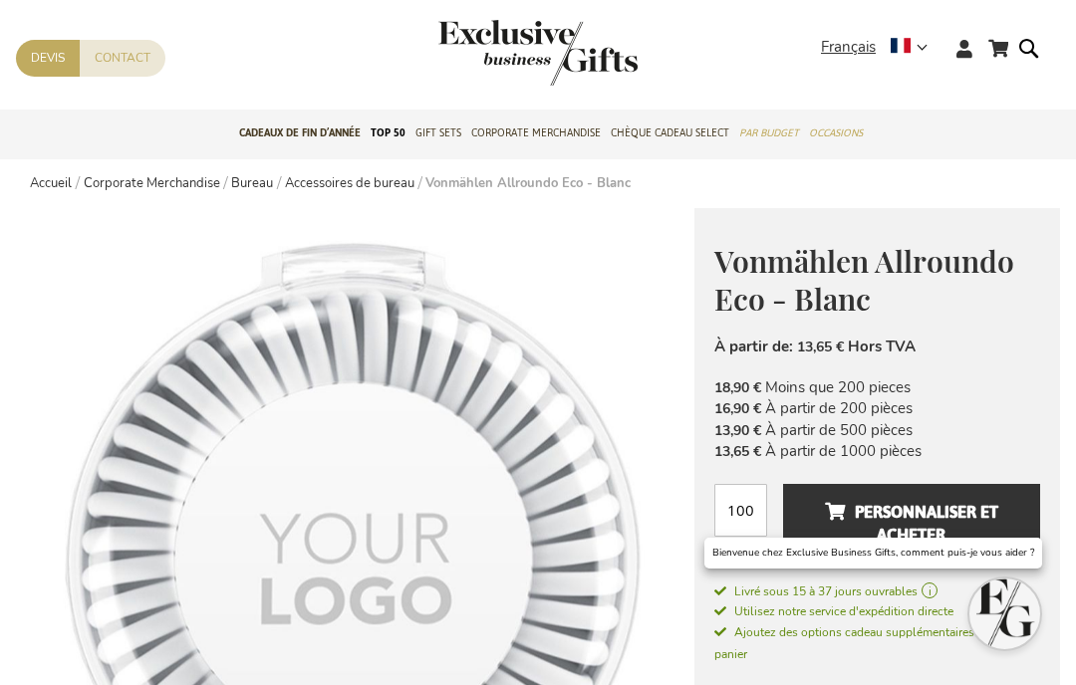
click at [1040, 50] on form "Rechercher Rechercher" at bounding box center [1034, 64] width 20 height 57
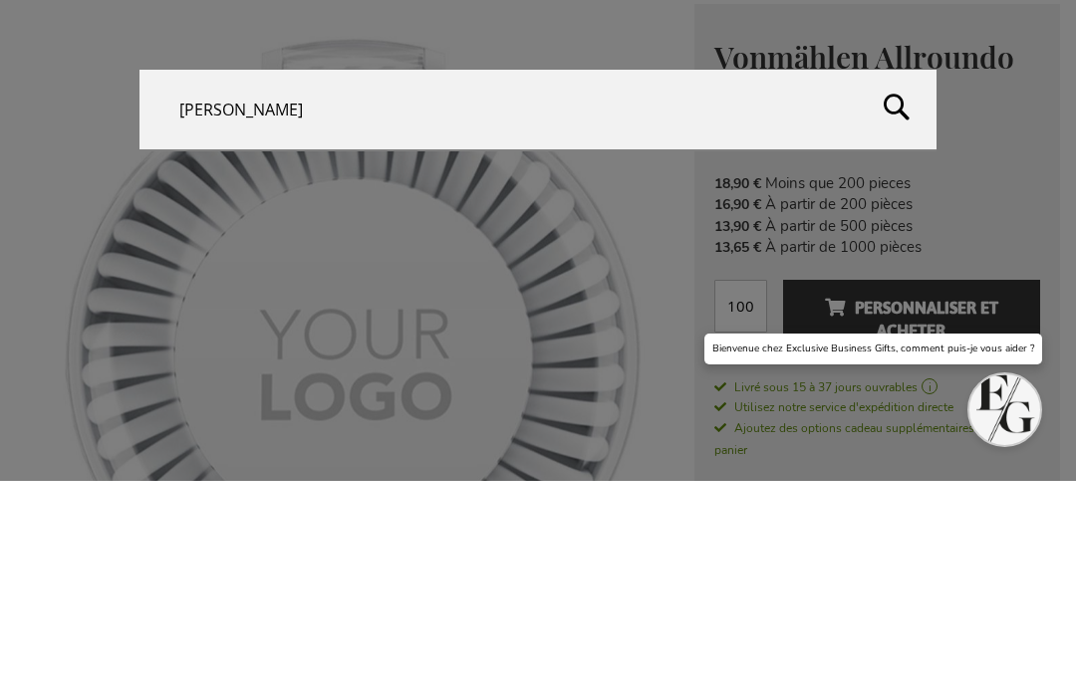
click at [892, 274] on button "Rechercher" at bounding box center [966, 319] width 219 height 91
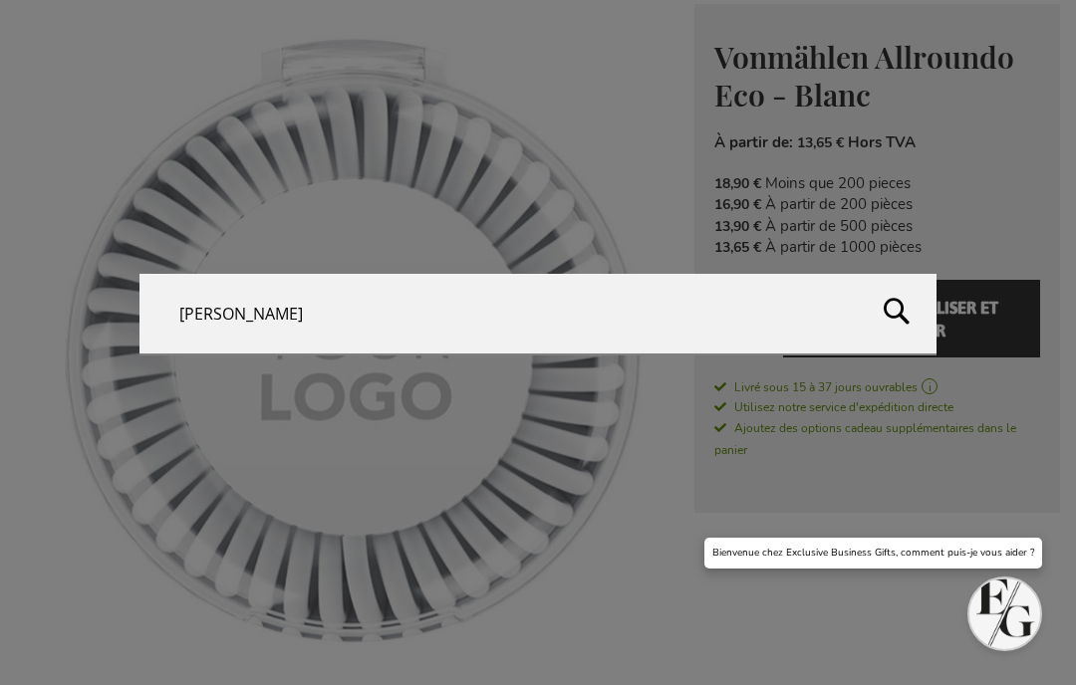
type input "Sortino"
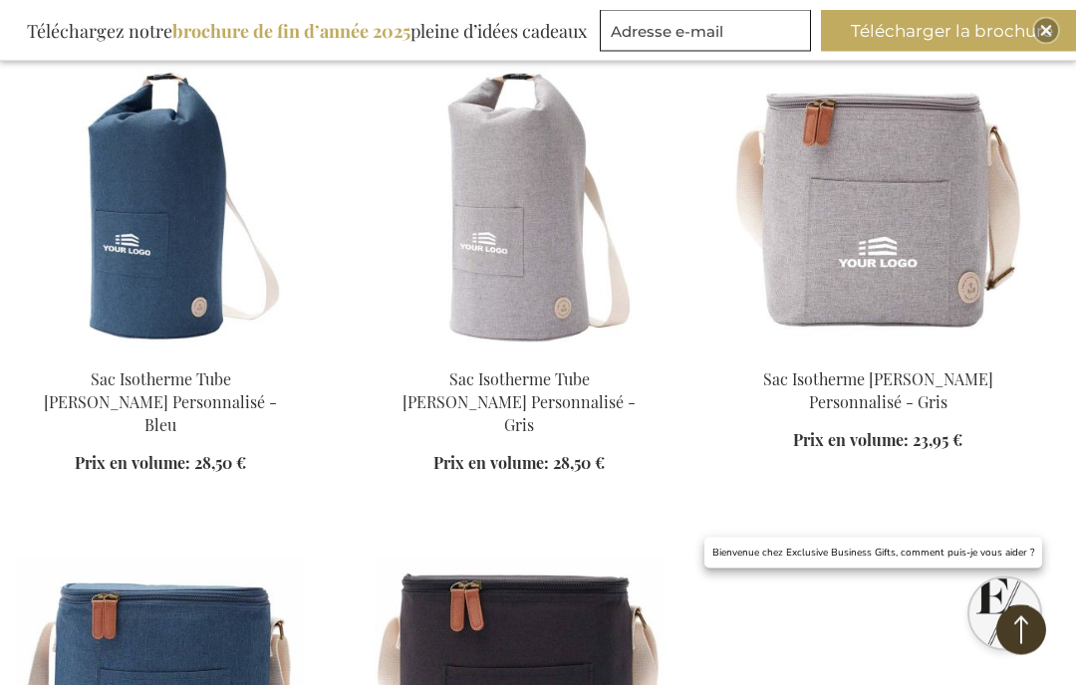
scroll to position [2500, 0]
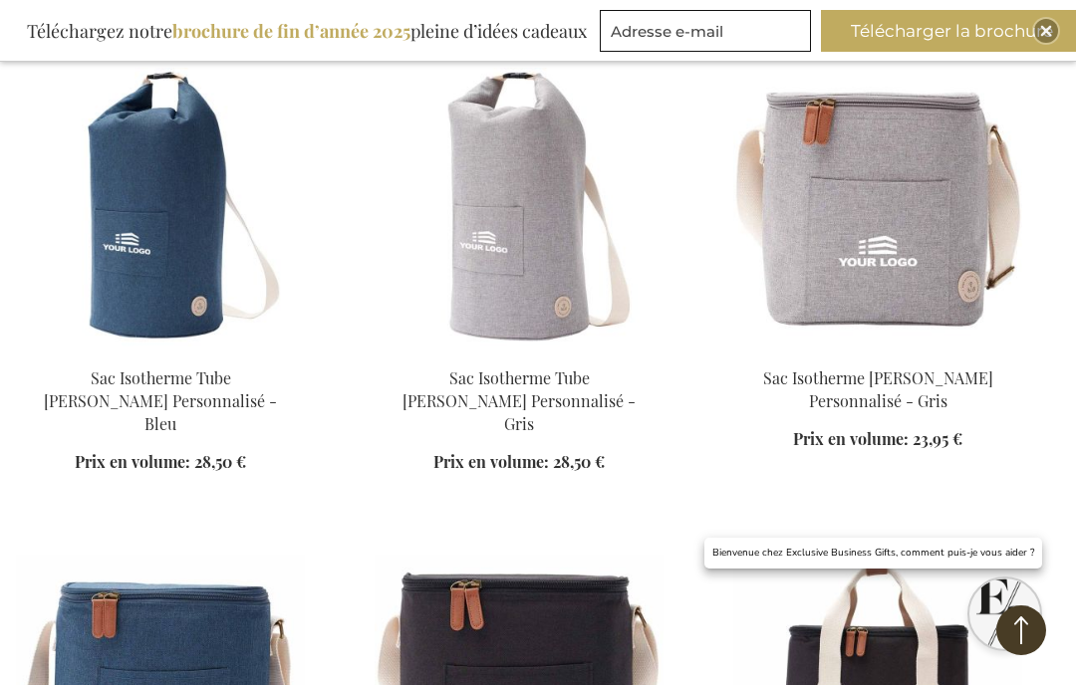
click at [139, 555] on img at bounding box center [160, 694] width 289 height 279
